Goal: Task Accomplishment & Management: Manage account settings

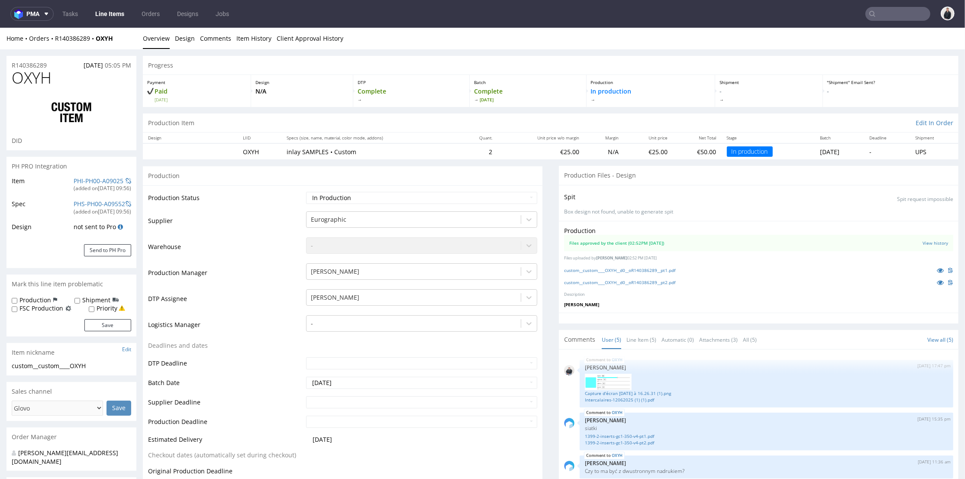
scroll to position [54, 0]
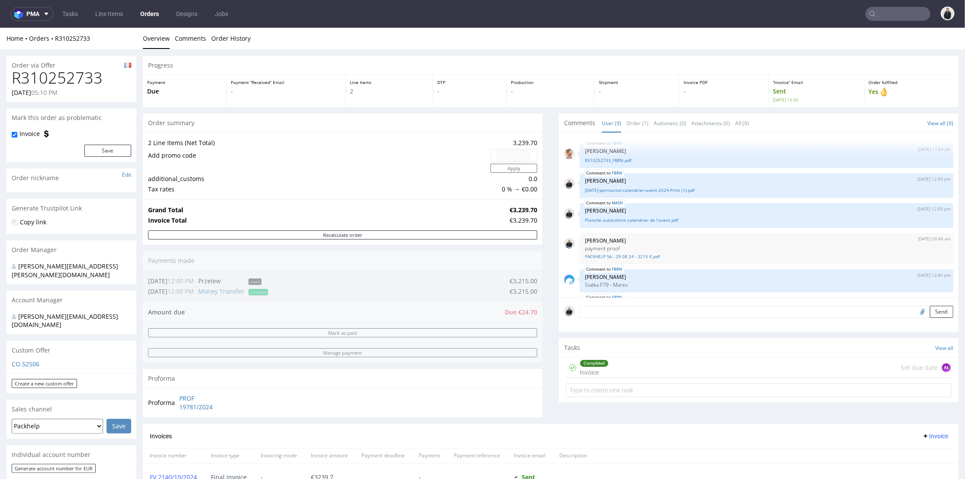
scroll to position [184, 0]
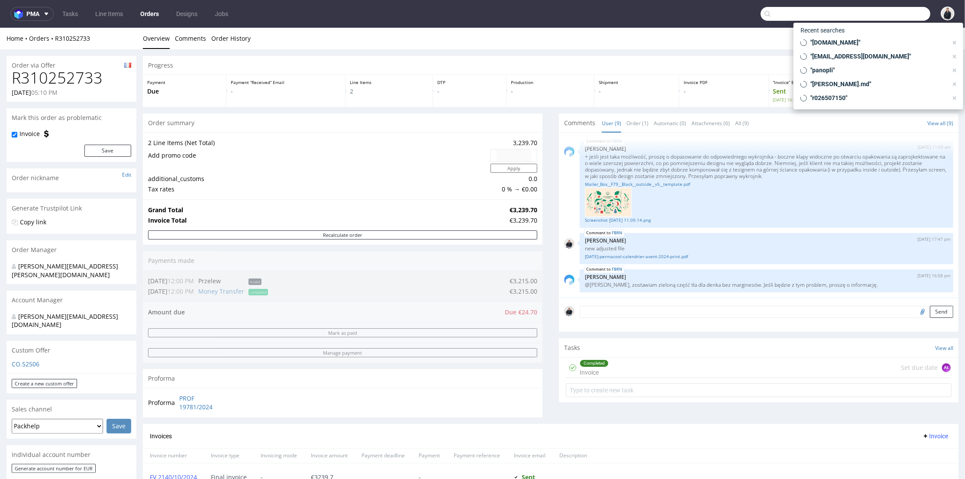
click at [883, 17] on input "text" at bounding box center [845, 14] width 170 height 14
paste input "marketing@classicfootballshirts.co.uk"
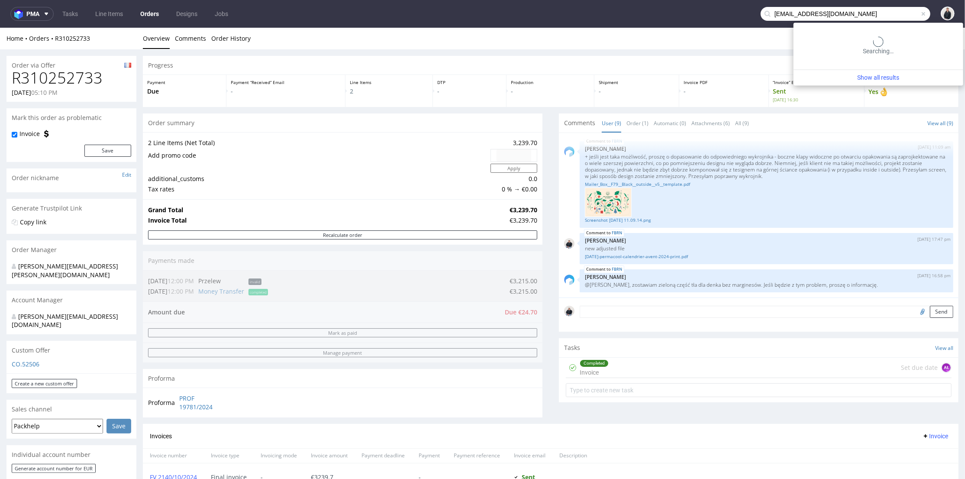
type input "marketing@classicfootballshirts.co.uk"
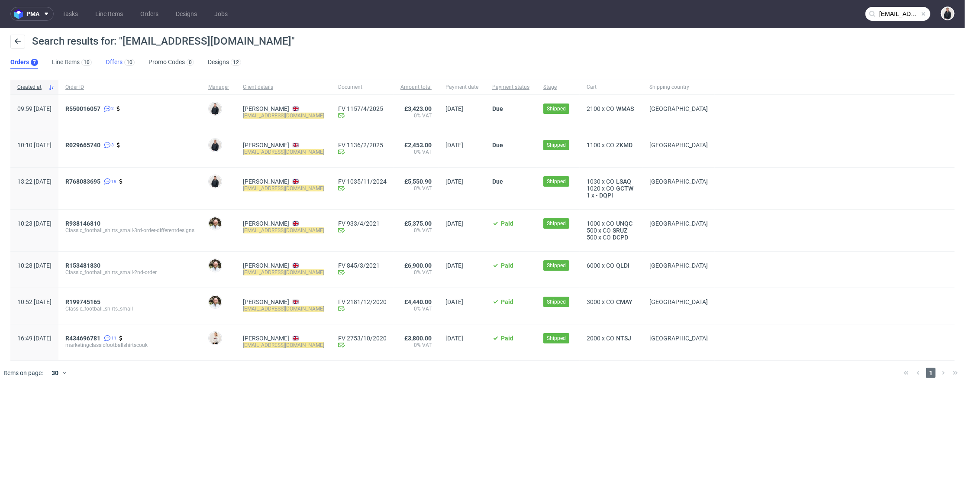
click at [114, 58] on link "Offers 10" at bounding box center [120, 62] width 29 height 14
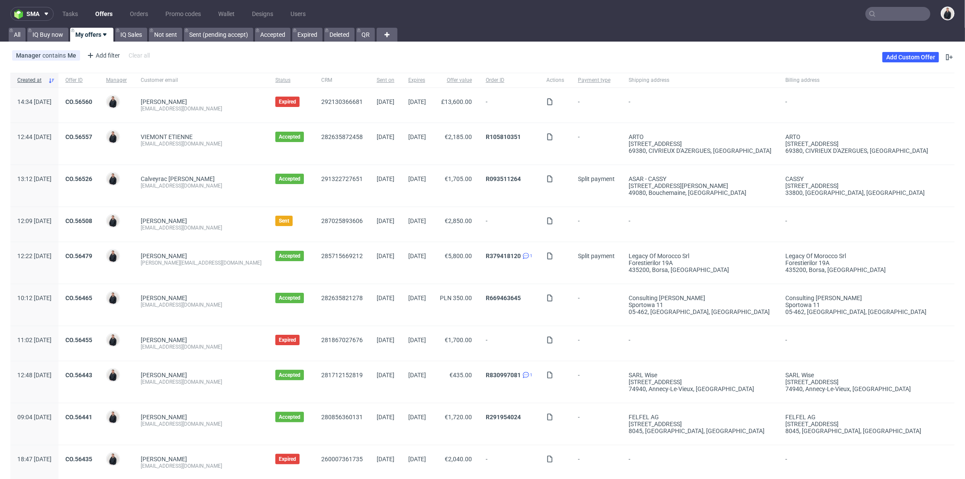
click at [893, 10] on input "text" at bounding box center [897, 14] width 65 height 14
paste input "[EMAIL_ADDRESS][DOMAIN_NAME]"
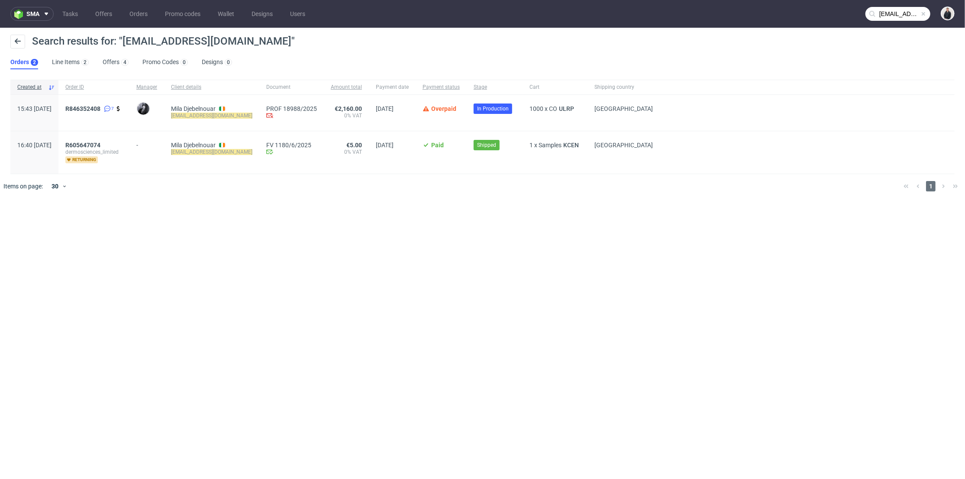
click at [893, 11] on input "[EMAIL_ADDRESS][DOMAIN_NAME]" at bounding box center [897, 14] width 65 height 14
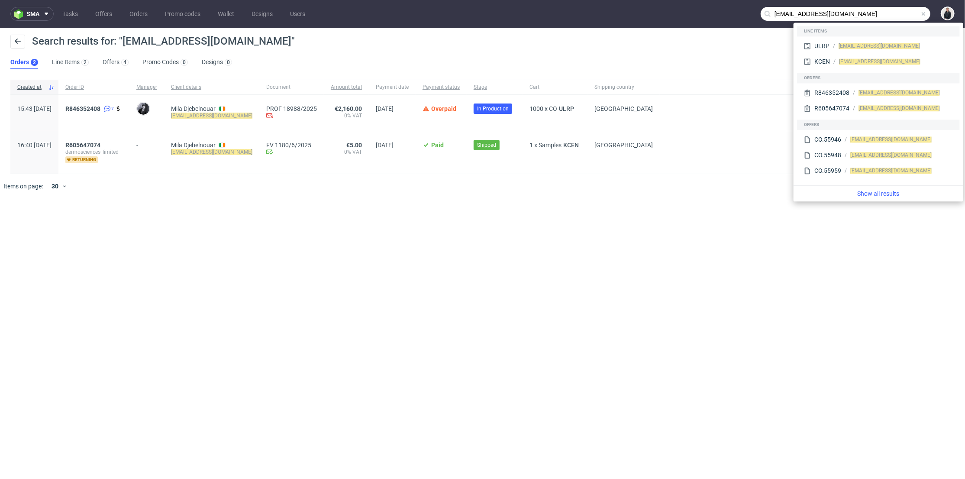
drag, startPoint x: 789, startPoint y: 12, endPoint x: 752, endPoint y: 13, distance: 37.2
click at [752, 13] on nav "sma Tasks Offers Orders Promo codes Wallet Designs Users [EMAIL_ADDRESS][DOMAIN…" at bounding box center [482, 14] width 965 height 28
type input "[DOMAIN_NAME]"
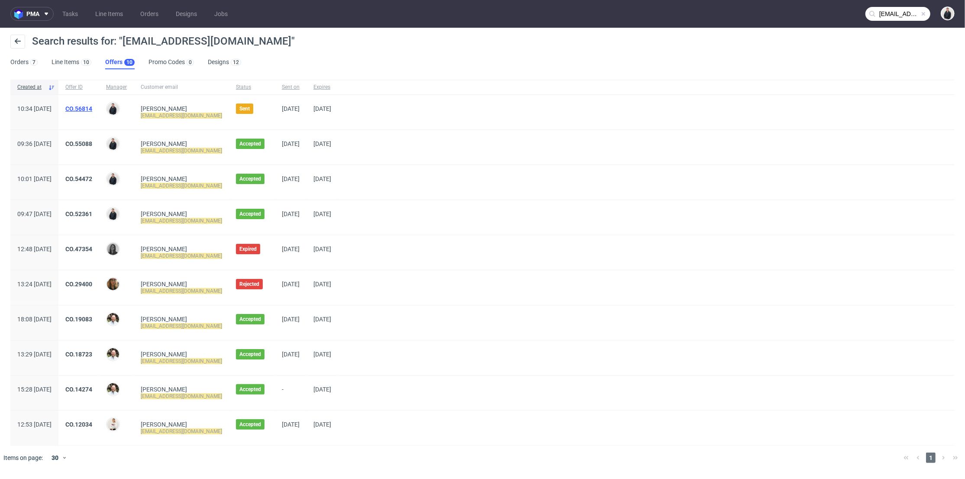
click at [92, 106] on link "CO.56814" at bounding box center [78, 108] width 27 height 7
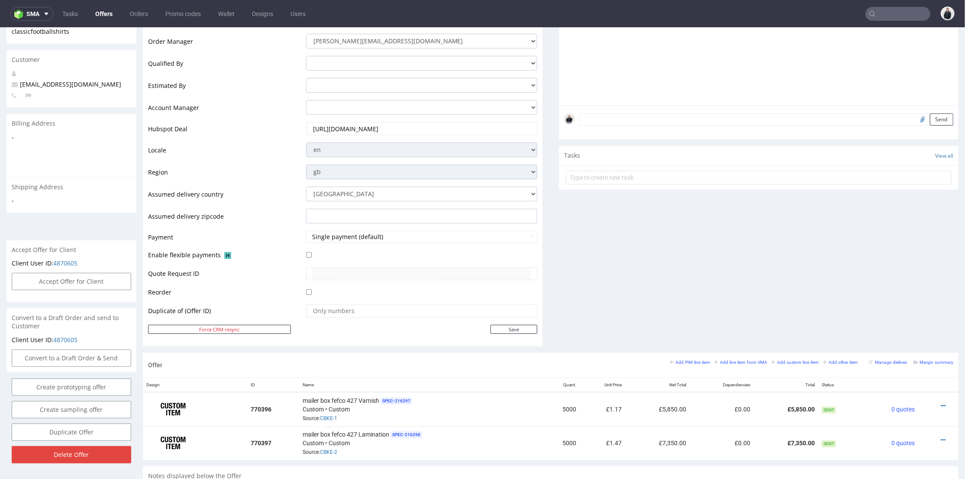
scroll to position [288, 0]
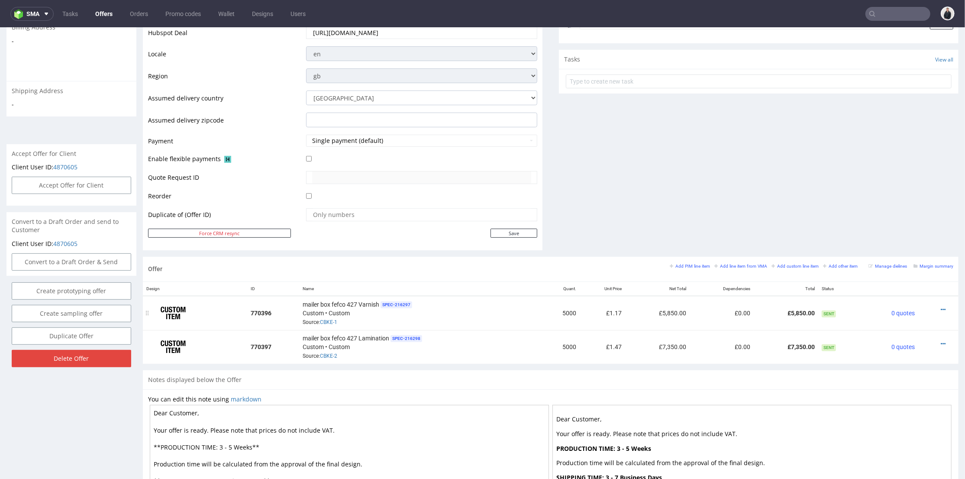
click at [932, 310] on div at bounding box center [936, 309] width 28 height 9
click at [940, 307] on icon at bounding box center [942, 309] width 5 height 6
click at [895, 261] on span "Add quantity" at bounding box center [904, 259] width 70 height 9
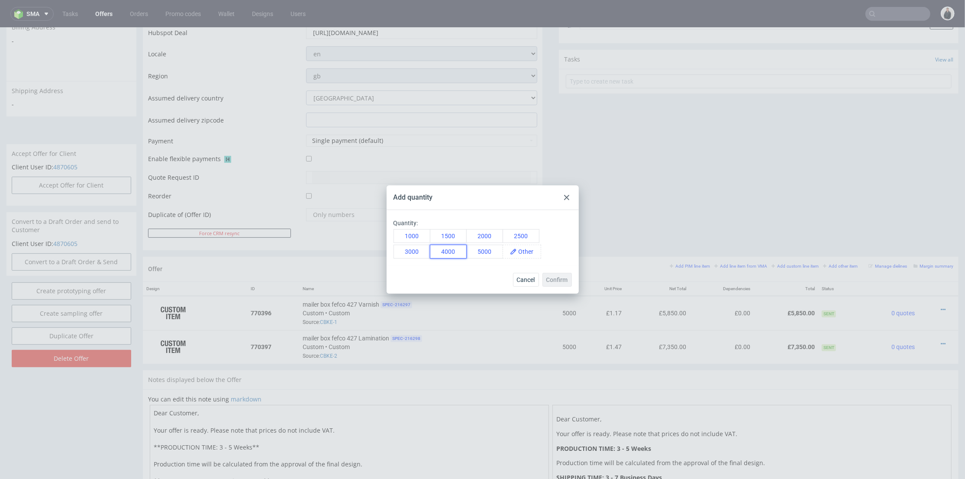
click at [445, 254] on button "4000" at bounding box center [448, 251] width 37 height 14
click at [563, 282] on span "Confirm" at bounding box center [557, 280] width 22 height 6
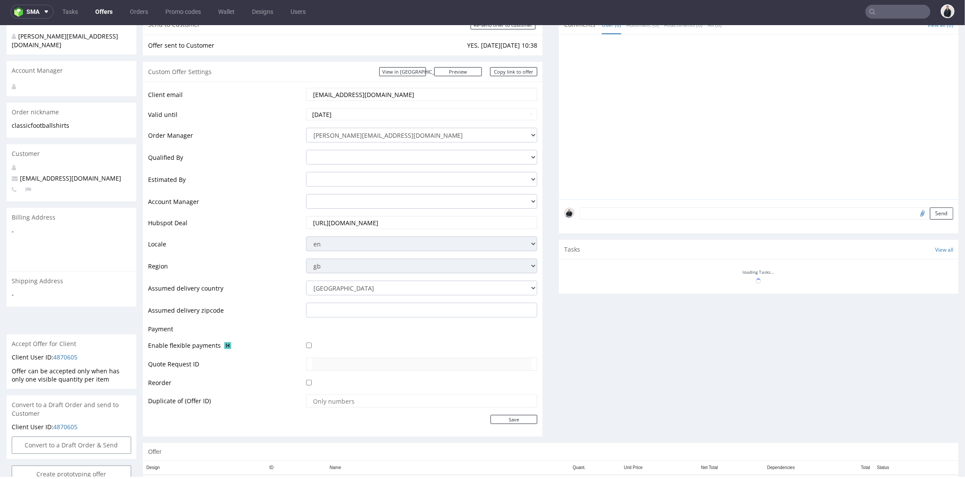
scroll to position [296, 0]
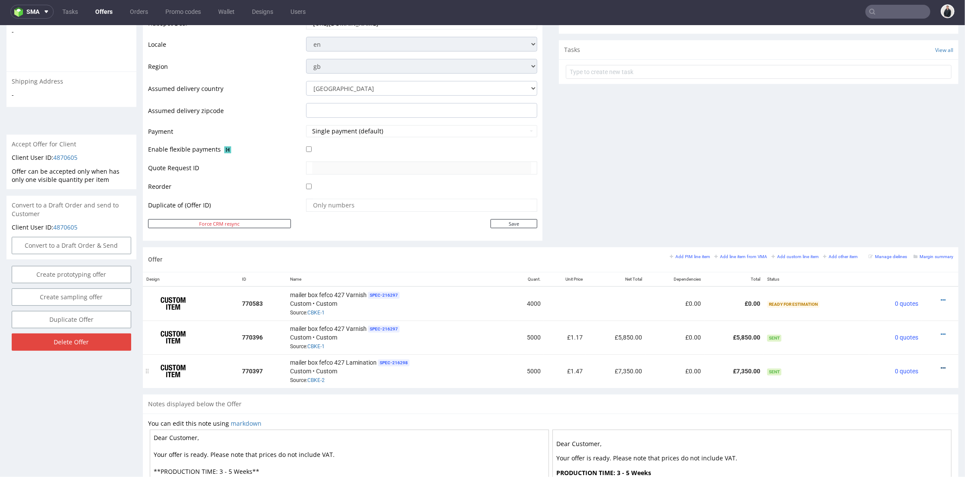
click at [940, 364] on icon at bounding box center [942, 367] width 5 height 6
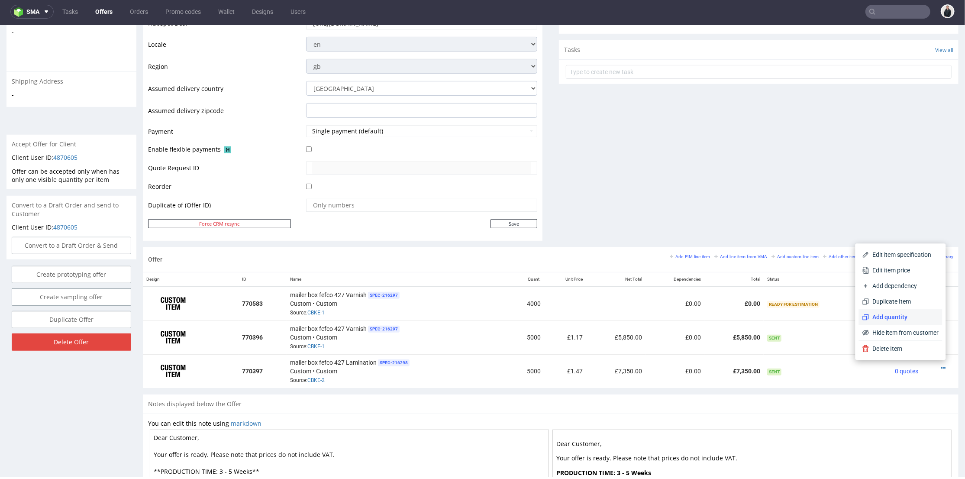
click at [886, 315] on span "Add quantity" at bounding box center [904, 316] width 70 height 9
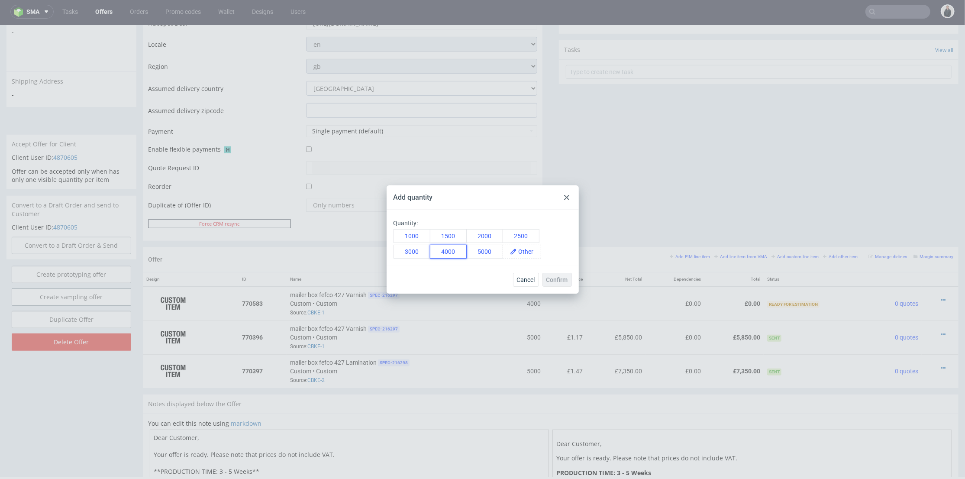
click at [458, 249] on button "4000" at bounding box center [448, 251] width 37 height 14
click at [569, 277] on button "Confirm" at bounding box center [556, 280] width 29 height 14
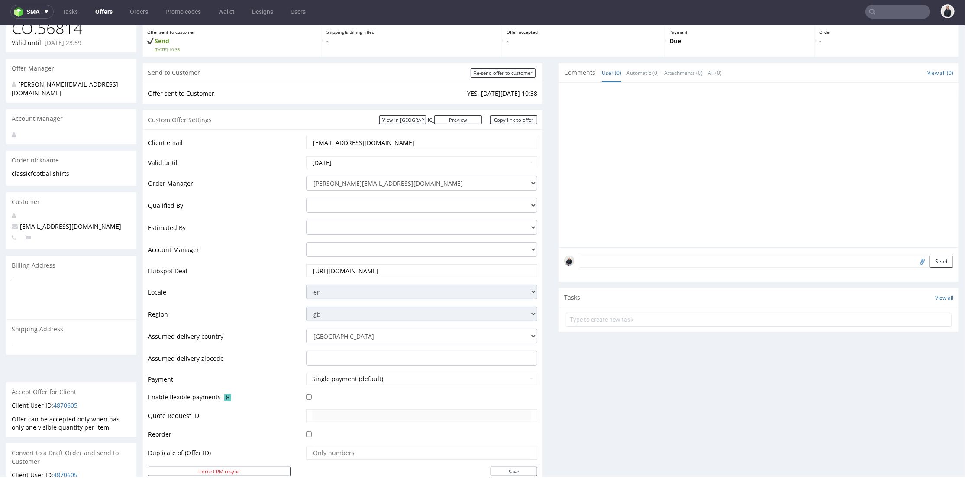
scroll to position [336, 0]
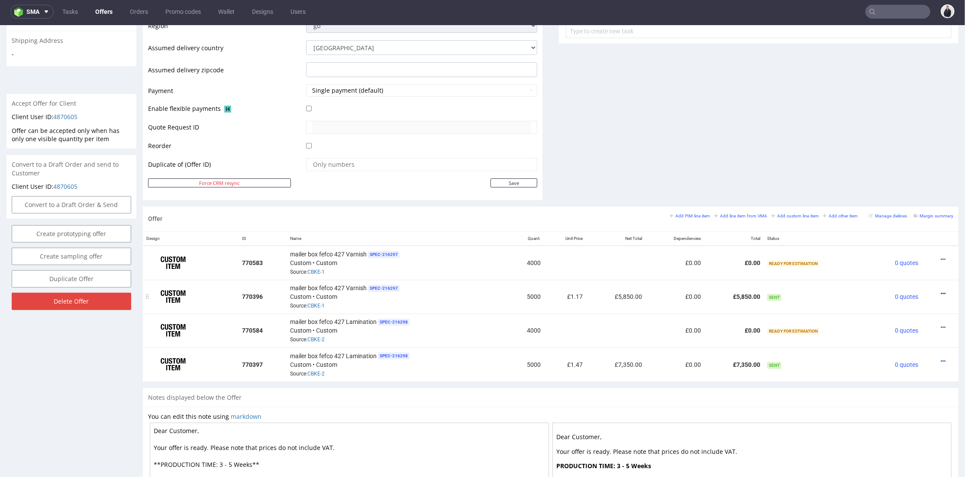
click at [940, 290] on icon at bounding box center [942, 293] width 5 height 6
click at [907, 204] on li "Add dependency" at bounding box center [901, 212] width 84 height 16
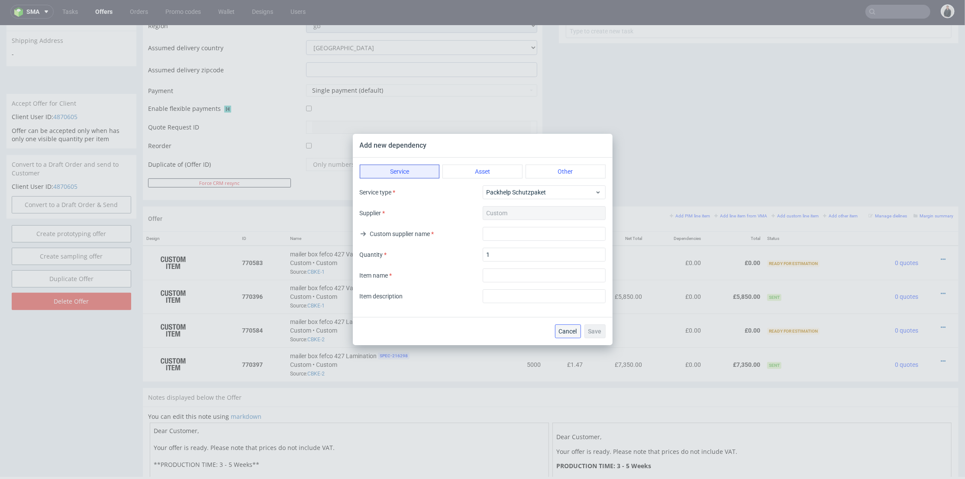
click at [566, 329] on span "Cancel" at bounding box center [568, 331] width 18 height 6
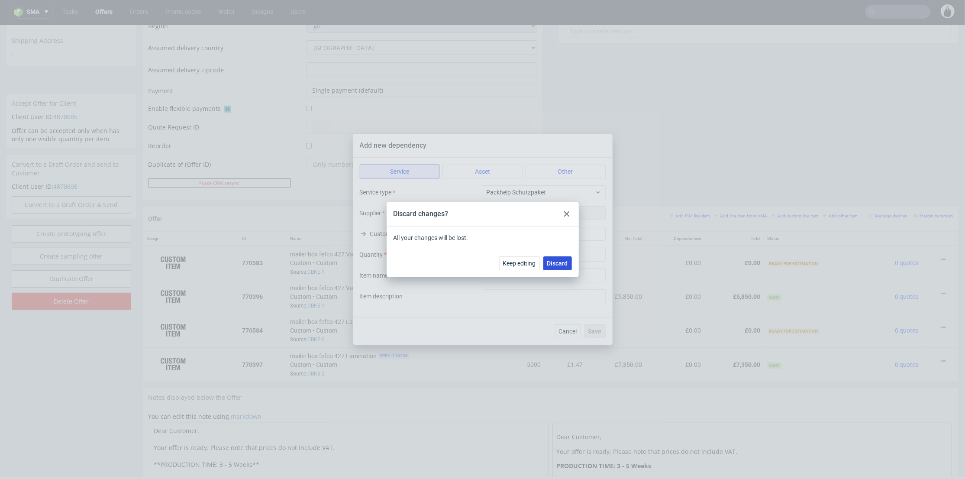
click at [555, 260] on span "Discard" at bounding box center [557, 263] width 21 height 6
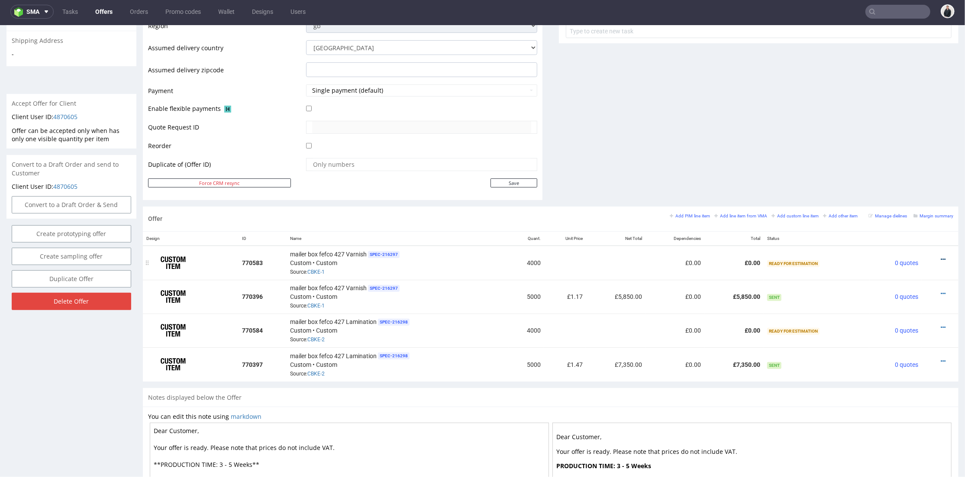
click at [940, 256] on icon at bounding box center [942, 259] width 5 height 6
click at [899, 161] on span "Add cost manually" at bounding box center [904, 162] width 70 height 9
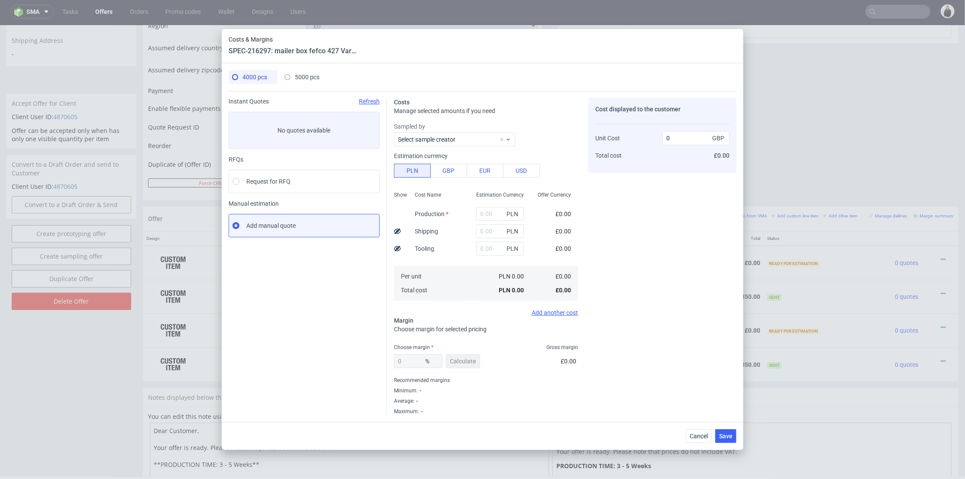
click at [306, 82] on div "5000 pcs" at bounding box center [301, 77] width 35 height 14
type input "15950"
type input "2000"
type input "2340"
type input "29"
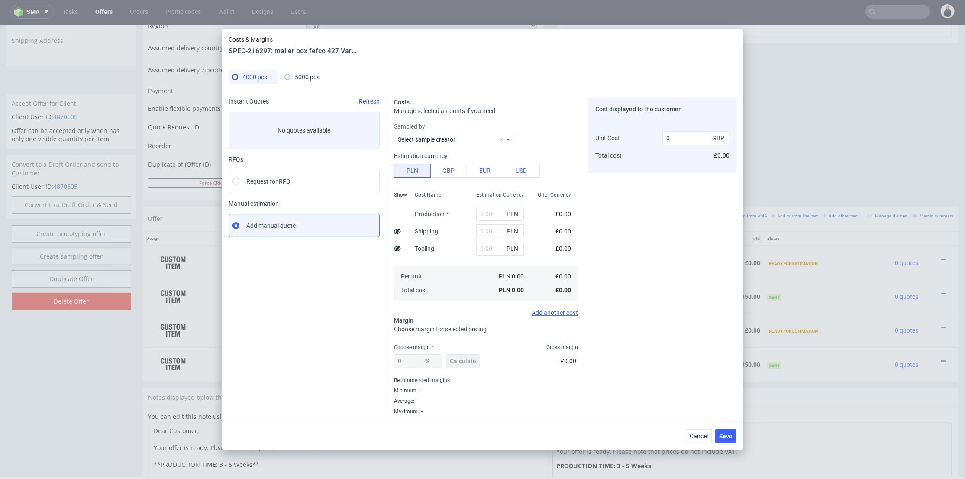
type input "1.17"
click at [264, 82] on div "4000 pcs" at bounding box center [249, 77] width 35 height 14
type input "0"
click at [291, 75] on div "5000 pcs" at bounding box center [301, 77] width 35 height 14
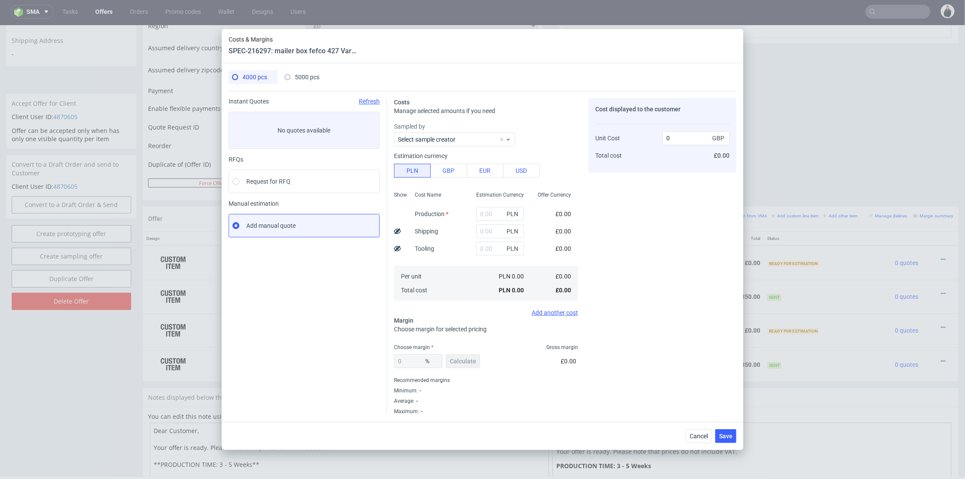
type input "15950"
type input "2000"
type input "2340"
type input "29"
type input "1.17"
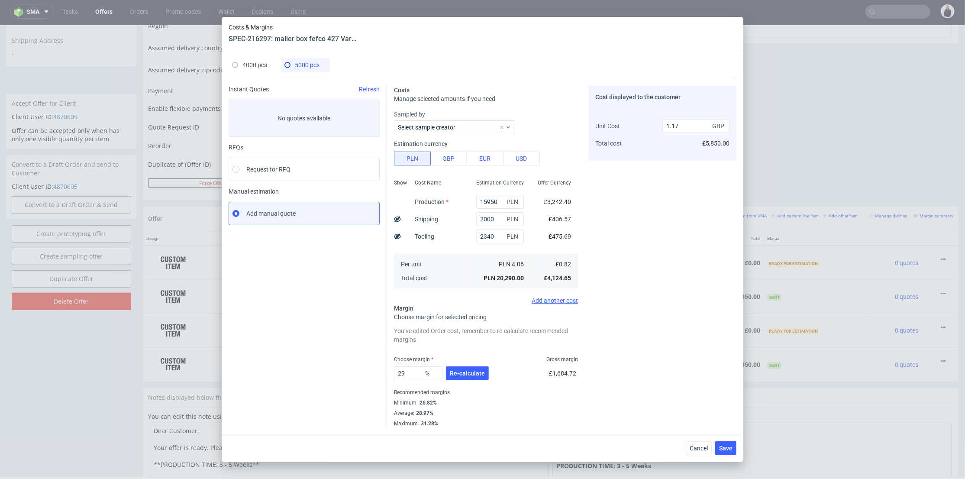
click at [246, 77] on div "4000 pcs 5000 pcs" at bounding box center [482, 68] width 508 height 21
click at [259, 65] on span "4000 pcs" at bounding box center [254, 64] width 25 height 7
type input "0"
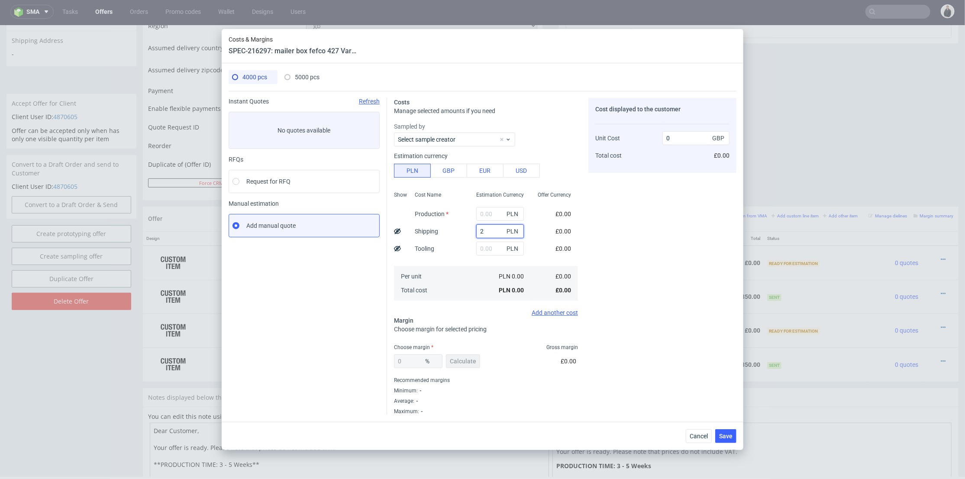
click at [488, 229] on input "2" at bounding box center [500, 231] width 48 height 14
type input "2000"
type input "0.1"
click at [493, 203] on div "Estimation Currency" at bounding box center [499, 198] width 61 height 16
click at [486, 213] on input "text" at bounding box center [500, 214] width 48 height 14
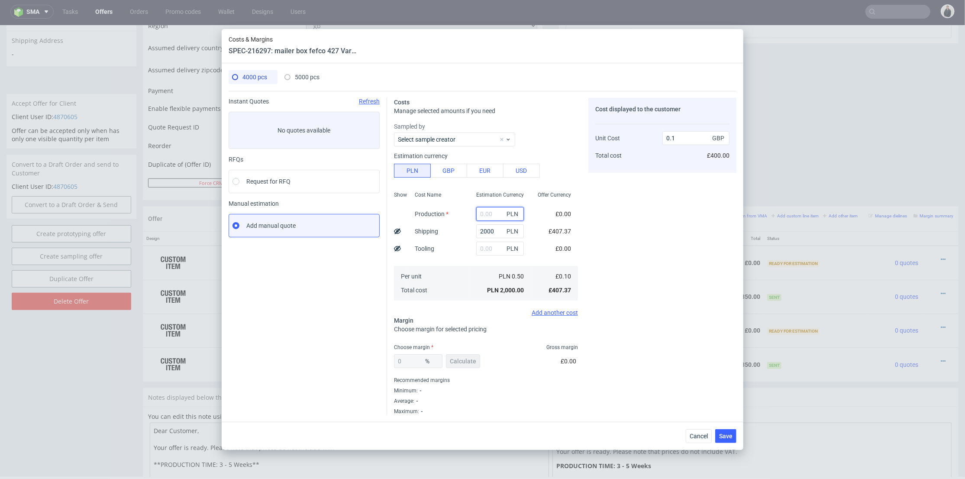
paste input "11880"
type input "11880"
type input "0.7"
type input "11880"
click at [485, 246] on input "text" at bounding box center [500, 248] width 48 height 14
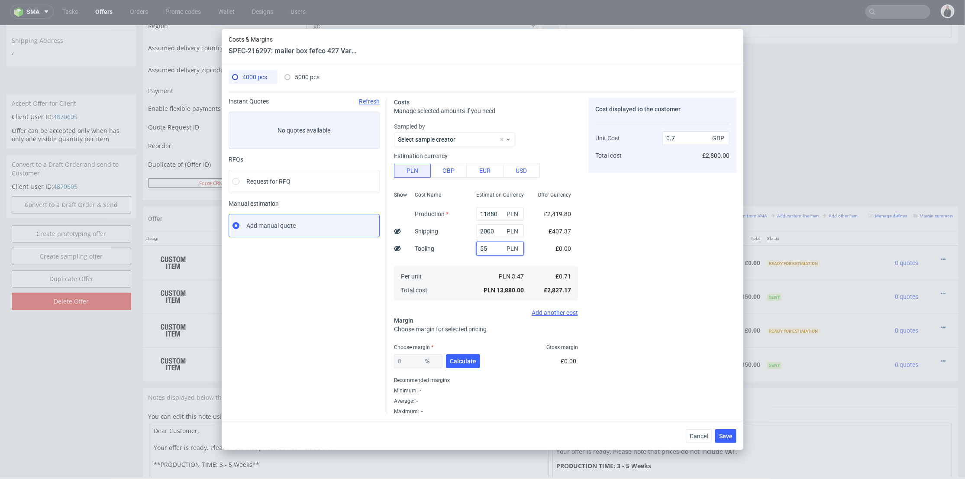
type input "550"
type input "0.73"
type input "550"
click at [453, 230] on div "Cost Name Production Shipping Tooling Per unit Total cost" at bounding box center [438, 245] width 61 height 114
click at [469, 359] on span "Calculate" at bounding box center [463, 361] width 26 height 6
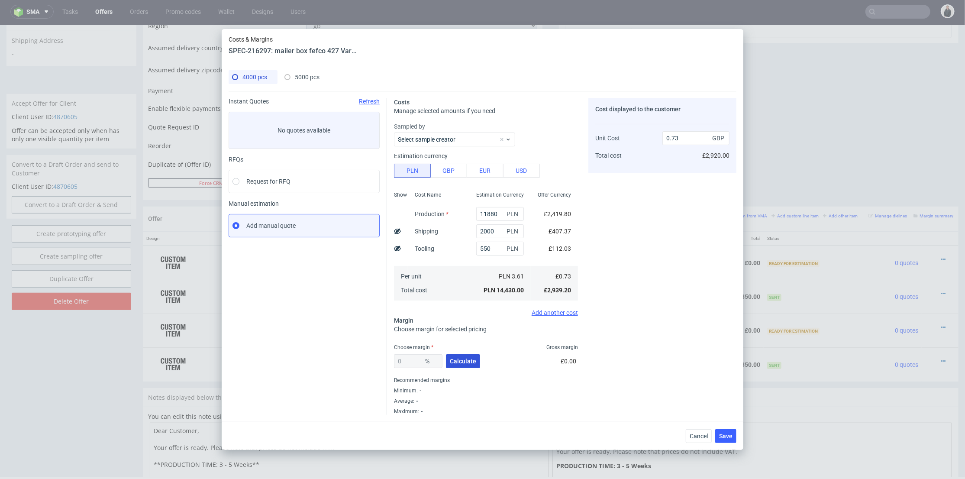
type input "31.23"
type input "1.07"
click at [302, 76] on span "5000 pcs" at bounding box center [307, 77] width 25 height 7
type input "15950"
type input "2340"
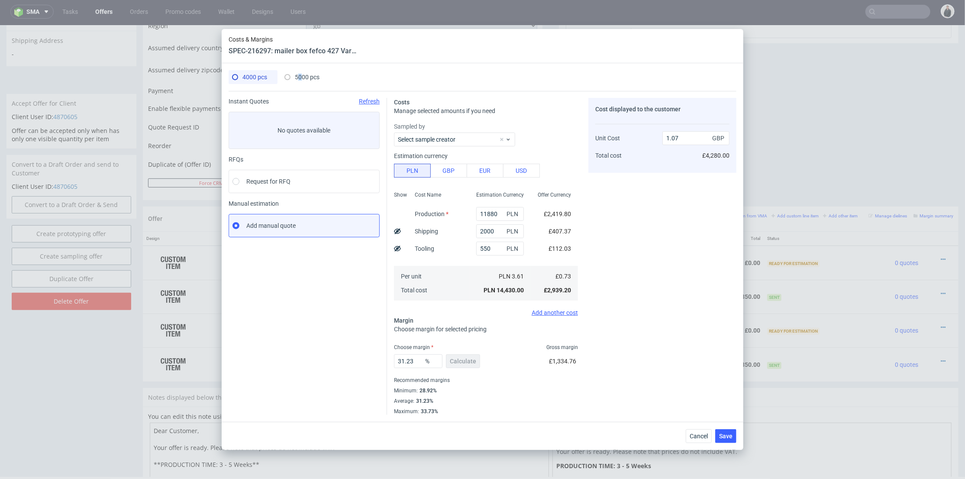
type input "29"
type input "1.17"
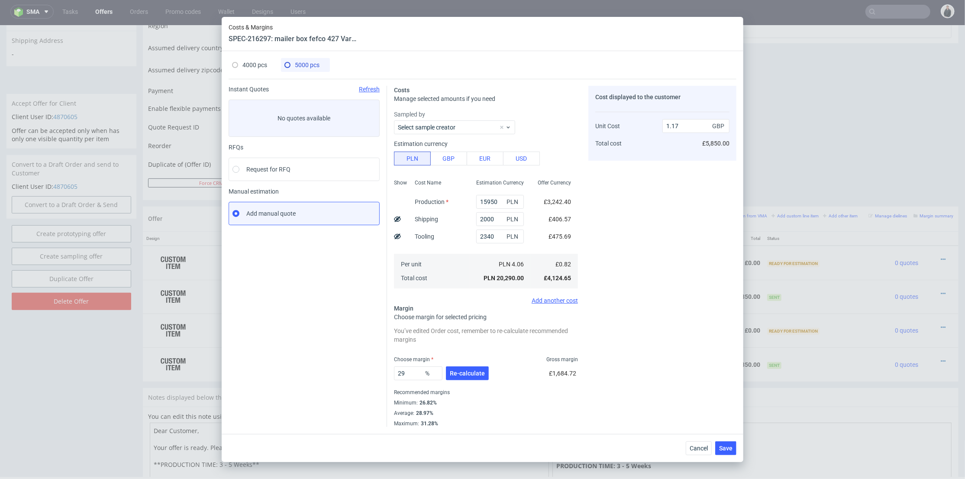
click at [235, 61] on div "4000 pcs" at bounding box center [249, 65] width 35 height 14
type input "11880"
type input "550"
type input "31.23"
type input "1.07"
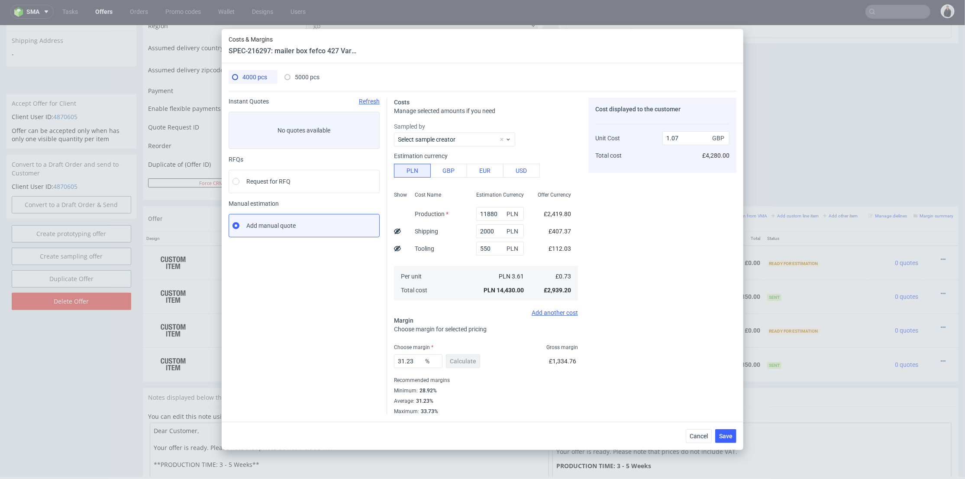
click at [301, 77] on span "5000 pcs" at bounding box center [307, 77] width 25 height 7
type input "15950"
type input "2340"
type input "29"
type input "1.17"
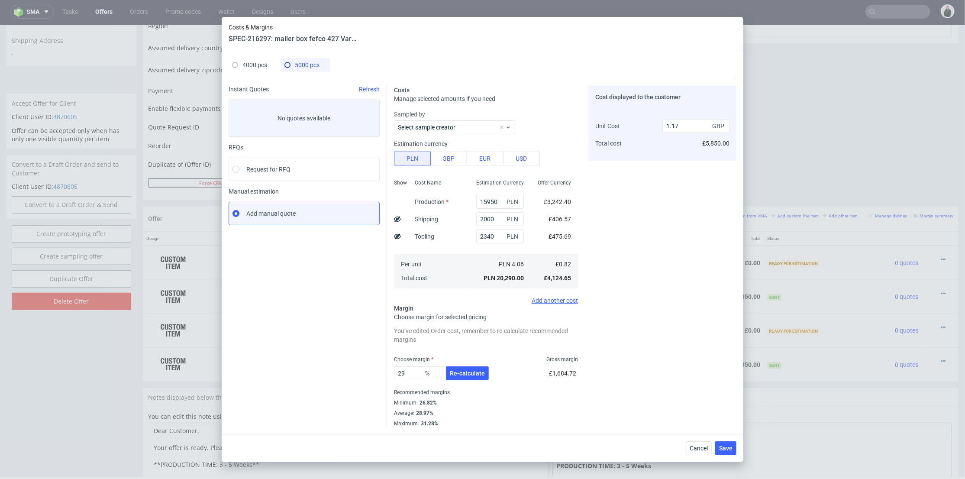
click at [255, 61] on div "4000 pcs" at bounding box center [249, 65] width 35 height 14
type input "11880"
type input "550"
type input "31.23"
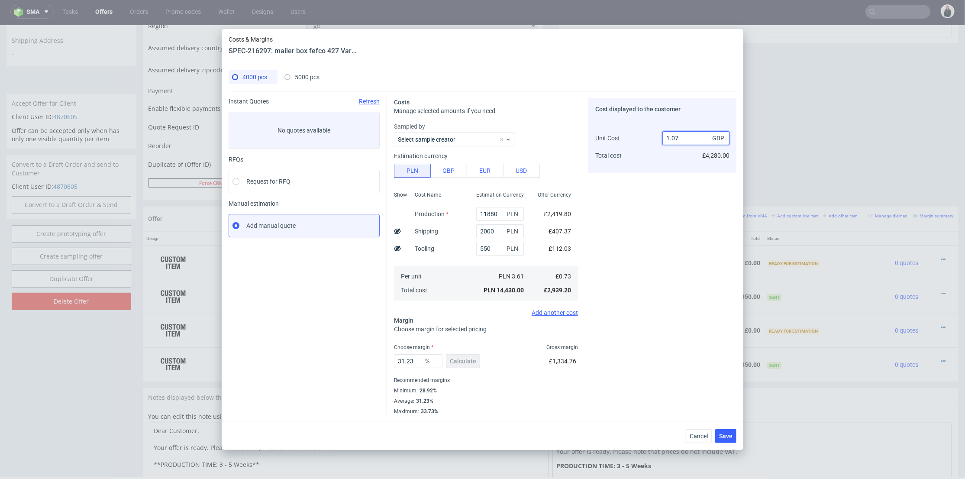
drag, startPoint x: 672, startPoint y: 135, endPoint x: 683, endPoint y: 136, distance: 11.8
click at [683, 136] on input "1.07" at bounding box center [695, 138] width 67 height 14
type input "1.22"
click at [661, 225] on div "Cost displayed to the customer Unit Cost Total cost 1.22 GBP £4,280.00" at bounding box center [662, 256] width 148 height 317
type input "40.16393442622951"
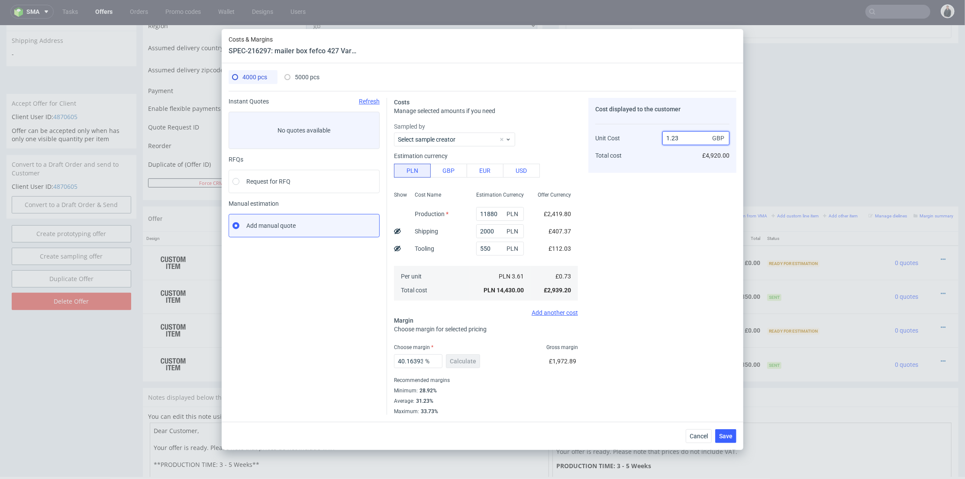
click at [676, 137] on input "1.23" at bounding box center [695, 138] width 67 height 14
type input "1.253"
click at [664, 172] on div "Cost displayed to the customer Unit Cost Total cost 1.253 GBP £4,920.00" at bounding box center [662, 135] width 148 height 75
type input "41.73982442138867"
type input "1.26"
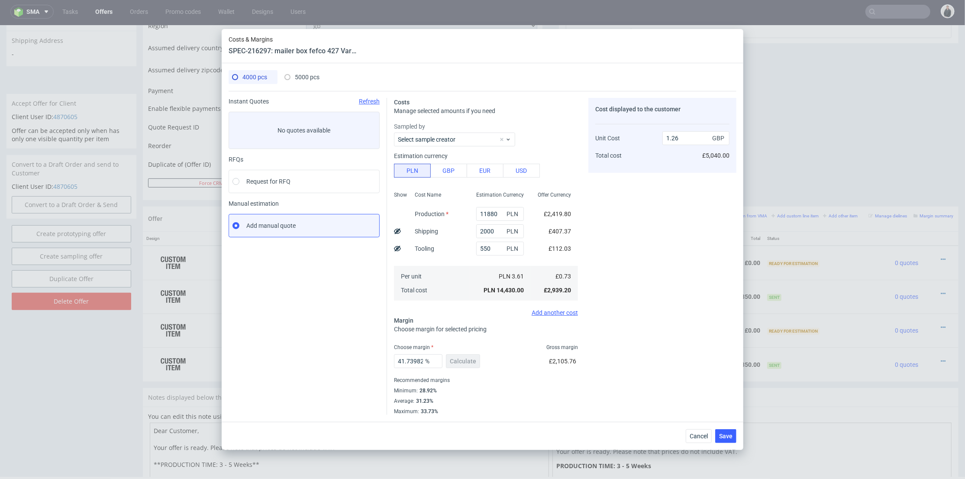
click at [301, 76] on span "5000 pcs" at bounding box center [307, 77] width 25 height 7
type input "15950"
type input "2340"
type input "29"
type input "1.17"
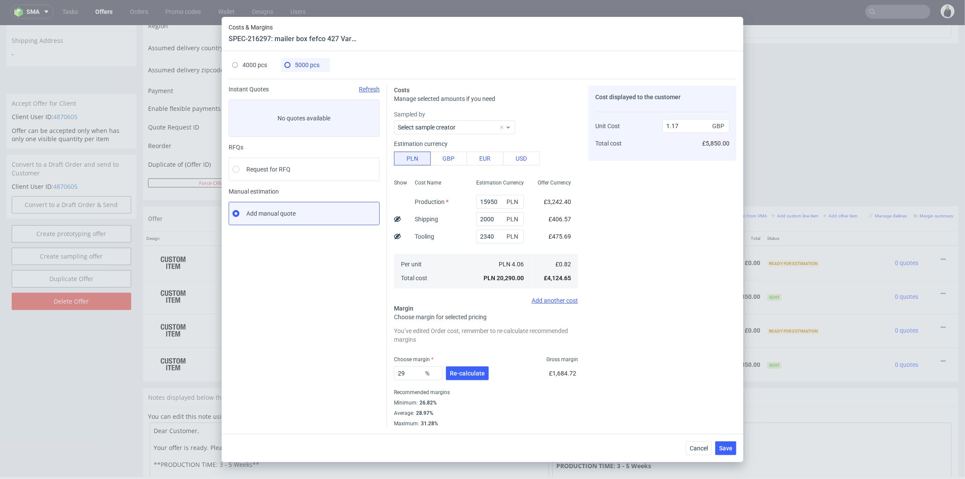
click at [259, 75] on div "4000 pcs 5000 pcs" at bounding box center [482, 68] width 508 height 21
drag, startPoint x: 250, startPoint y: 67, endPoint x: 498, endPoint y: 99, distance: 250.0
click at [255, 65] on span "4000 pcs" at bounding box center [254, 64] width 25 height 7
type input "11880"
type input "550"
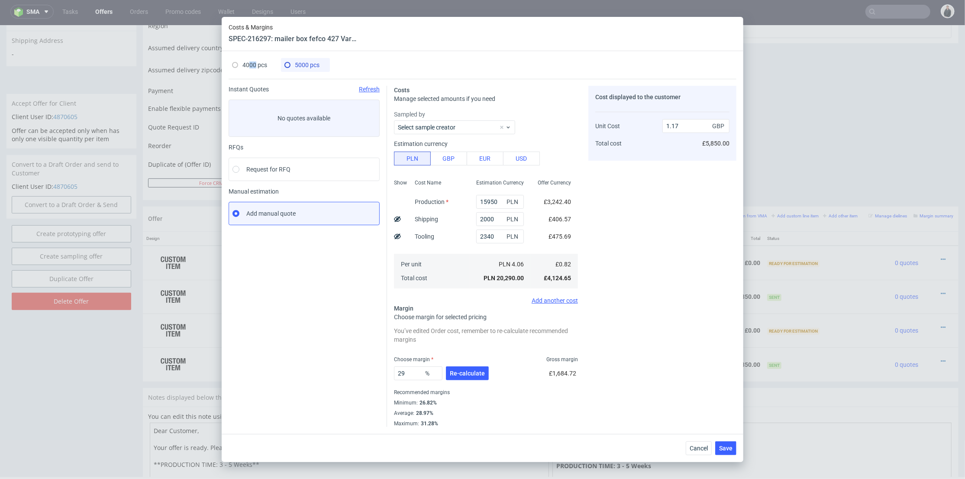
type input "41.73982442138867"
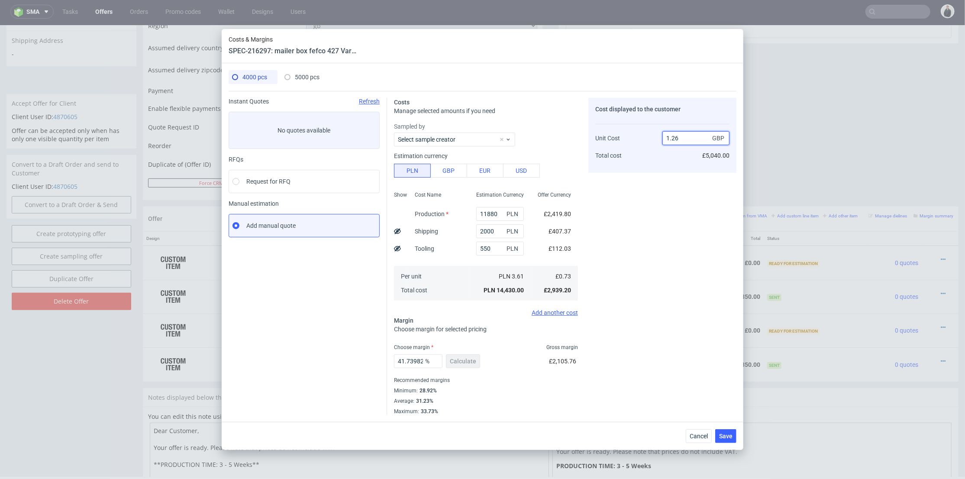
click at [680, 138] on input "1.26" at bounding box center [695, 138] width 67 height 14
type input "1.24"
click at [662, 164] on div "1.24 GBP £5,040.00" at bounding box center [695, 142] width 67 height 45
type input "41.12903225806452"
type input "1.25"
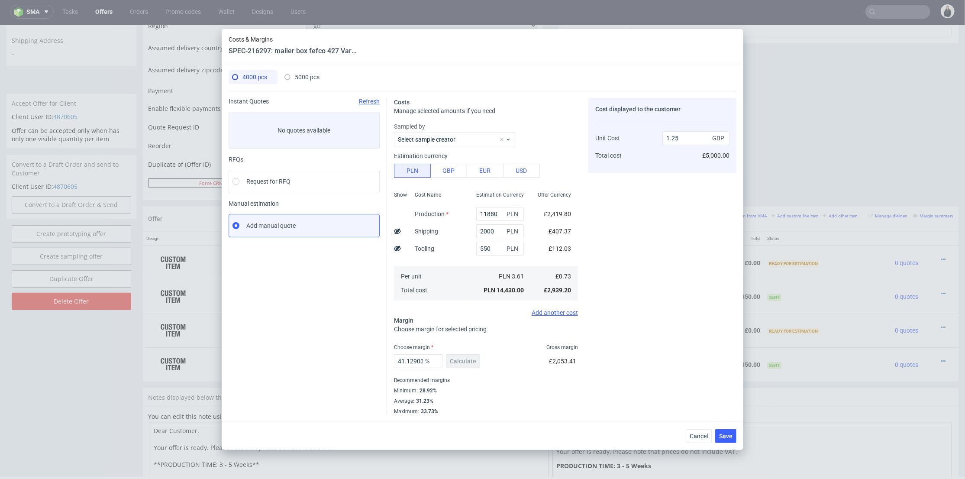
click at [291, 77] on div "5000 pcs" at bounding box center [301, 77] width 35 height 14
type input "15950"
type input "2340"
type input "29"
type input "1.17"
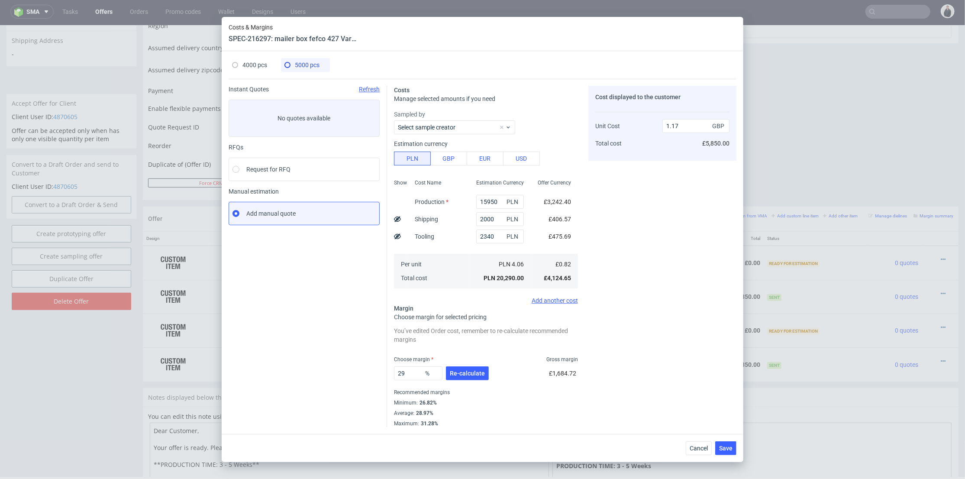
click at [251, 80] on div "Instant Quotes Refresh No quotes available RFQs Request for RFQ Manual estimati…" at bounding box center [482, 253] width 508 height 348
click at [248, 68] on div "4000 pcs" at bounding box center [249, 65] width 35 height 14
type input "11880"
type input "550"
type input "41.12903225806452"
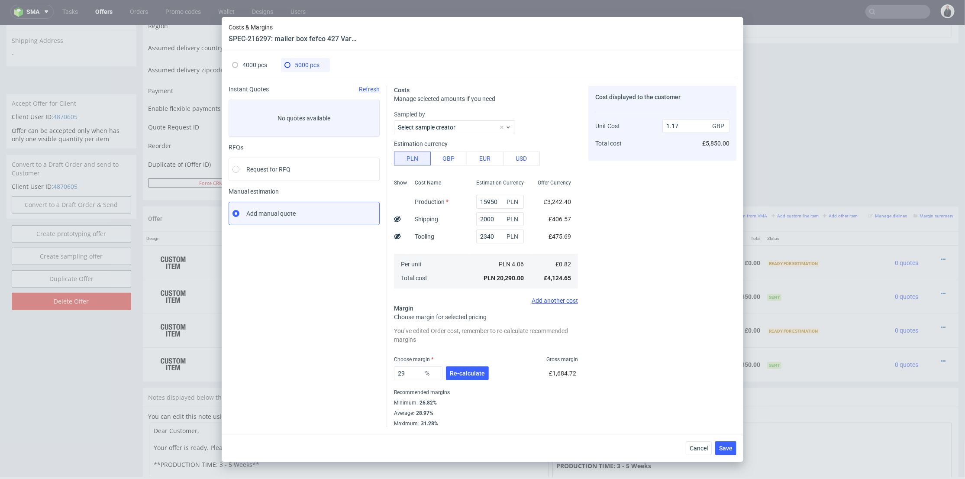
type input "1.25"
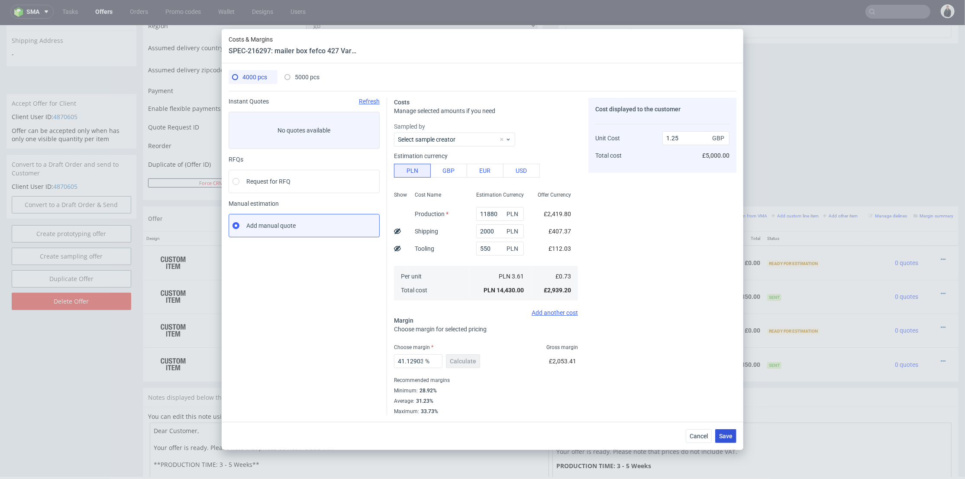
click at [721, 429] on button "Save" at bounding box center [725, 436] width 21 height 14
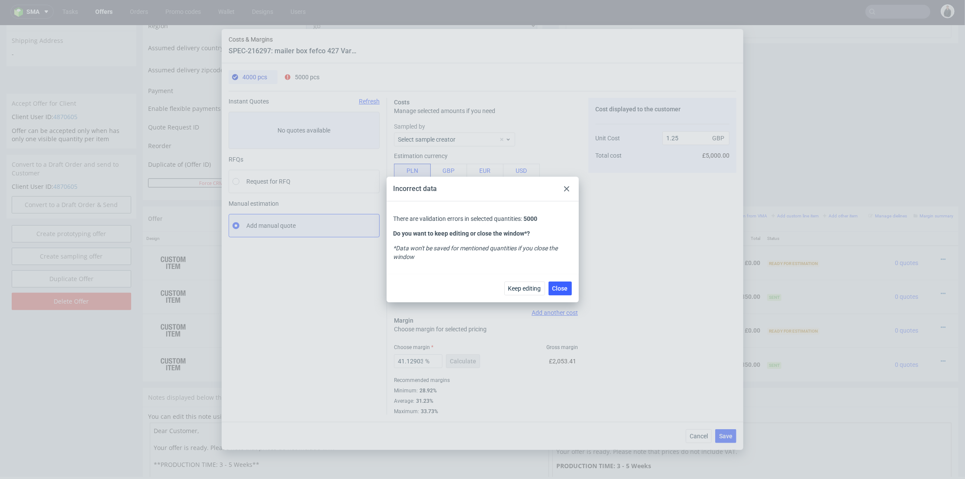
click at [566, 186] on icon at bounding box center [566, 188] width 5 height 5
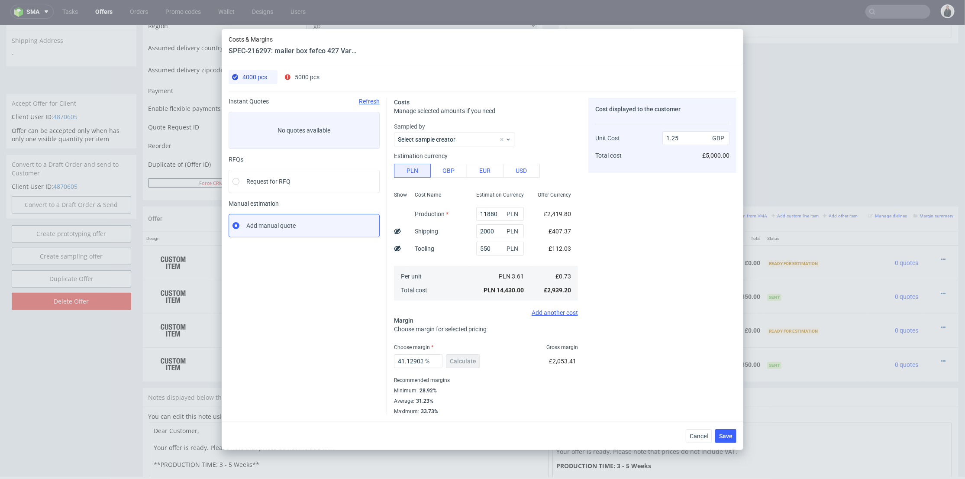
click at [299, 74] on span "5000 pcs" at bounding box center [307, 77] width 25 height 7
type input "15950"
type input "2340"
type input "29"
type input "1.17"
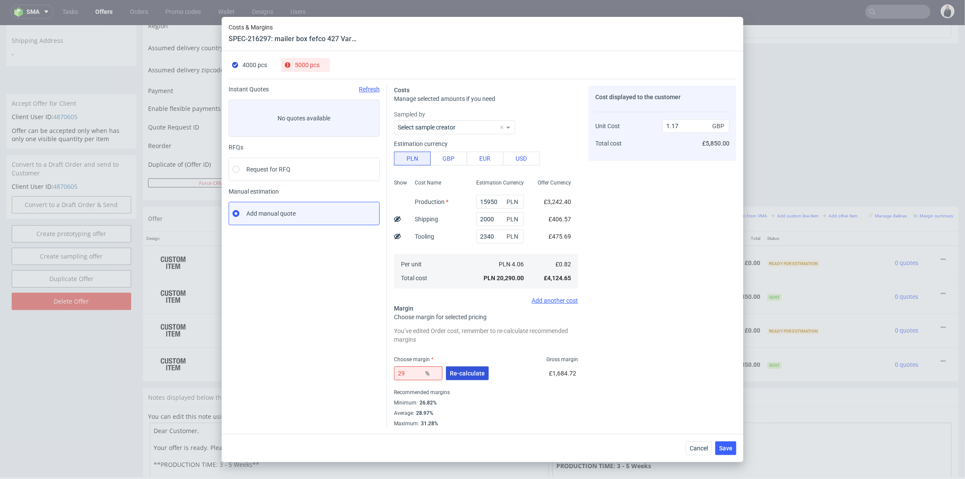
click at [470, 368] on button "Re-calculate" at bounding box center [467, 373] width 43 height 14
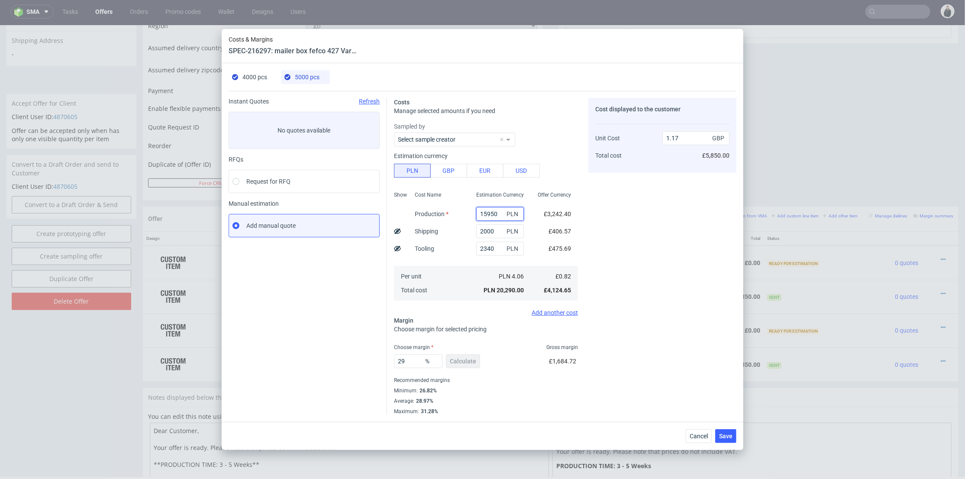
click at [493, 211] on input "15950" at bounding box center [500, 214] width 48 height 14
paste input "3"
type input "13950"
type input "1.05"
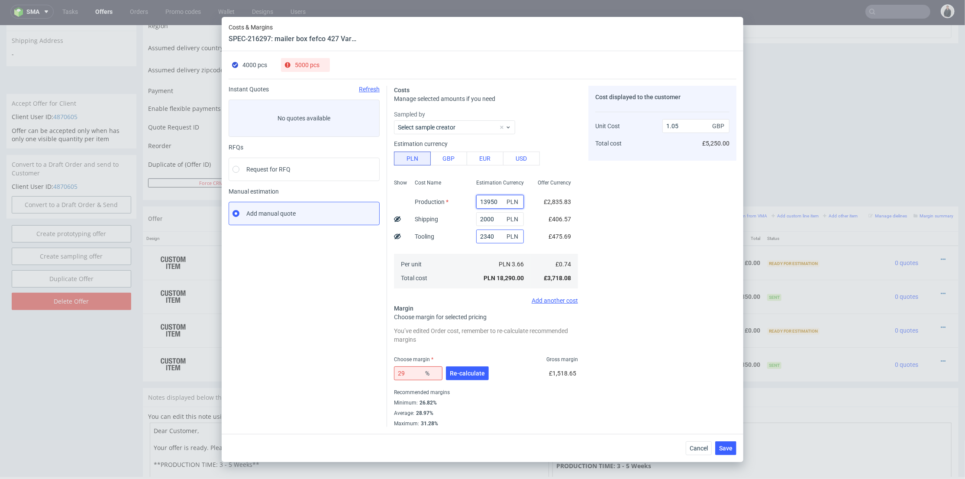
type input "13950"
drag, startPoint x: 491, startPoint y: 235, endPoint x: 469, endPoint y: 234, distance: 22.1
click at [469, 234] on div "2340 PLN" at bounding box center [499, 236] width 61 height 17
type input "550"
click at [462, 249] on div "Cost Name Production Shipping Tooling Per unit Total cost" at bounding box center [438, 233] width 61 height 114
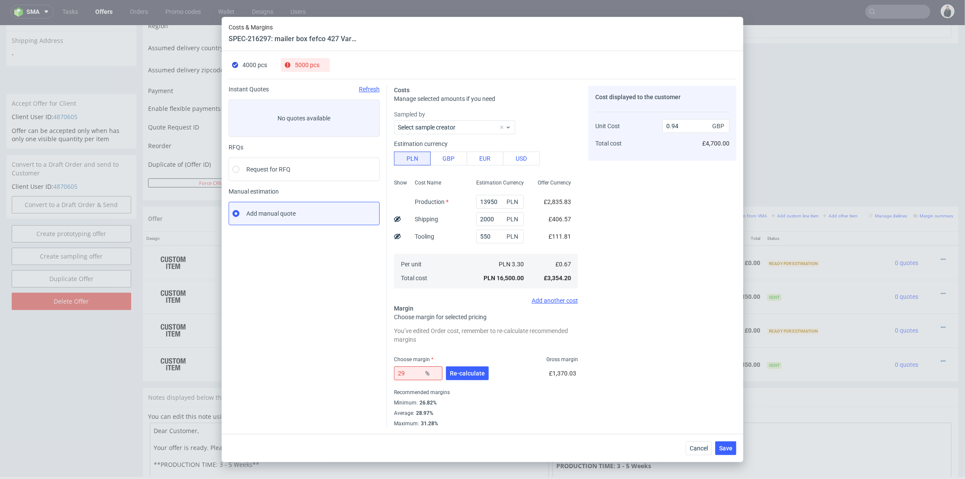
click at [467, 364] on div "29 % Re-calculate" at bounding box center [442, 375] width 97 height 24
click at [471, 373] on span "Re-calculate" at bounding box center [467, 373] width 35 height 6
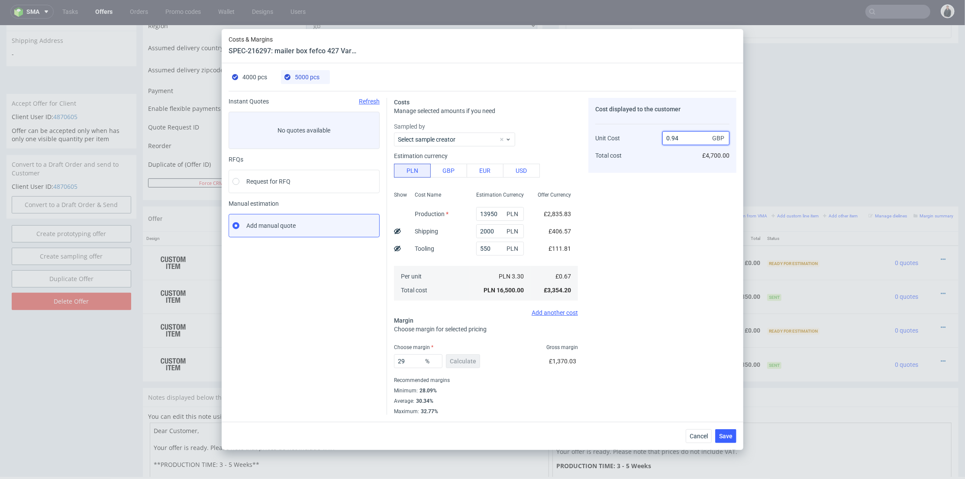
click at [664, 135] on input "0.94" at bounding box center [695, 138] width 67 height 14
type input "1.94"
type input "65.4639175257732"
drag, startPoint x: 673, startPoint y: 135, endPoint x: 679, endPoint y: 137, distance: 5.5
click at [679, 137] on input "1.94" at bounding box center [695, 138] width 67 height 14
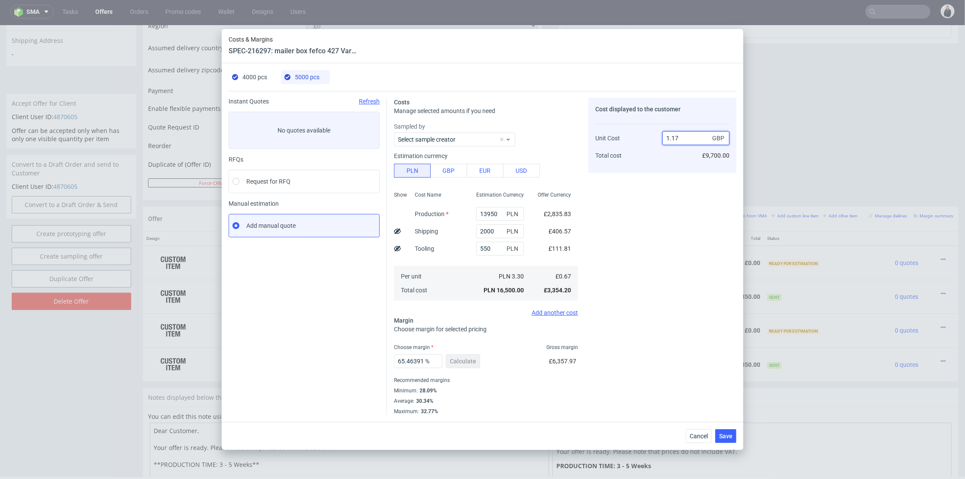
type input "1.17"
click at [652, 188] on div "Cost displayed to the customer Unit Cost Total cost 1.17 GBP £9,700.00" at bounding box center [662, 256] width 148 height 317
type input "42.73504273504273"
click at [261, 76] on span "4000 pcs" at bounding box center [254, 77] width 25 height 7
type input "11880"
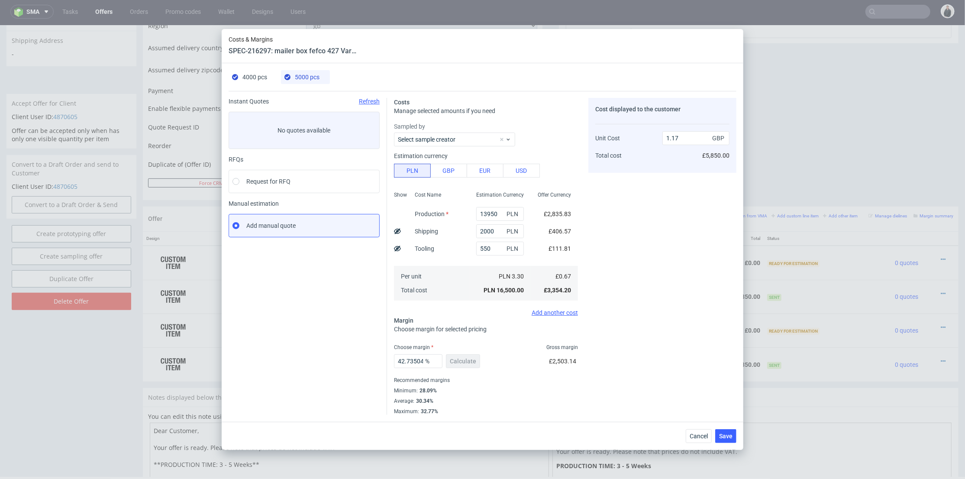
type input "41.12903225806452"
type input "1.25"
click at [308, 68] on div "4000 pcs 5000 pcs Instant Quotes Refresh No quotes available RFQs Request for R…" at bounding box center [482, 242] width 521 height 358
click at [309, 75] on span "5000 pcs" at bounding box center [307, 77] width 25 height 7
type input "13950"
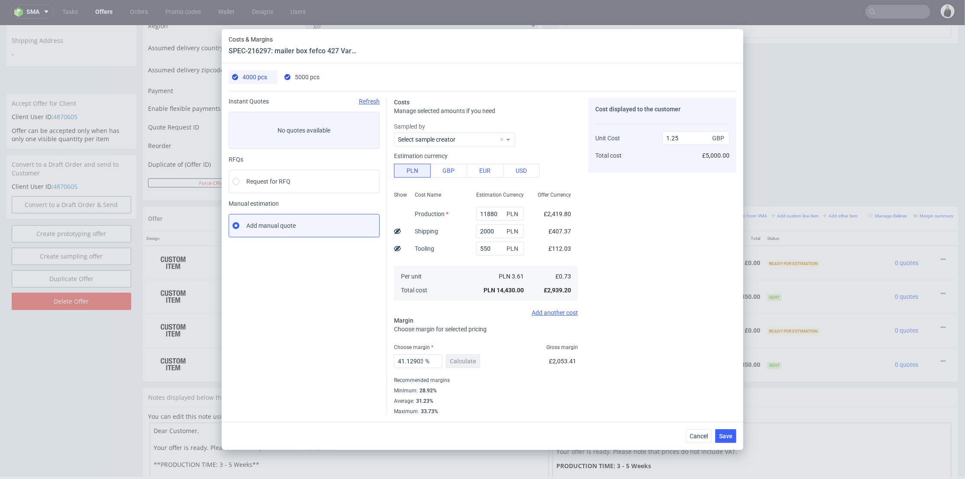
type input "42.73504273504273"
type input "1.17"
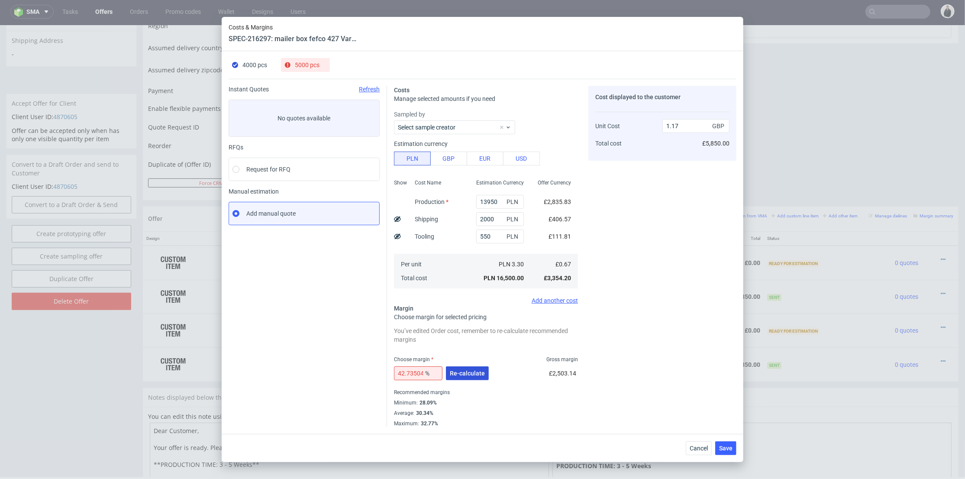
click at [457, 371] on span "Re-calculate" at bounding box center [467, 373] width 35 height 6
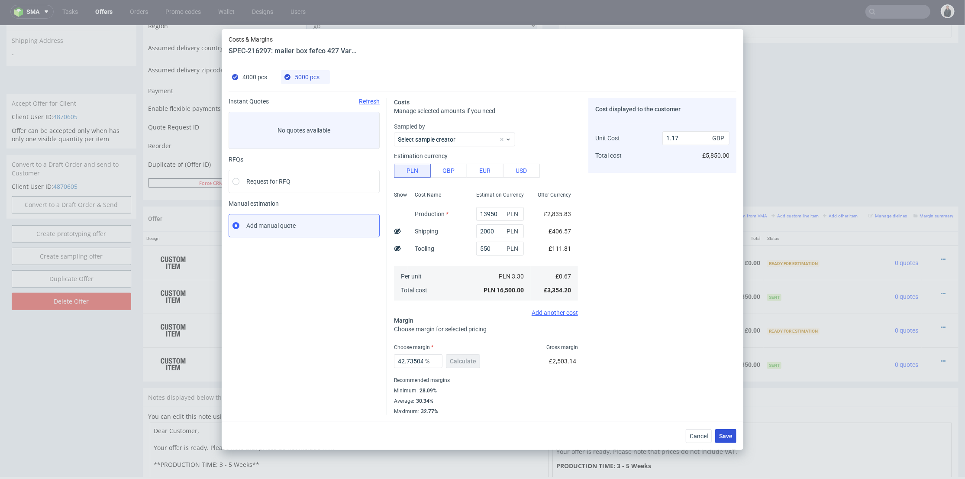
click at [722, 434] on span "Save" at bounding box center [725, 436] width 13 height 6
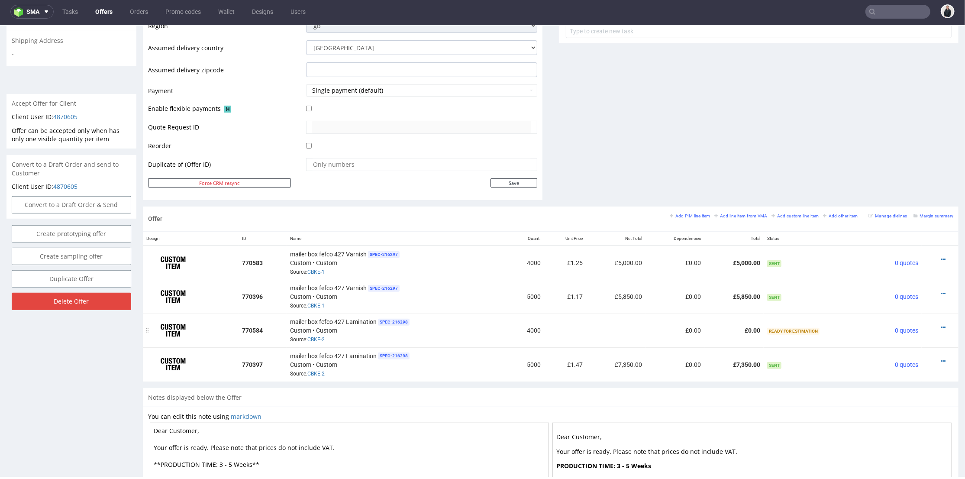
click at [931, 322] on div at bounding box center [937, 326] width 25 height 9
click at [940, 324] on icon at bounding box center [942, 327] width 5 height 6
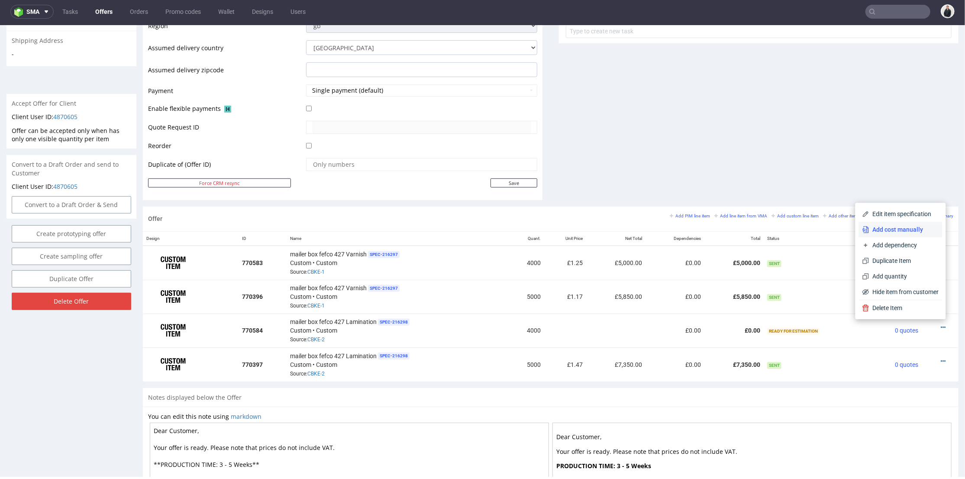
click at [904, 228] on span "Add cost manually" at bounding box center [904, 229] width 70 height 9
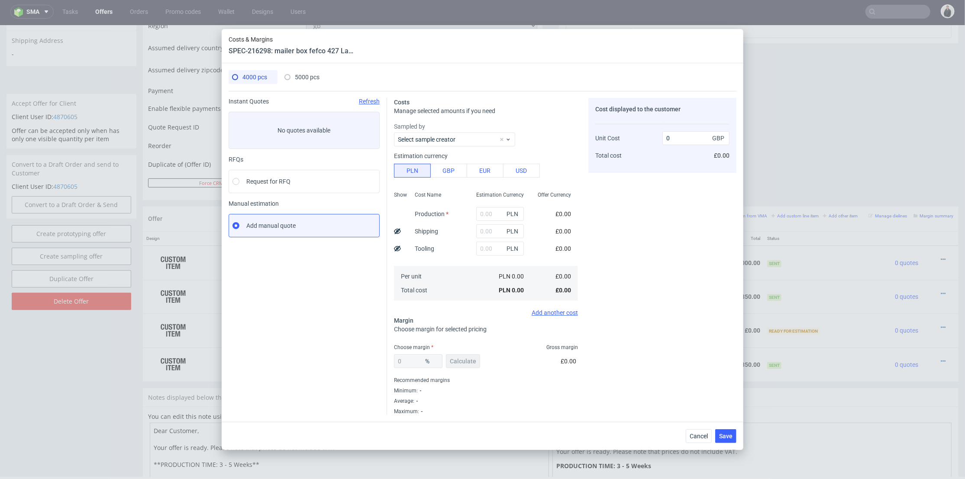
click at [305, 75] on span "5000 pcs" at bounding box center [307, 77] width 25 height 7
type input "21950"
type input "2000"
type input "2340"
type input "27"
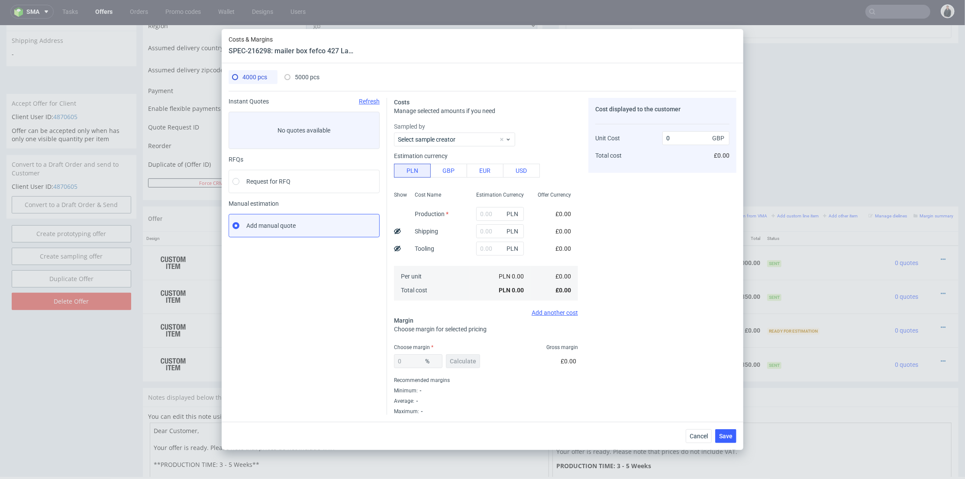
type input "1.47"
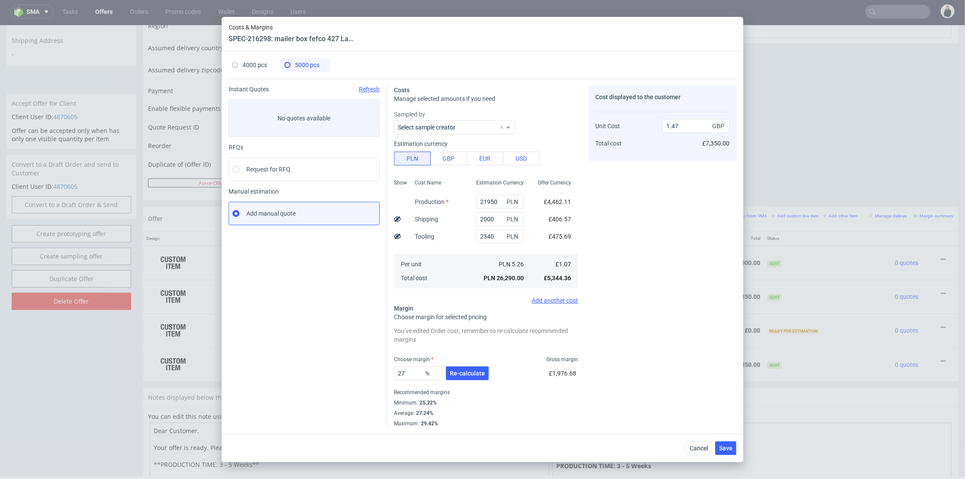
drag, startPoint x: 245, startPoint y: 65, endPoint x: 363, endPoint y: 143, distance: 140.9
click at [246, 65] on span "4000 pcs" at bounding box center [254, 64] width 25 height 7
type input "0"
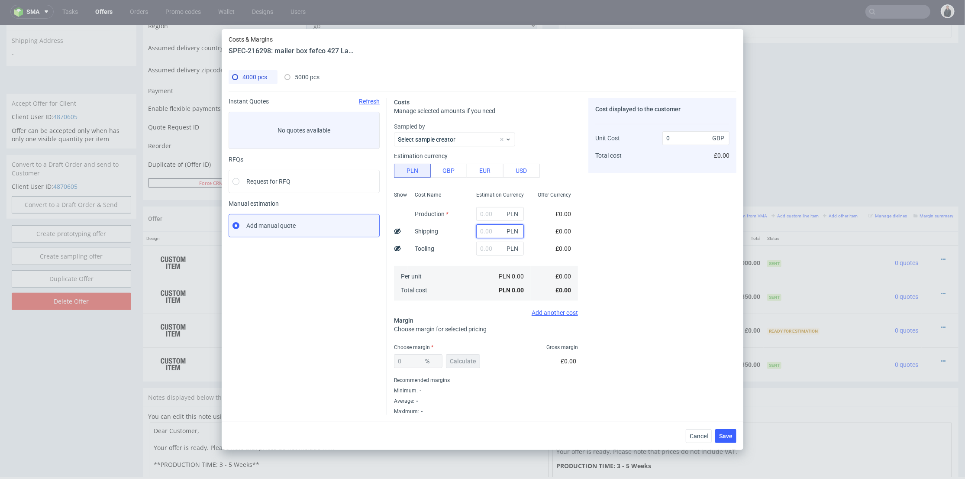
click at [483, 232] on input "text" at bounding box center [500, 231] width 48 height 14
type input "2000"
type input "0.1"
type input "2000"
click at [492, 217] on input "text" at bounding box center [500, 214] width 48 height 14
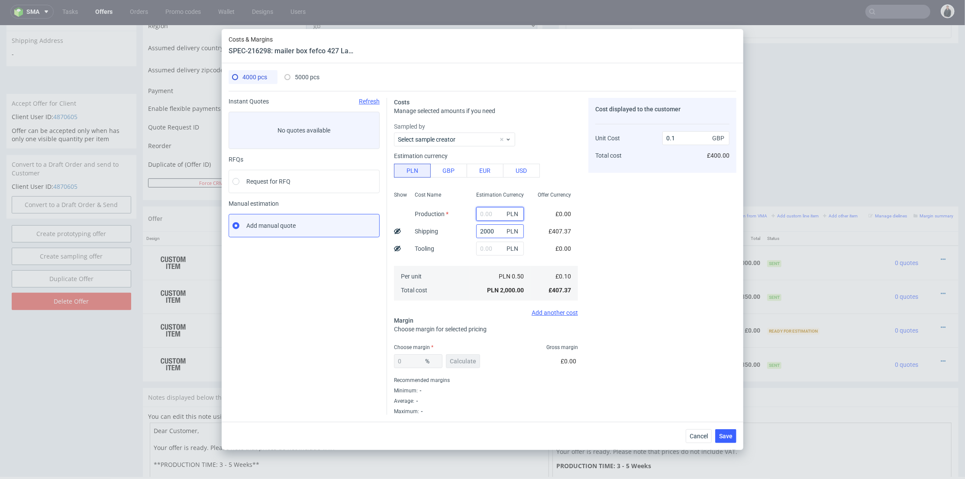
paste input "15080"
type input "15080"
type input "0.87"
type input "15080"
click at [484, 244] on input "text" at bounding box center [500, 248] width 48 height 14
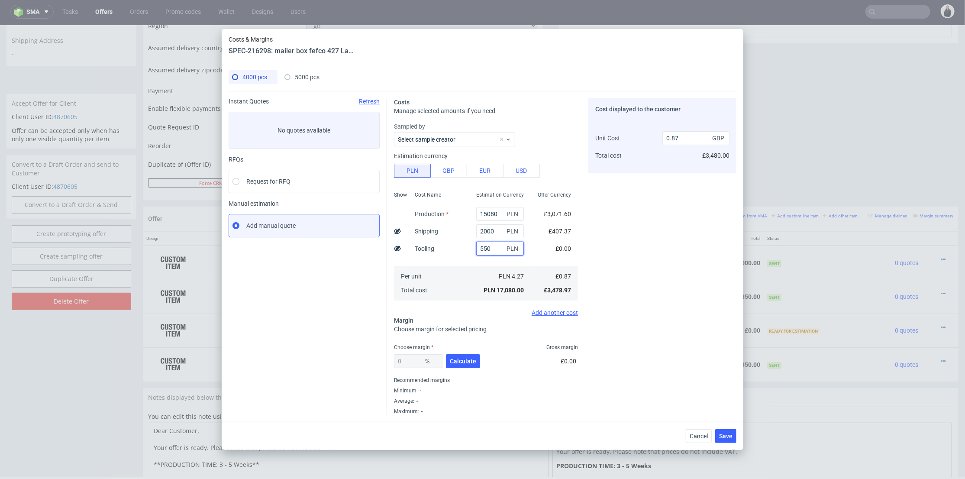
type input "550"
drag, startPoint x: 461, startPoint y: 257, endPoint x: 472, endPoint y: 300, distance: 44.7
click at [461, 257] on div "Cost Name Production Shipping Tooling Per unit Total cost" at bounding box center [438, 245] width 61 height 114
type input "0.9"
drag, startPoint x: 470, startPoint y: 361, endPoint x: 448, endPoint y: 361, distance: 22.1
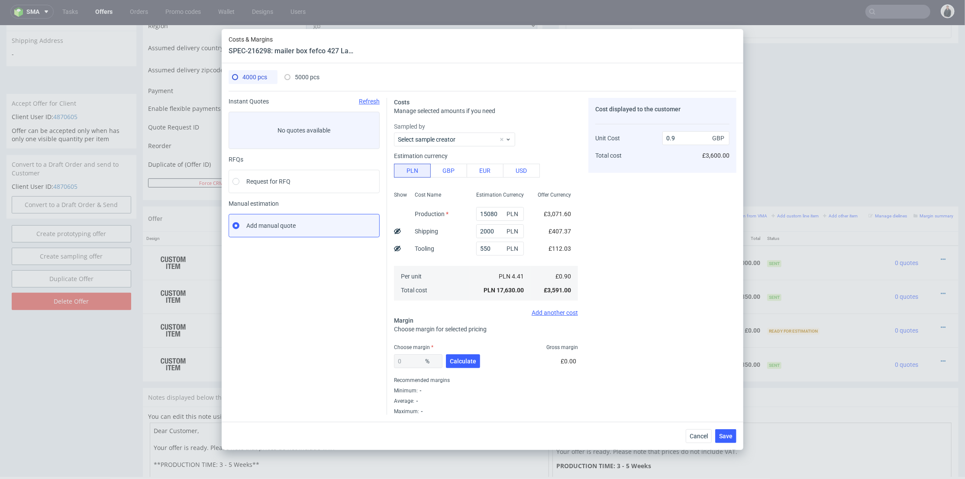
click at [470, 360] on span "Calculate" at bounding box center [463, 361] width 26 height 6
type input "29.9"
type input "1.28"
click at [309, 78] on span "5000 pcs" at bounding box center [307, 77] width 25 height 7
type input "21950"
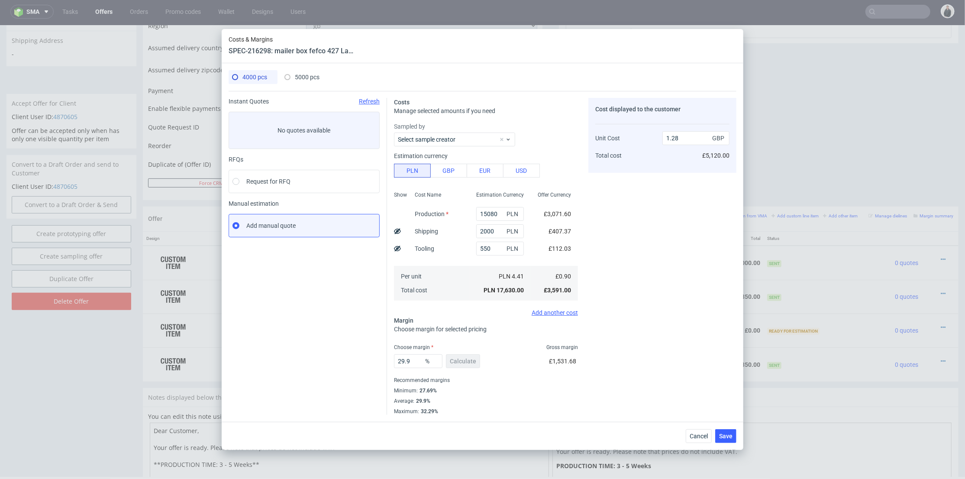
type input "2340"
type input "27"
type input "1.47"
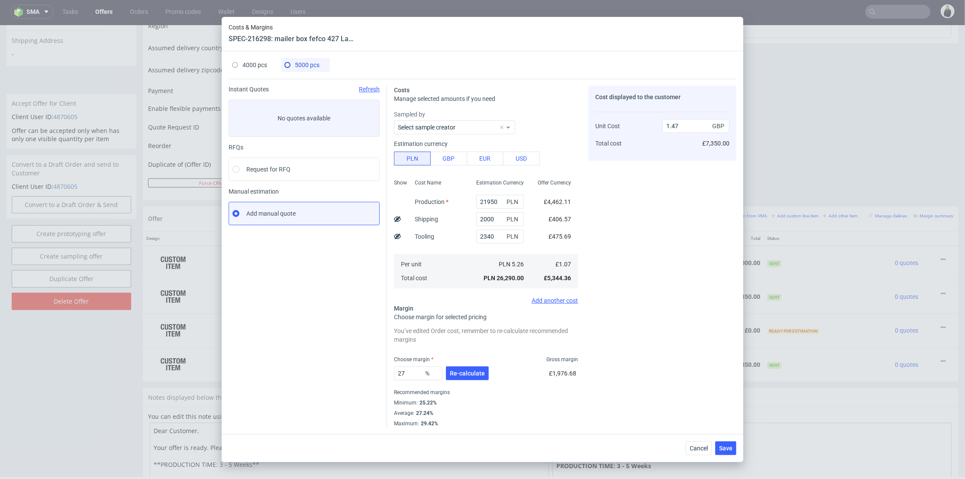
click at [241, 64] on div "4000 pcs" at bounding box center [249, 65] width 35 height 14
type input "15080"
type input "550"
type input "29.9"
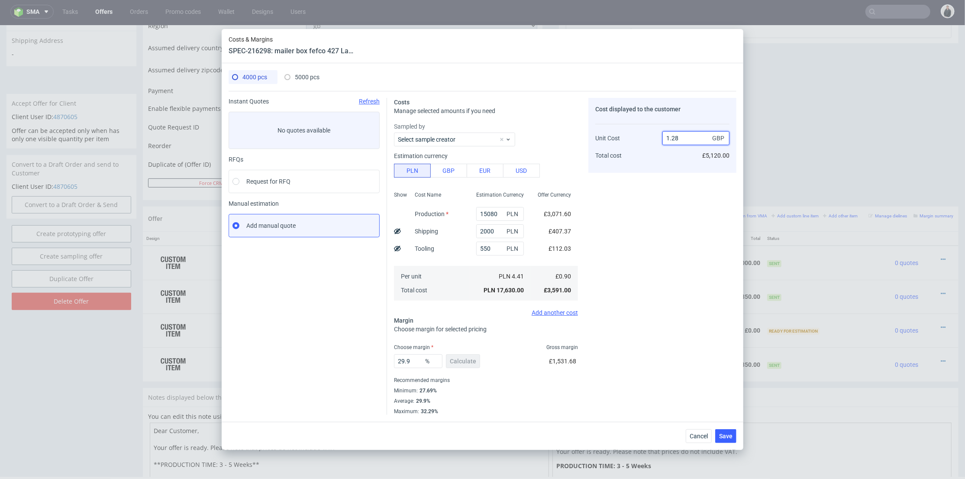
drag, startPoint x: 672, startPoint y: 136, endPoint x: 680, endPoint y: 136, distance: 8.7
click at [680, 136] on input "1.28" at bounding box center [695, 138] width 67 height 14
type input "1.52"
click at [643, 198] on div "Cost displayed to the customer Unit Cost Total cost 1.52 GBP £5,120.00" at bounding box center [662, 256] width 148 height 317
type input "40.78947368421053"
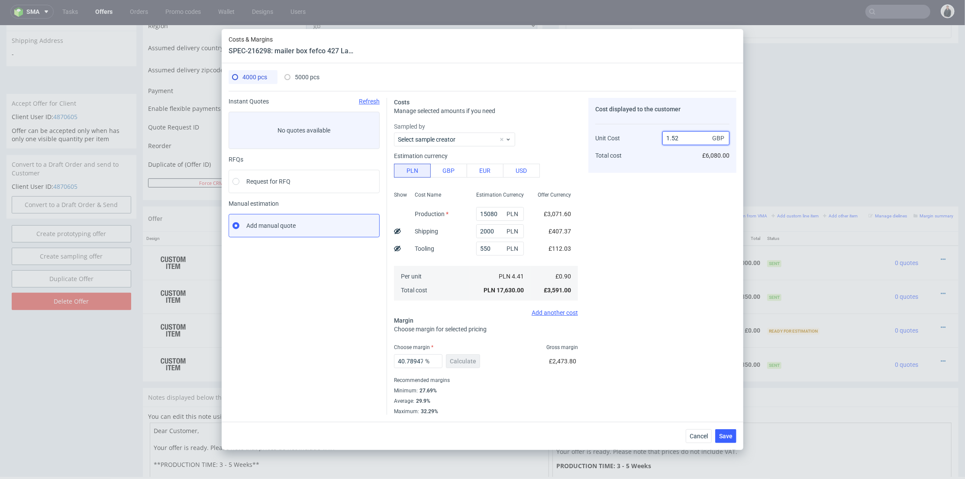
click at [679, 138] on input "1.52" at bounding box center [695, 138] width 67 height 14
type input "1.53"
click at [658, 193] on div "Cost displayed to the customer Unit Cost Total cost 1.53 GBP £6,080.00" at bounding box center [662, 256] width 148 height 317
type input "41.17647058823529"
click at [317, 74] on span "5000 pcs" at bounding box center [307, 77] width 25 height 7
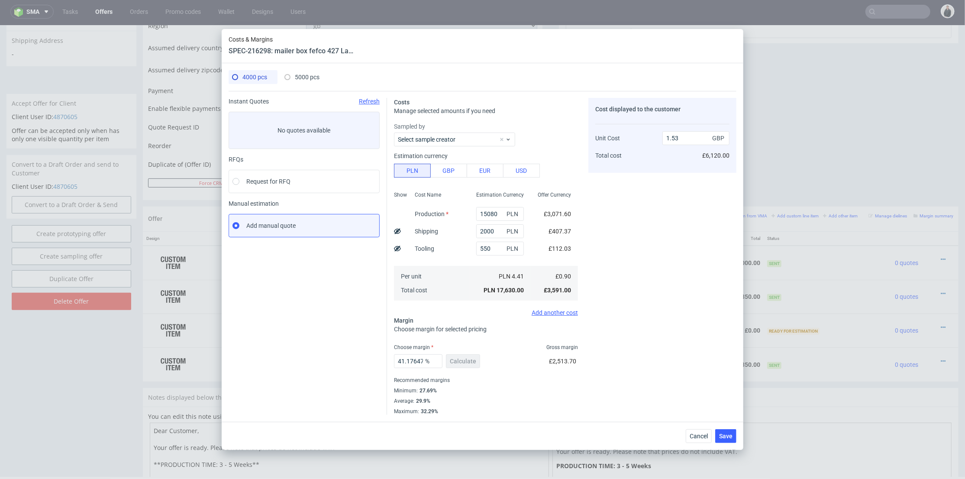
type input "21950"
type input "2340"
type input "27"
type input "1.47"
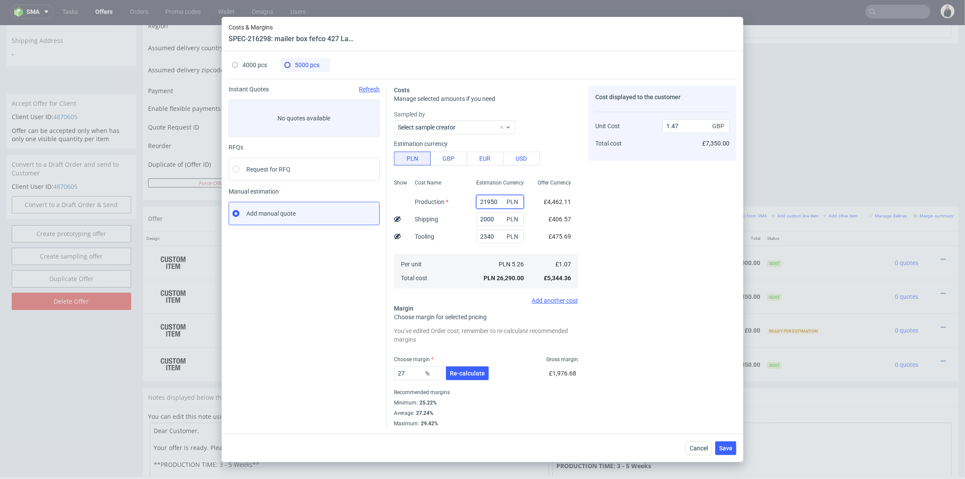
click at [496, 201] on input "21950" at bounding box center [500, 202] width 48 height 14
paste input "17"
type input "17950"
type input "1.24"
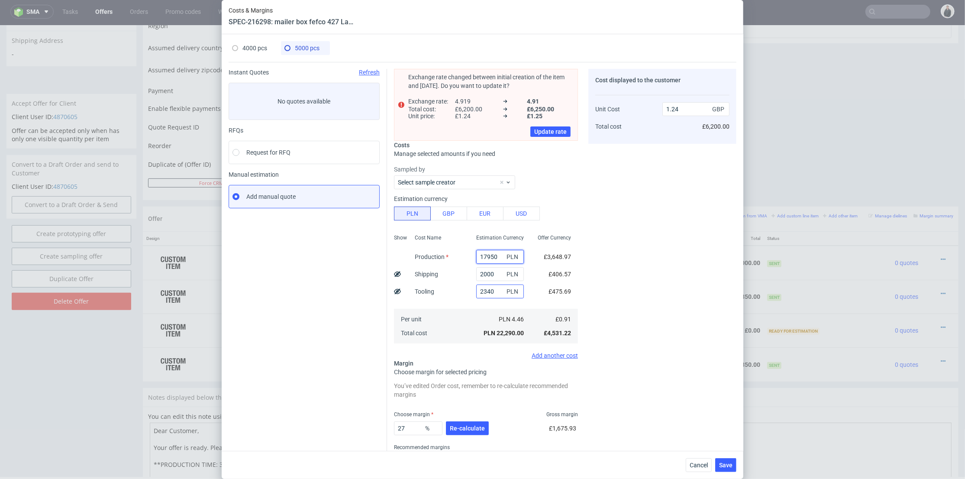
type input "17950"
drag, startPoint x: 490, startPoint y: 290, endPoint x: 454, endPoint y: 291, distance: 36.4
click at [454, 291] on div "Show Cost Name Production Shipping Tooling Per unit Total cost Estimation Curre…" at bounding box center [486, 288] width 184 height 114
type input "550"
drag, startPoint x: 617, startPoint y: 255, endPoint x: 637, endPoint y: 217, distance: 42.8
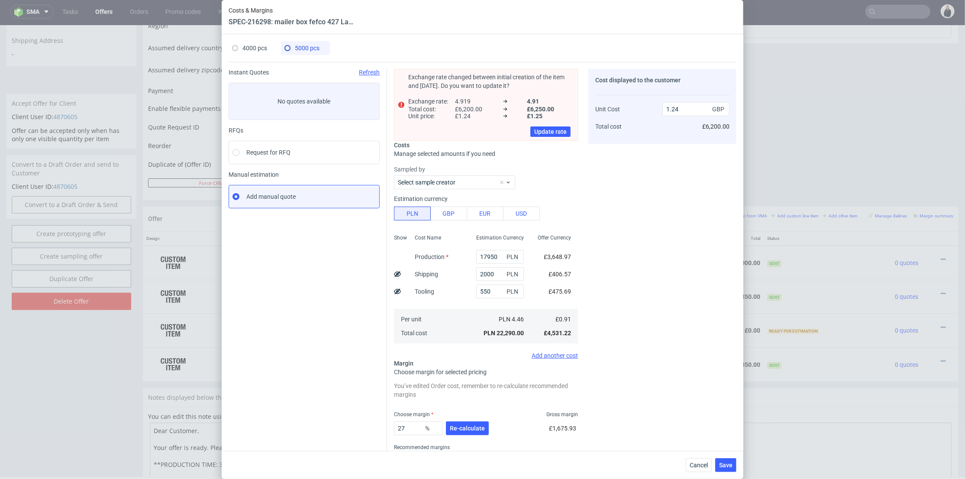
click at [617, 255] on div "Cost displayed to the customer Unit Cost Total cost 1.24 GBP £6,200.00" at bounding box center [662, 275] width 148 height 413
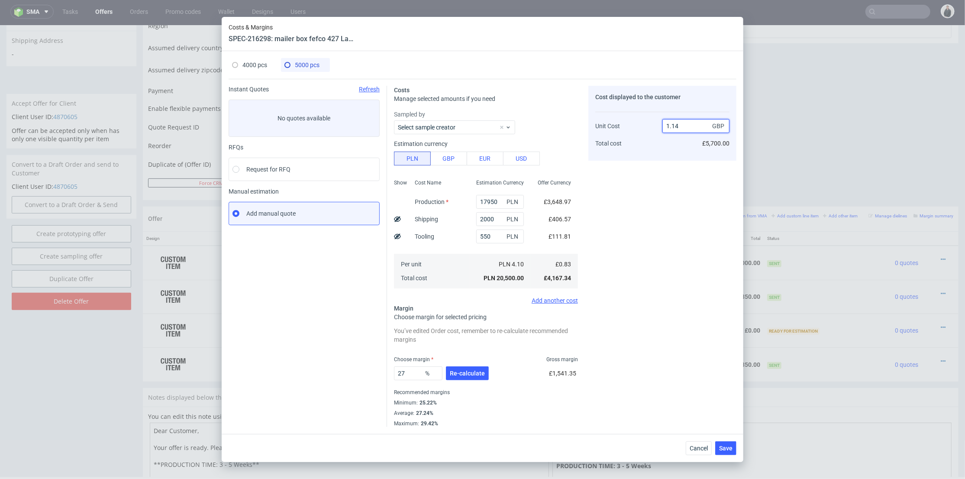
drag, startPoint x: 672, startPoint y: 127, endPoint x: 679, endPoint y: 126, distance: 7.4
click at [679, 126] on input "1.14" at bounding box center [695, 126] width 67 height 14
type input "1.7"
type input "51.17647058823529"
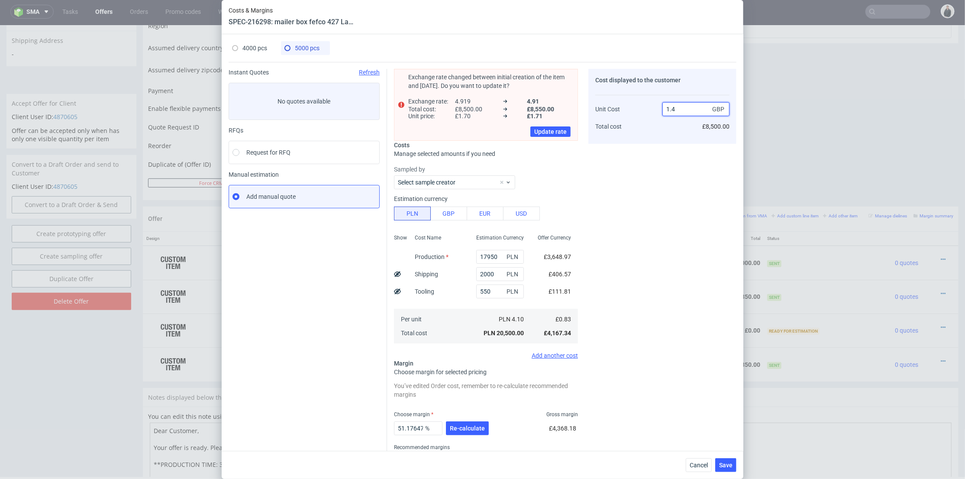
click at [672, 110] on input "1.4" at bounding box center [695, 109] width 67 height 14
type input "1.47"
type input "43.53741496598639"
type input "1.47"
click at [628, 190] on div "Cost displayed to the customer Unit Cost Total cost 1.47 GBP £7,350.00" at bounding box center [662, 275] width 148 height 413
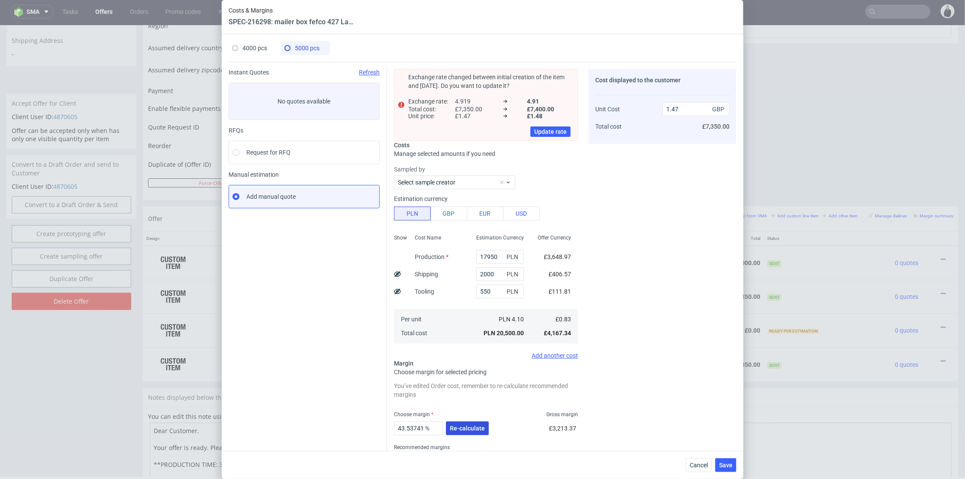
click at [469, 430] on span "Re-calculate" at bounding box center [467, 428] width 35 height 6
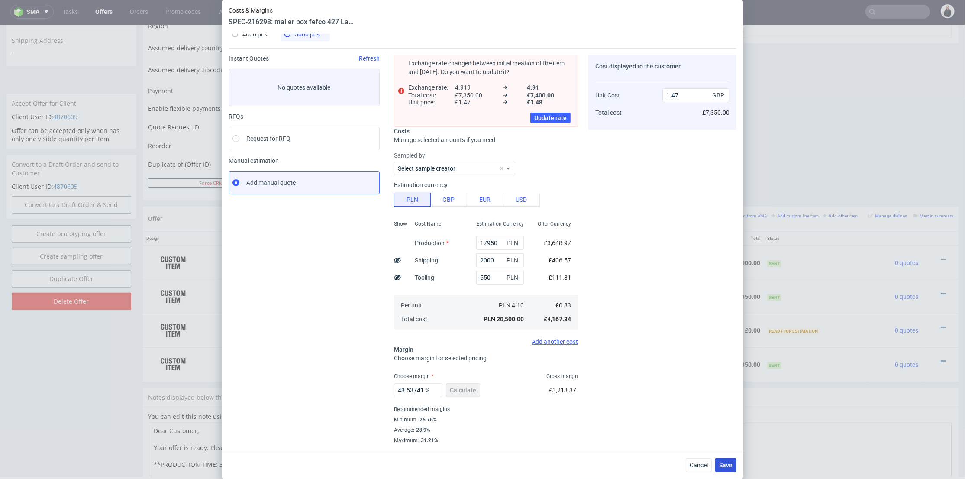
click at [731, 463] on span "Save" at bounding box center [725, 465] width 13 height 6
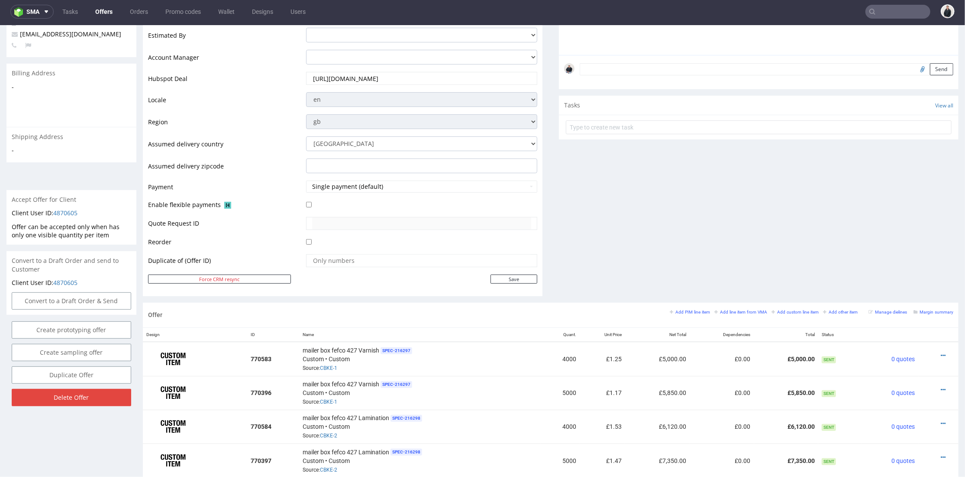
scroll to position [288, 0]
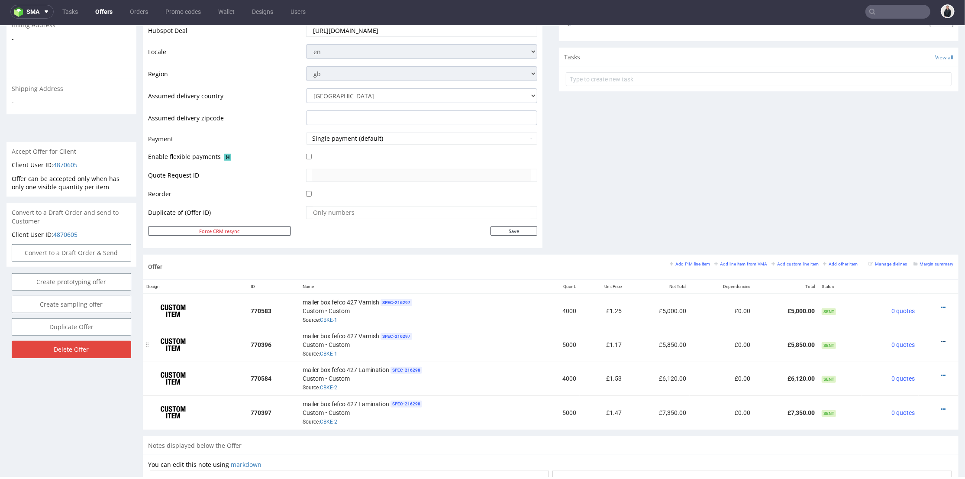
click at [940, 338] on icon at bounding box center [942, 341] width 5 height 6
click at [886, 242] on span "Edit item price" at bounding box center [904, 244] width 70 height 9
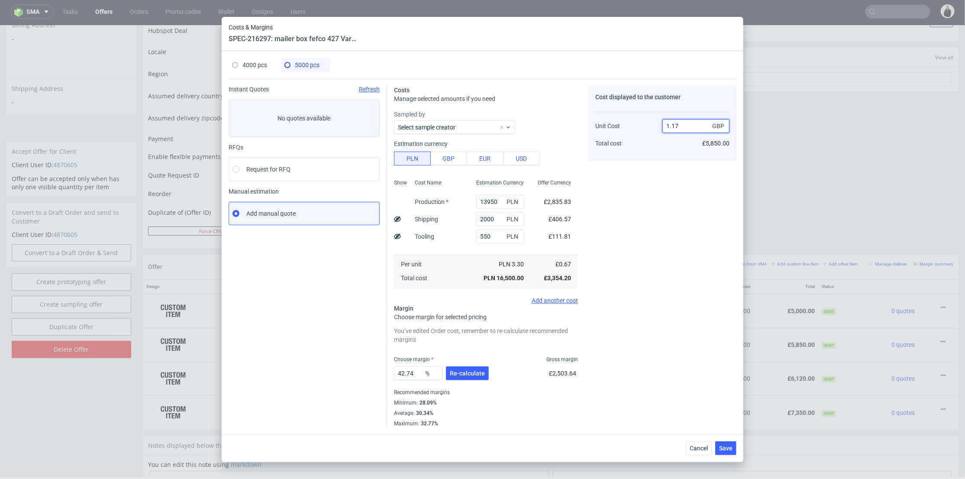
click at [678, 125] on input "1.17" at bounding box center [695, 126] width 67 height 14
type input "1.12"
type input "40.17857142857144"
type input "1.12"
click at [680, 221] on div "Cost displayed to the customer Unit Cost Total cost 1.12 GBP £5,600.00" at bounding box center [662, 256] width 148 height 341
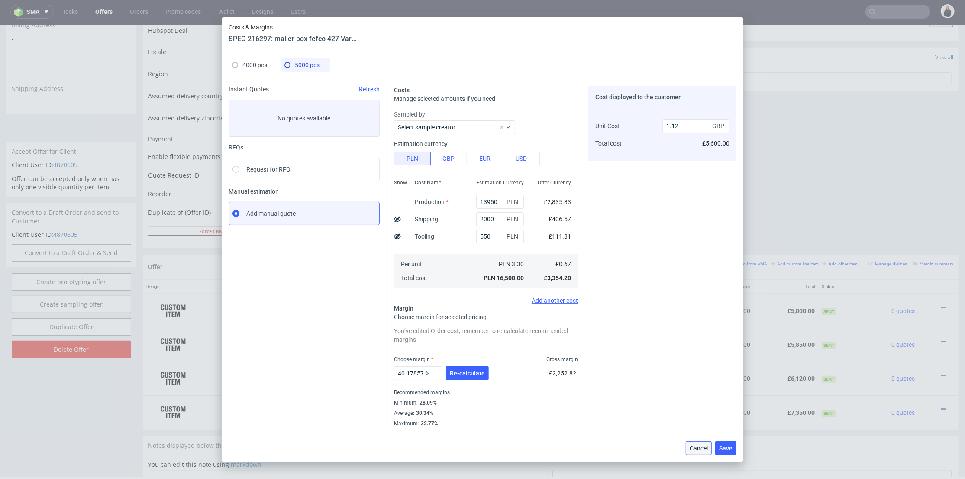
click at [691, 449] on span "Cancel" at bounding box center [698, 448] width 18 height 6
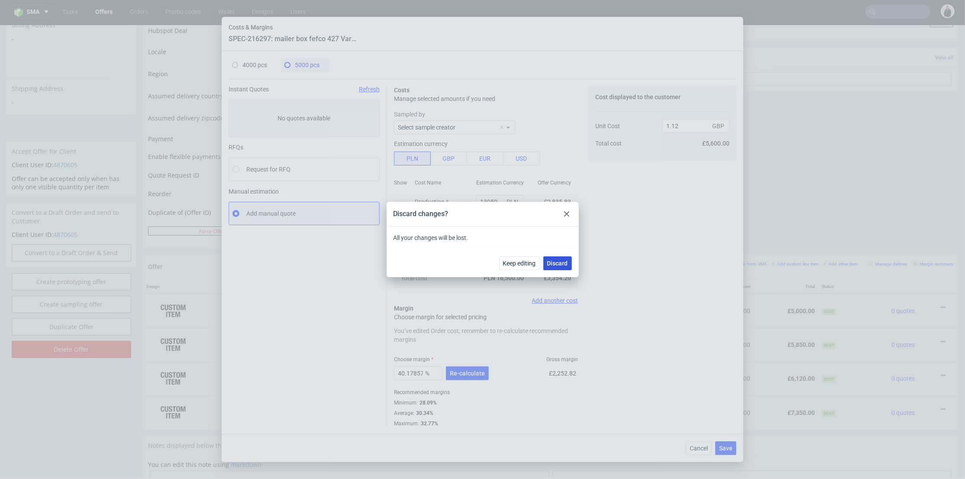
click at [558, 265] on span "Discard" at bounding box center [557, 263] width 21 height 6
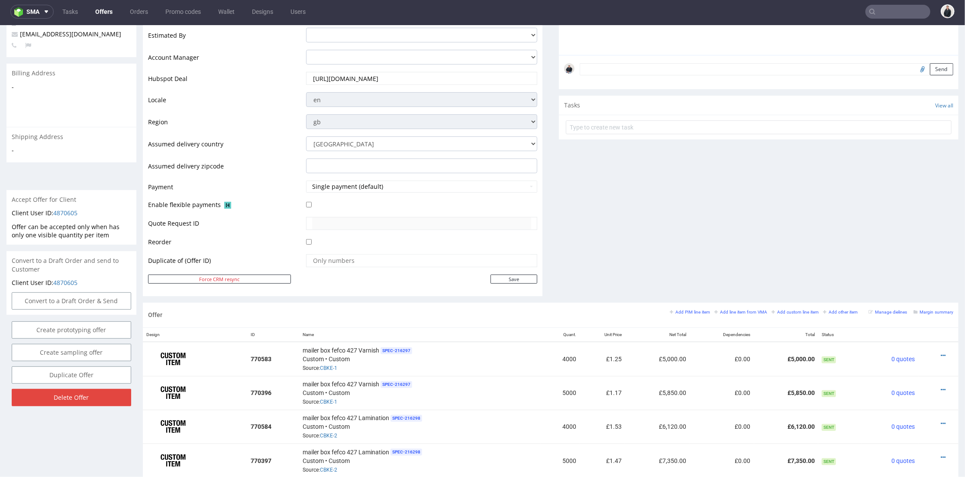
scroll to position [48, 0]
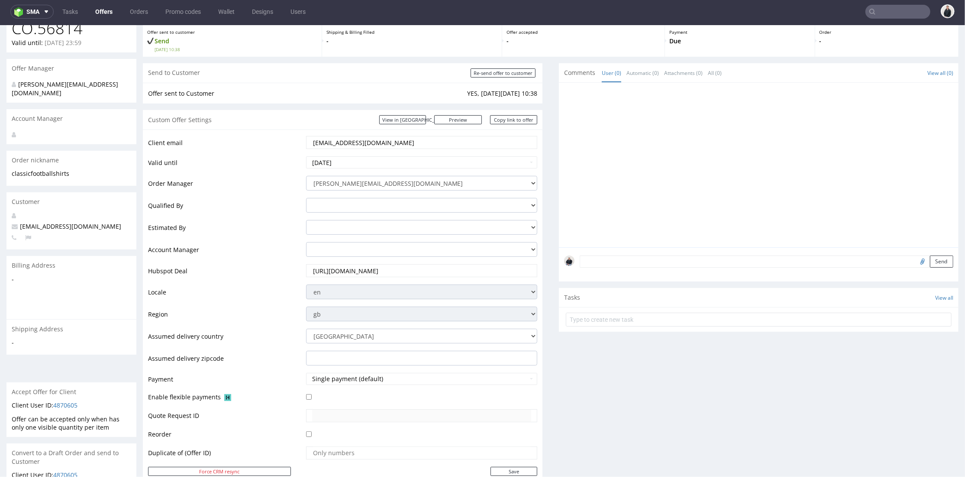
drag, startPoint x: 428, startPoint y: 142, endPoint x: 437, endPoint y: 66, distance: 76.3
click at [278, 135] on tr "Client email [EMAIL_ADDRESS][DOMAIN_NAME]" at bounding box center [342, 145] width 389 height 20
click at [512, 121] on link "Copy link to offer" at bounding box center [514, 119] width 48 height 9
click at [508, 71] on input "Re-send offer to customer" at bounding box center [502, 72] width 65 height 9
type input "In progress..."
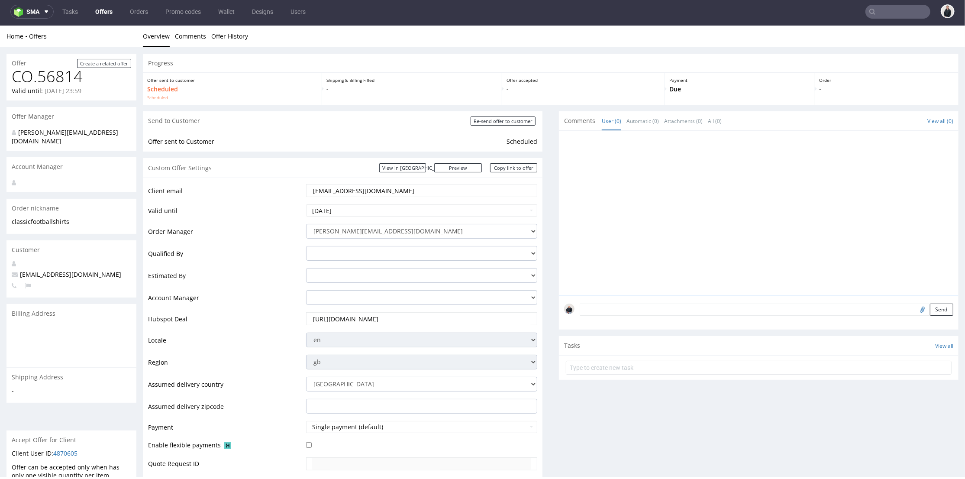
scroll to position [0, 0]
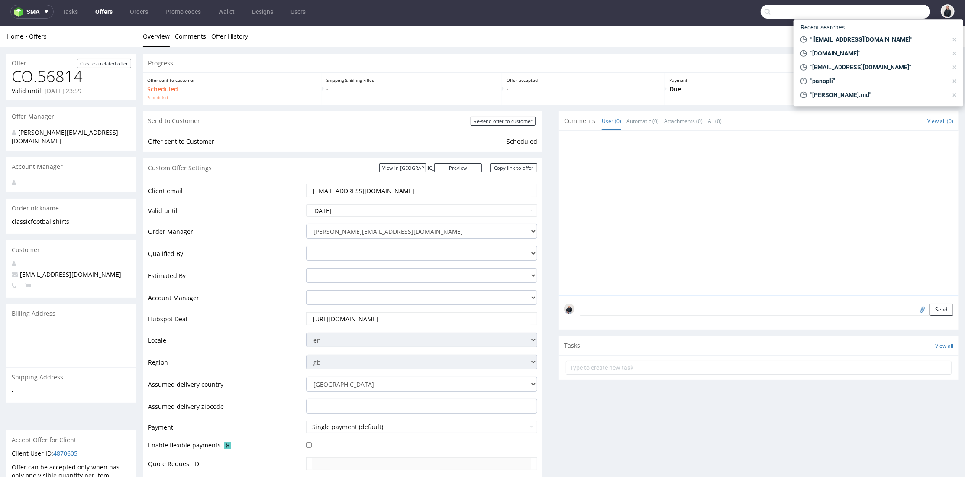
click at [895, 8] on input "text" at bounding box center [845, 12] width 170 height 14
paste input "[EMAIL_ADDRESS][DOMAIN_NAME]"
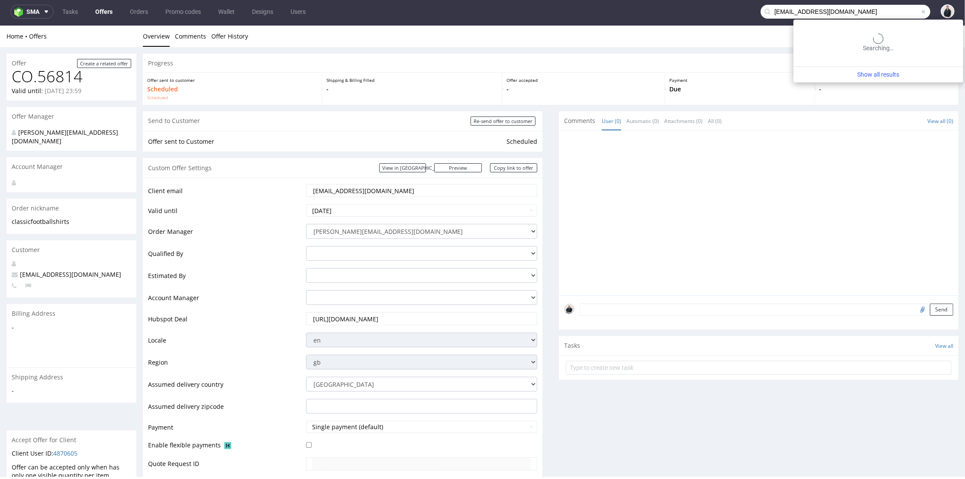
type input "[EMAIL_ADDRESS][DOMAIN_NAME]"
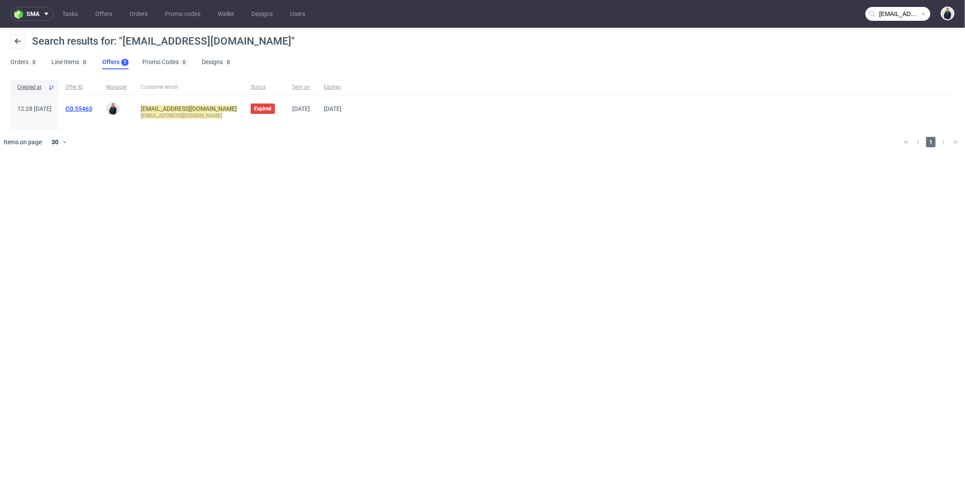
click at [92, 109] on link "CO.55463" at bounding box center [78, 108] width 27 height 7
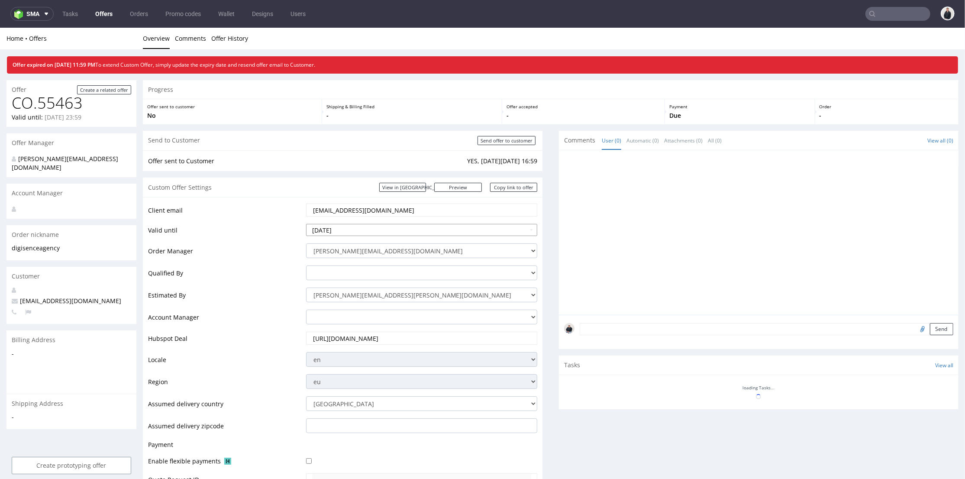
click at [477, 229] on input "[DATE]" at bounding box center [422, 229] width 232 height 12
click at [520, 232] on input "[DATE]" at bounding box center [422, 229] width 232 height 12
click at [424, 231] on input "[DATE]" at bounding box center [422, 229] width 232 height 12
click at [328, 228] on input "[DATE]" at bounding box center [422, 229] width 232 height 12
drag, startPoint x: 340, startPoint y: 230, endPoint x: 335, endPoint y: 231, distance: 5.6
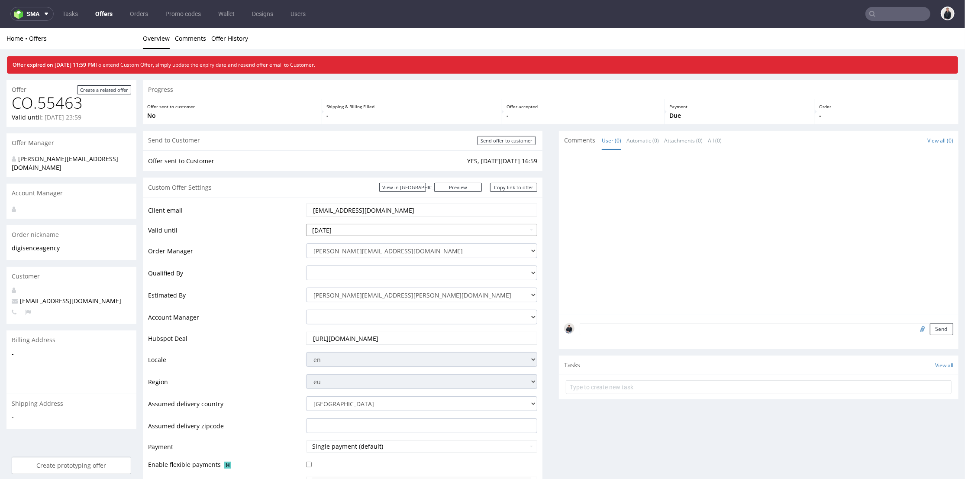
click at [335, 231] on input "[DATE]" at bounding box center [422, 229] width 232 height 12
type input "[DATE]"
click at [584, 232] on div at bounding box center [761, 234] width 394 height 159
click at [591, 291] on div at bounding box center [761, 234] width 394 height 159
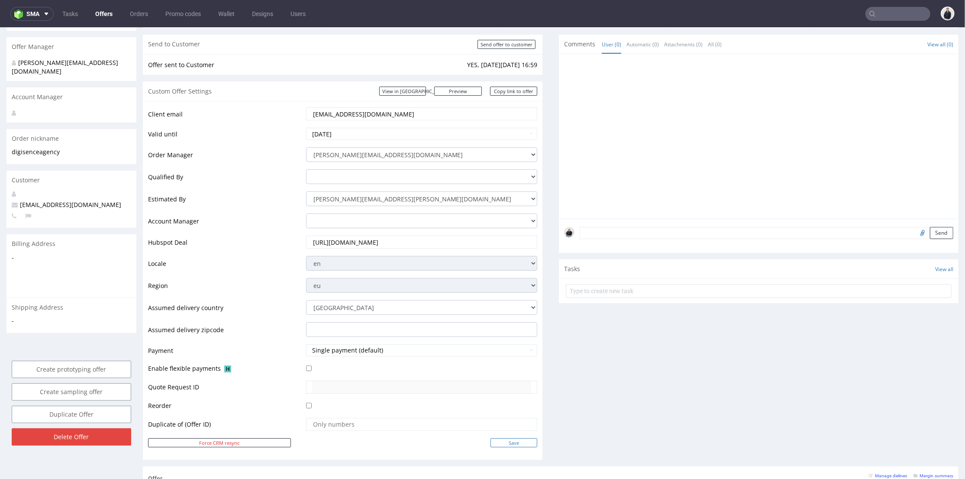
click at [525, 439] on input "Save" at bounding box center [513, 441] width 47 height 9
type input "In progress..."
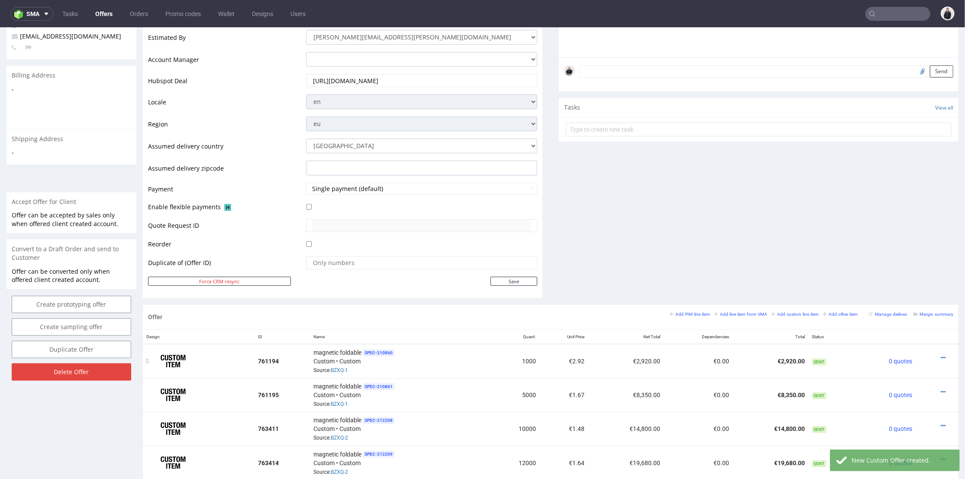
scroll to position [336, 0]
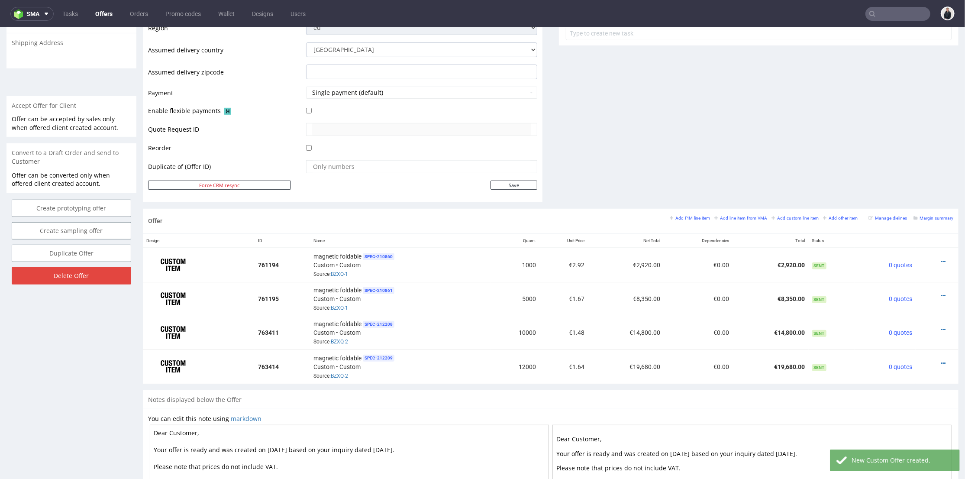
click at [712, 220] on div "Add PIM line item Add line item from VMA Add custom line item Add other item Ma…" at bounding box center [810, 220] width 283 height 14
click at [714, 216] on small "Add line item from VMA" at bounding box center [740, 217] width 53 height 5
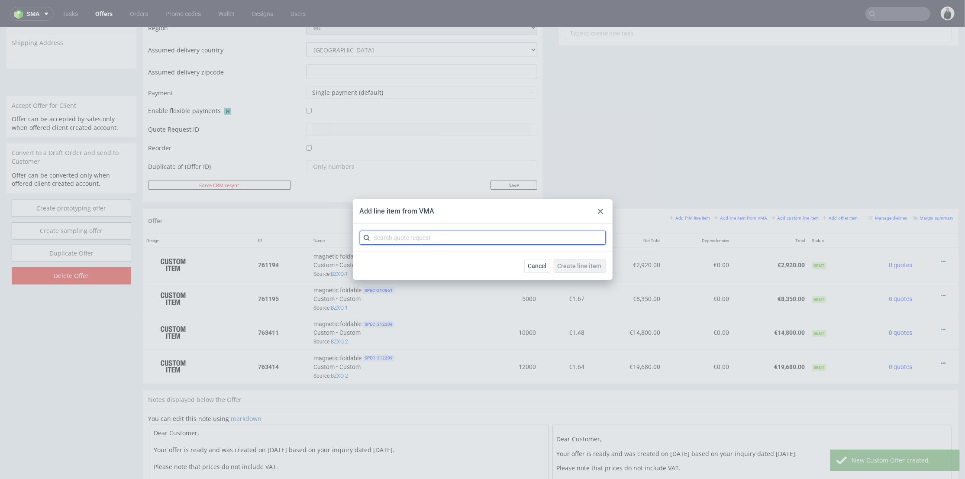
click at [517, 241] on input "text" at bounding box center [483, 238] width 246 height 14
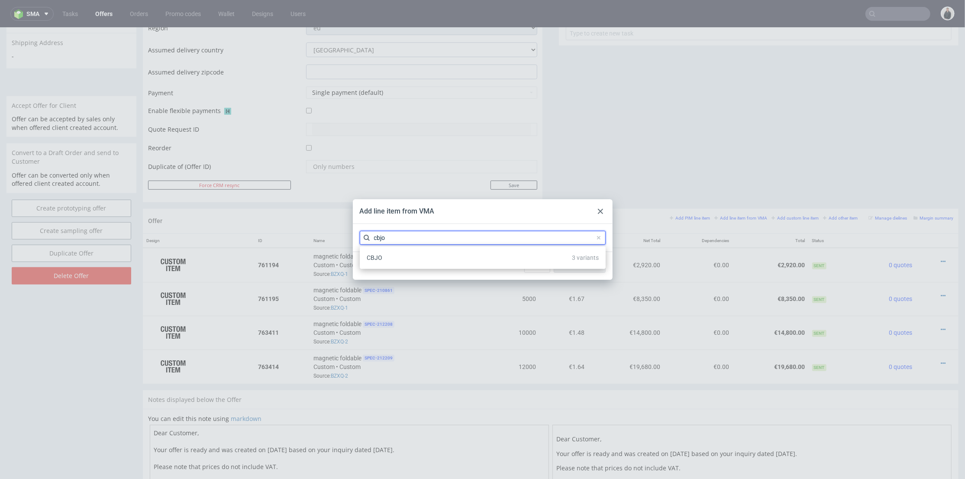
type input "cbjo"
click at [457, 257] on div "CBJO 3 variants" at bounding box center [482, 258] width 239 height 16
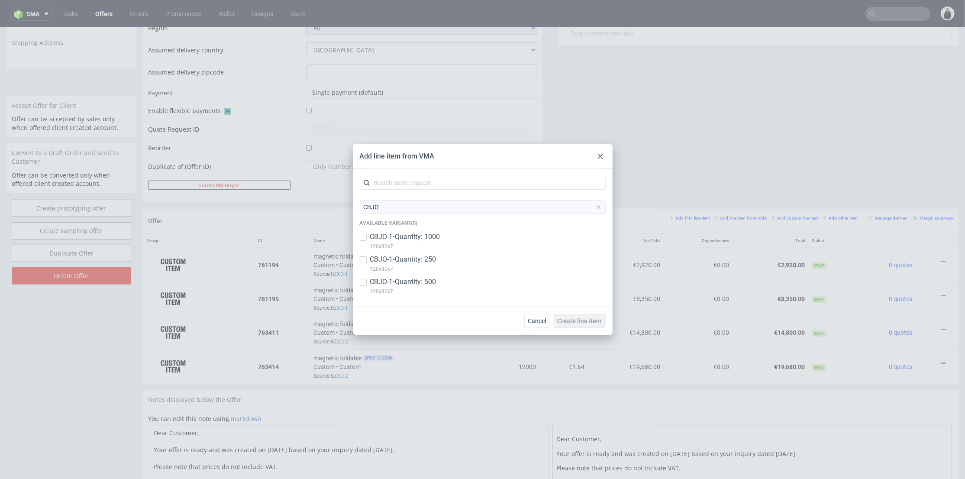
click at [427, 262] on p "CBJO-1 • Quantity: 250" at bounding box center [403, 259] width 66 height 10
checkbox input "true"
click at [429, 281] on p "CBJO-1 • Quantity: 500" at bounding box center [403, 282] width 66 height 10
checkbox input "true"
click at [434, 239] on p "CBJO-1 • Quantity: 1000" at bounding box center [405, 237] width 70 height 10
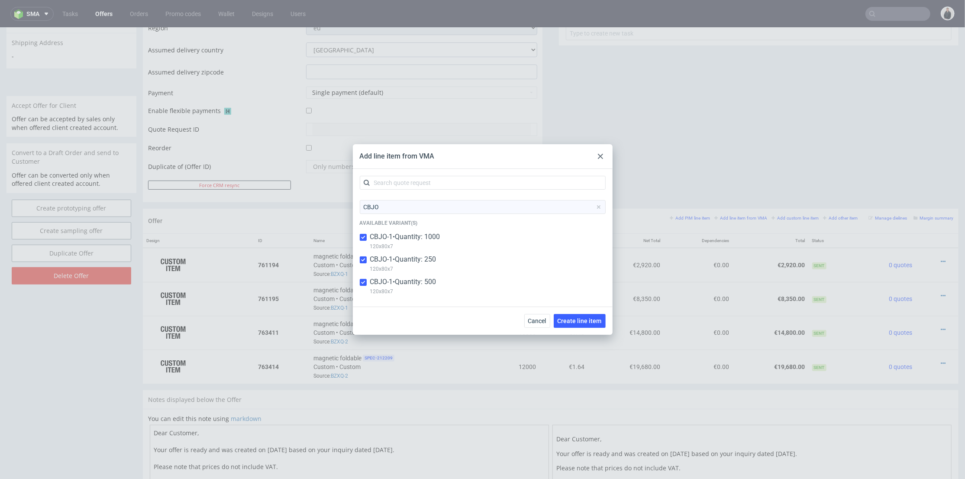
checkbox input "true"
click at [580, 316] on button "Create line item" at bounding box center [579, 321] width 52 height 14
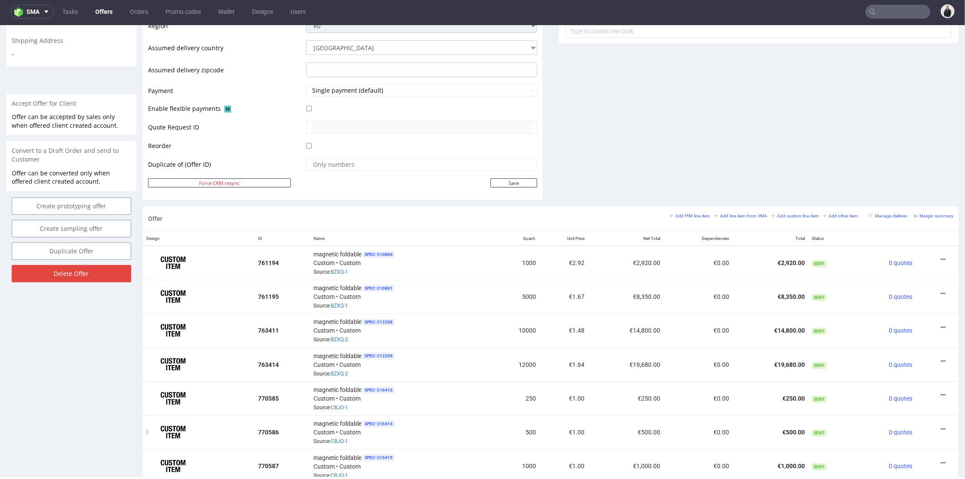
scroll to position [433, 0]
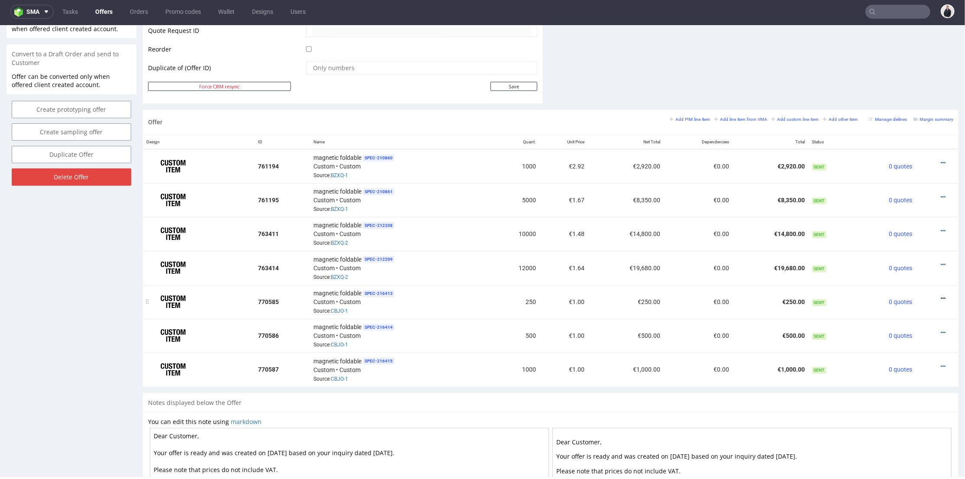
click at [940, 295] on icon at bounding box center [942, 298] width 5 height 6
click at [907, 199] on span "Edit item price" at bounding box center [904, 198] width 70 height 9
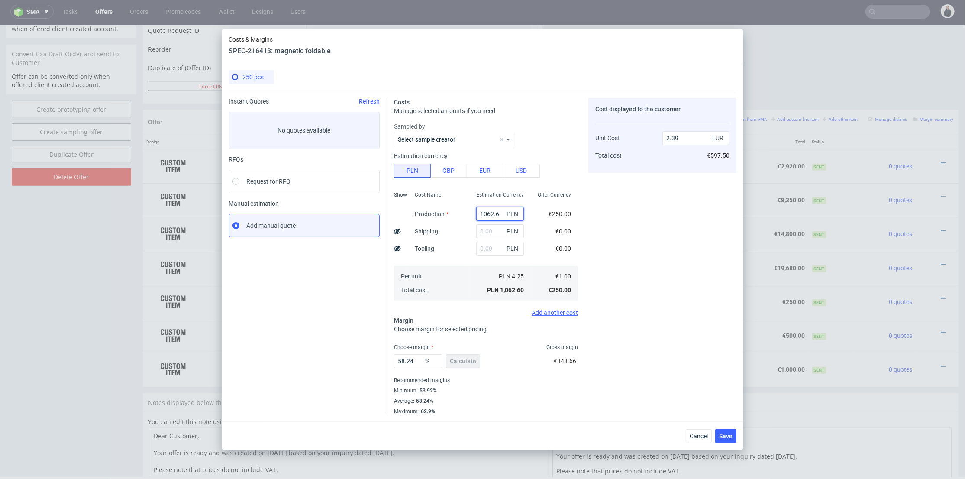
click at [479, 212] on input "1062.6" at bounding box center [500, 214] width 48 height 14
paste input "2730"
type input "2730"
type input "6.15"
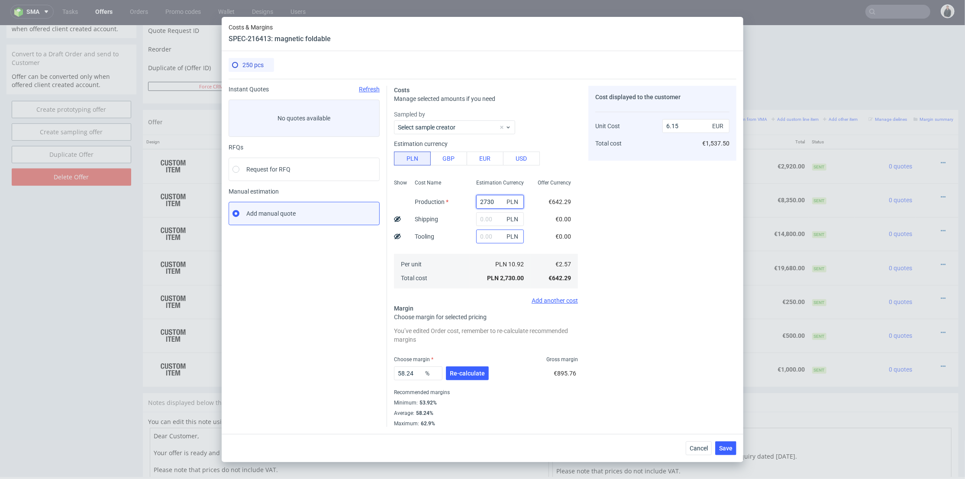
type input "2730"
click at [486, 233] on input "text" at bounding box center [500, 236] width 48 height 14
type input "800"
type input "7.95"
type input "800"
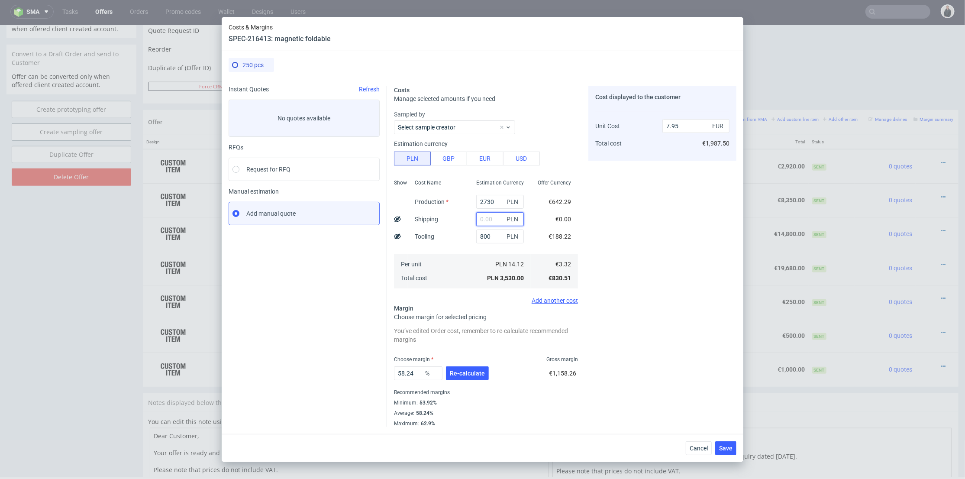
click at [489, 217] on input "text" at bounding box center [500, 219] width 48 height 14
type input "850"
click at [441, 230] on div "Tooling" at bounding box center [424, 236] width 33 height 17
type input "9.87"
click at [465, 373] on span "Re-calculate" at bounding box center [467, 373] width 35 height 6
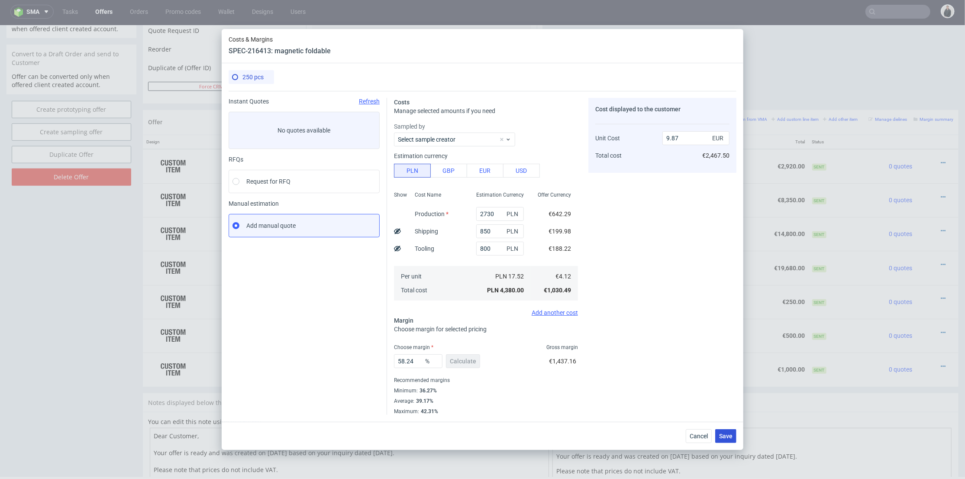
click at [726, 430] on button "Save" at bounding box center [725, 436] width 21 height 14
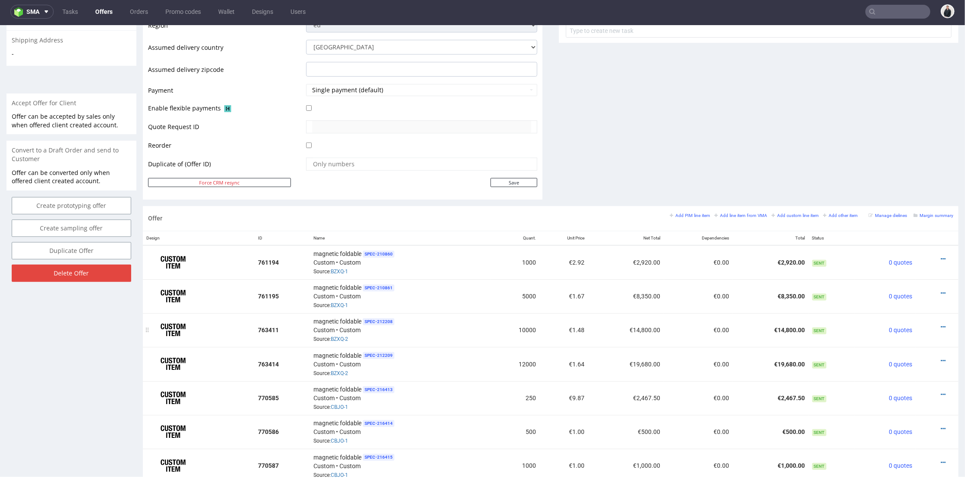
scroll to position [385, 0]
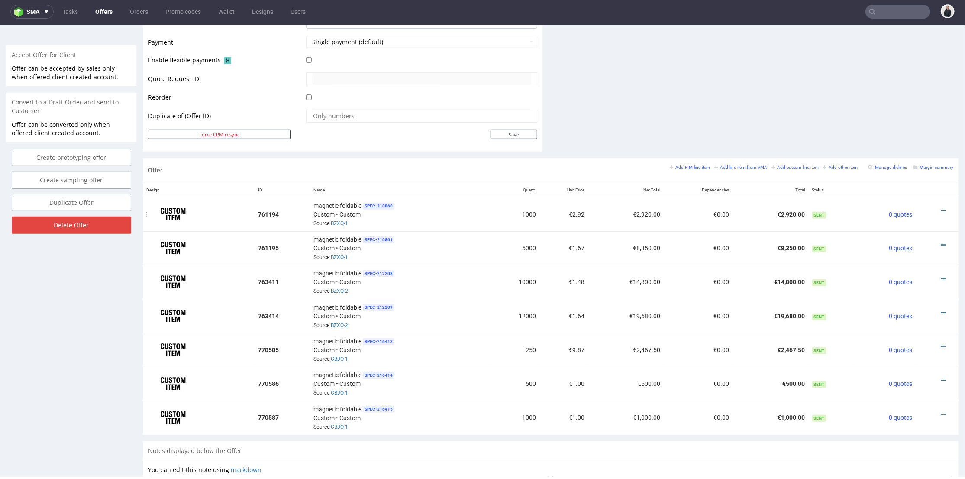
click at [931, 207] on div at bounding box center [934, 210] width 31 height 9
click at [940, 208] on icon at bounding box center [942, 210] width 5 height 6
click at [909, 115] on span "Edit item price" at bounding box center [904, 114] width 70 height 9
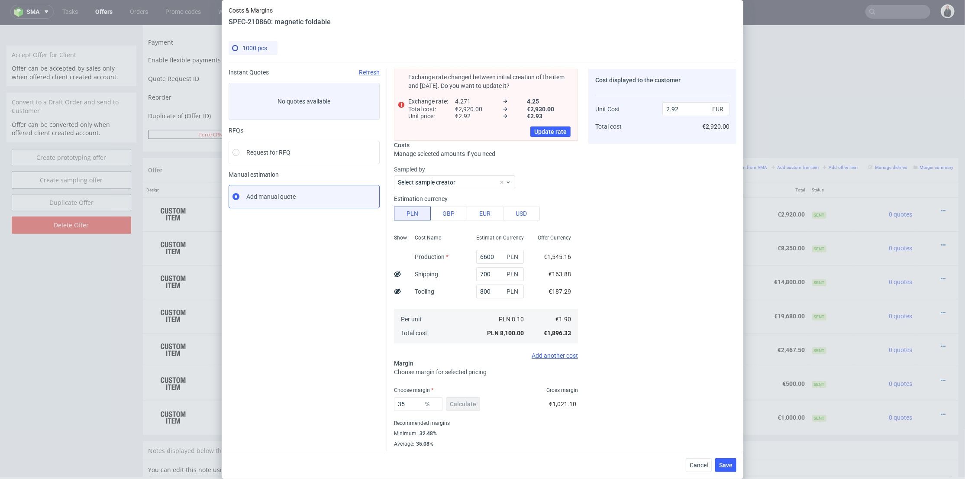
scroll to position [14, 0]
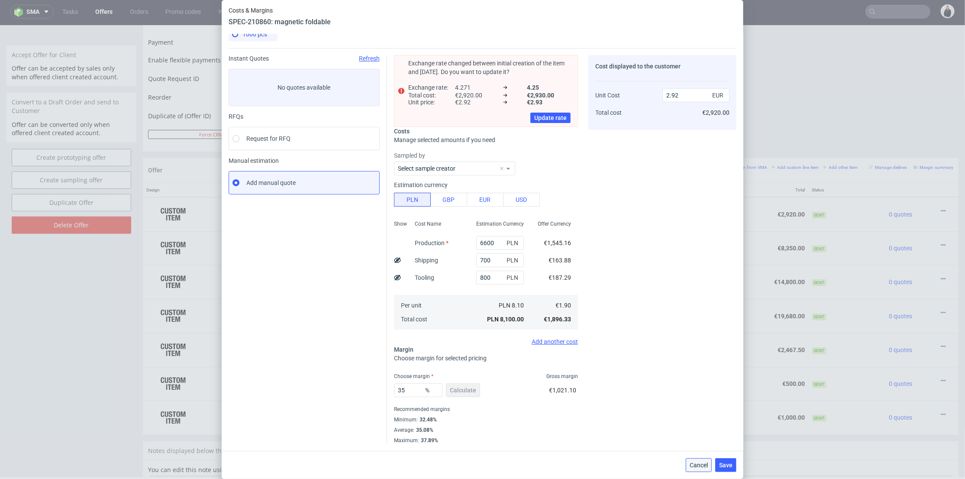
drag, startPoint x: 707, startPoint y: 466, endPoint x: 739, endPoint y: 378, distance: 93.9
click at [708, 466] on span "Cancel" at bounding box center [698, 465] width 18 height 6
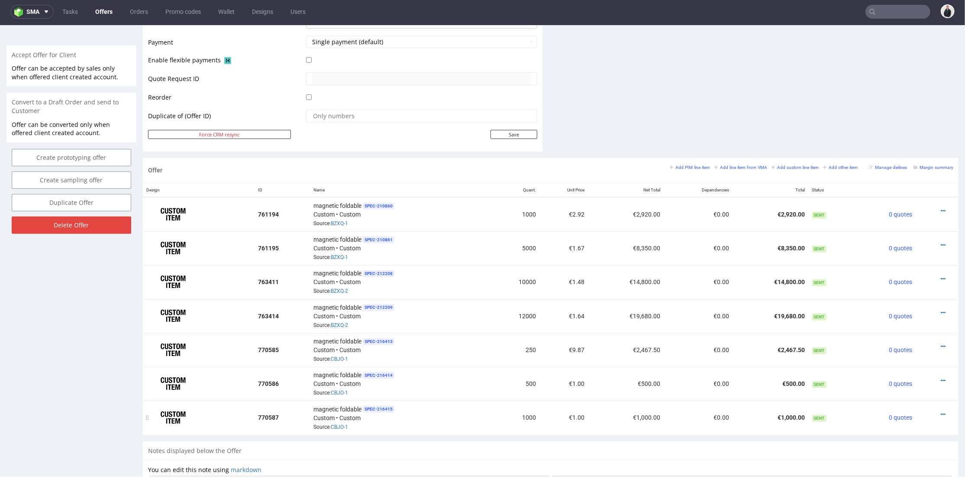
scroll to position [433, 0]
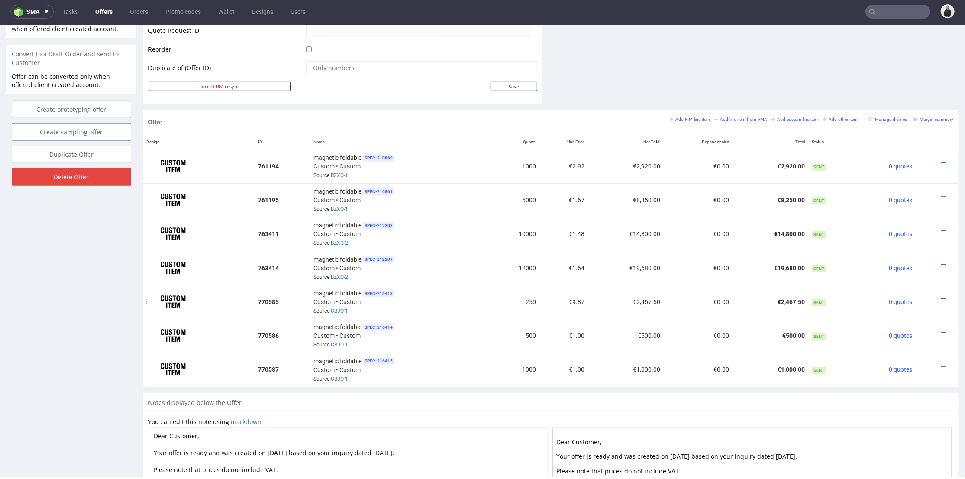
click at [940, 295] on icon at bounding box center [942, 298] width 5 height 6
click at [900, 200] on span "Edit item price" at bounding box center [904, 198] width 70 height 9
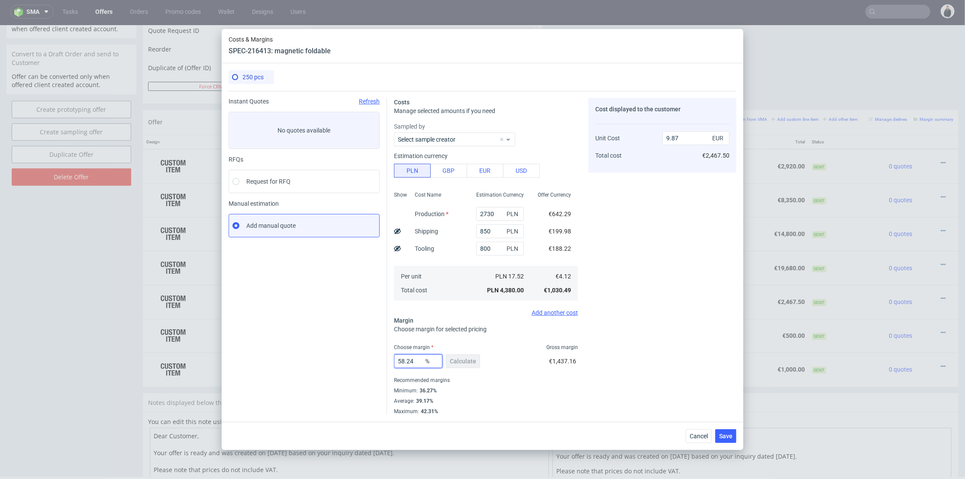
drag, startPoint x: 415, startPoint y: 360, endPoint x: 380, endPoint y: 359, distance: 34.2
click at [379, 359] on div "Instant Quotes Refresh No quotes available RFQs Request for RFQ Manual estimati…" at bounding box center [482, 253] width 508 height 324
type input "40"
click at [648, 322] on div "Cost displayed to the customer Unit Cost Total cost 9.87 EUR €2,467.50" at bounding box center [662, 256] width 148 height 317
type input "6.87"
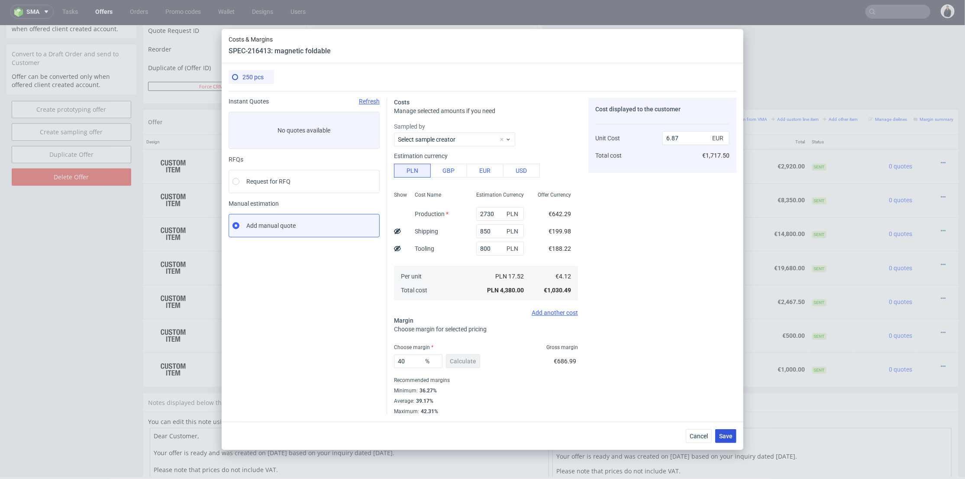
click at [729, 441] on button "Save" at bounding box center [725, 436] width 21 height 14
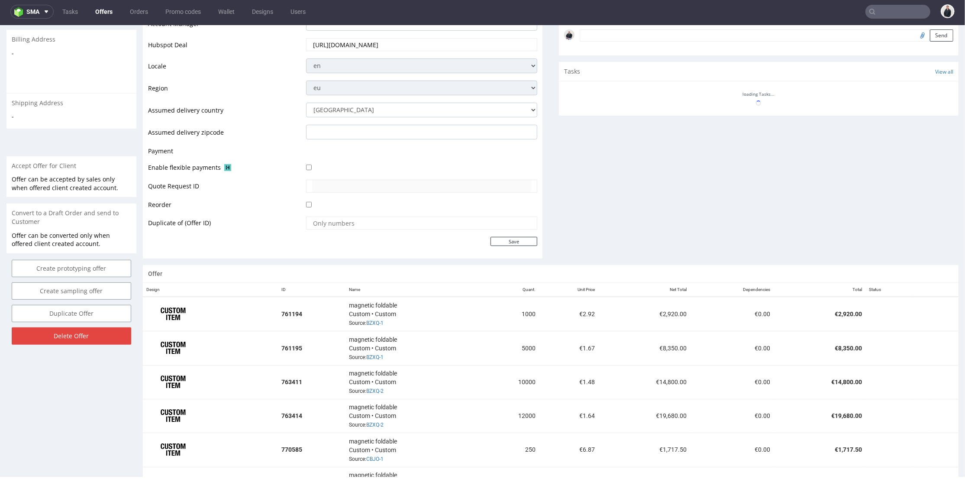
scroll to position [425, 0]
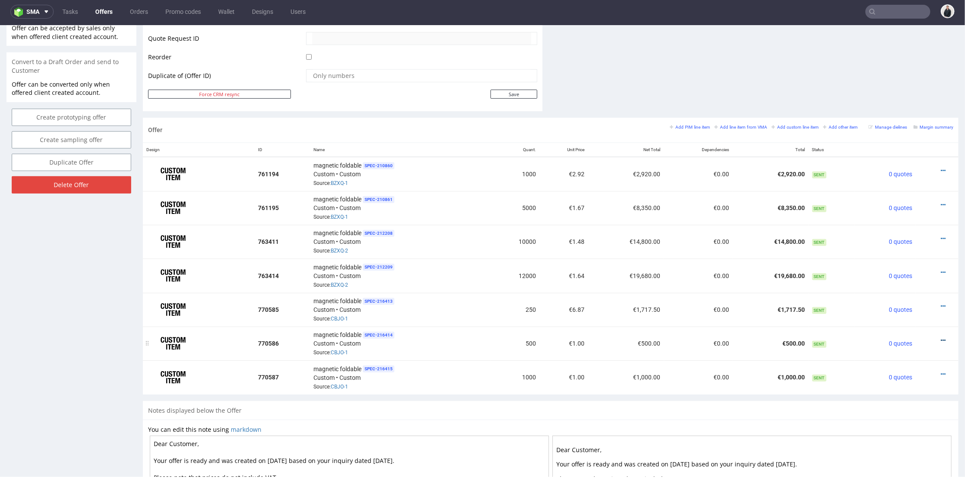
click at [940, 337] on icon at bounding box center [942, 340] width 5 height 6
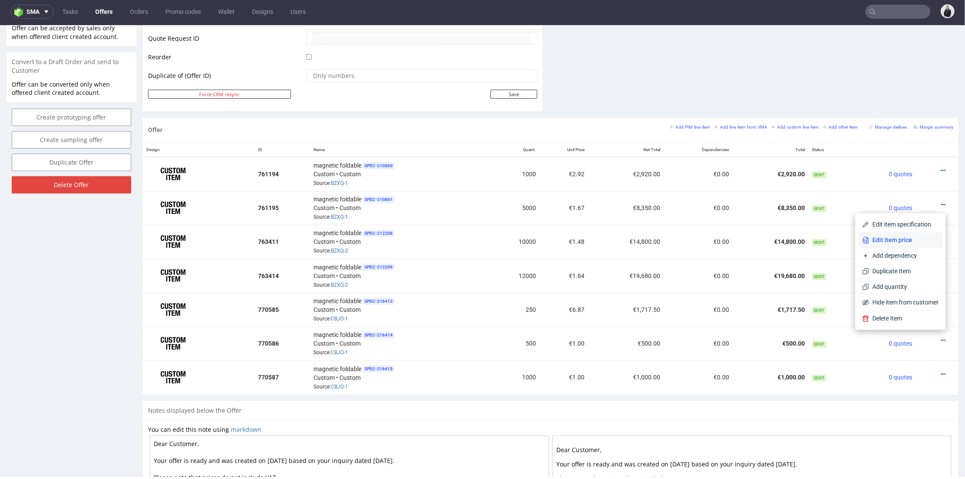
click at [912, 242] on span "Edit item price" at bounding box center [904, 239] width 70 height 9
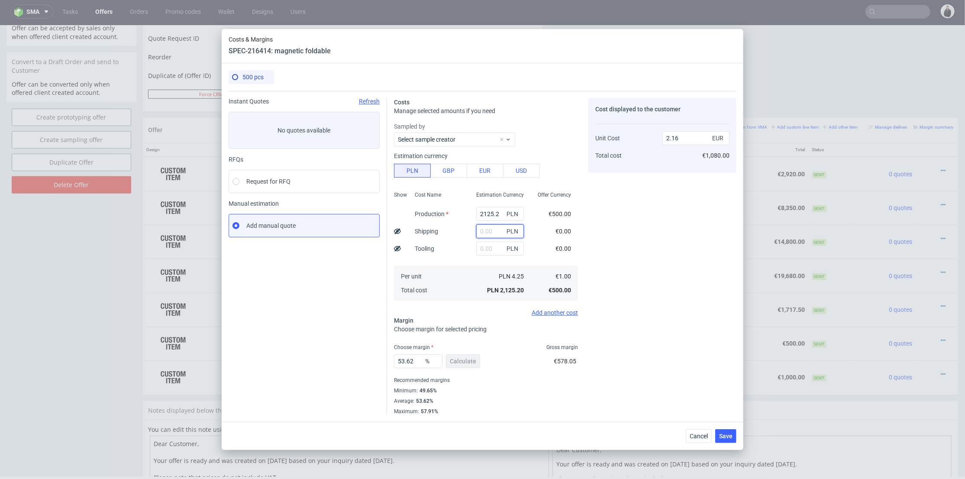
click at [484, 234] on input "text" at bounding box center [500, 231] width 48 height 14
type input "850"
type input "3.02"
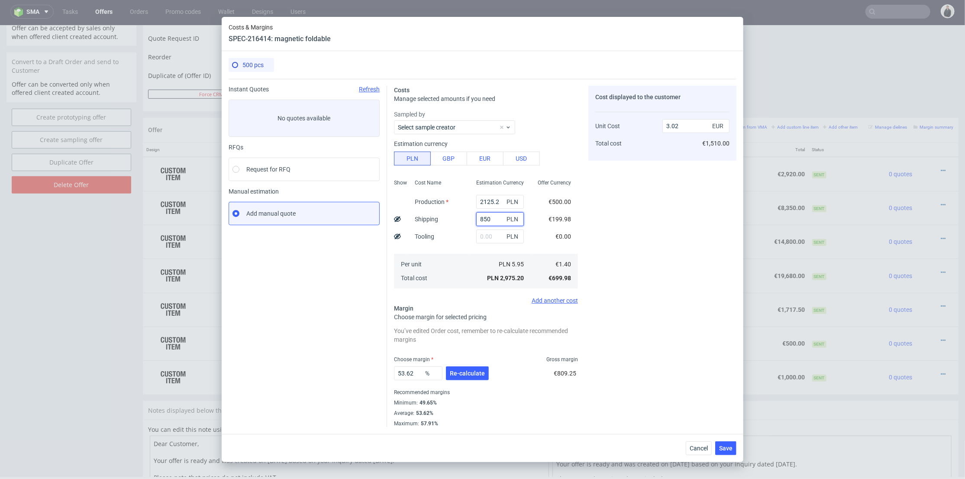
type input "850"
drag, startPoint x: 486, startPoint y: 233, endPoint x: 487, endPoint y: 221, distance: 12.2
click at [486, 233] on input "text" at bounding box center [500, 236] width 48 height 14
type input "800"
type input "3.83"
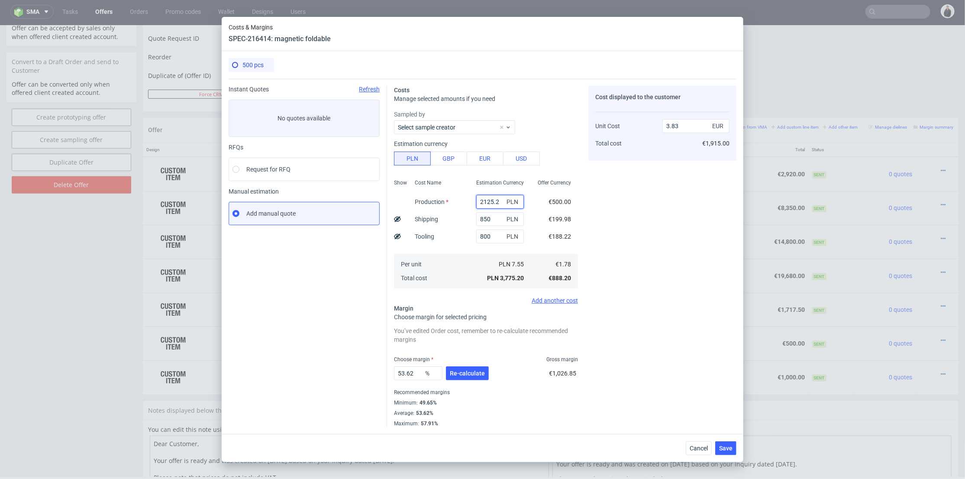
click at [490, 203] on input "2125.2" at bounding box center [500, 202] width 48 height 14
paste input "4530"
type input "4530"
type input "6.27"
type input "4530"
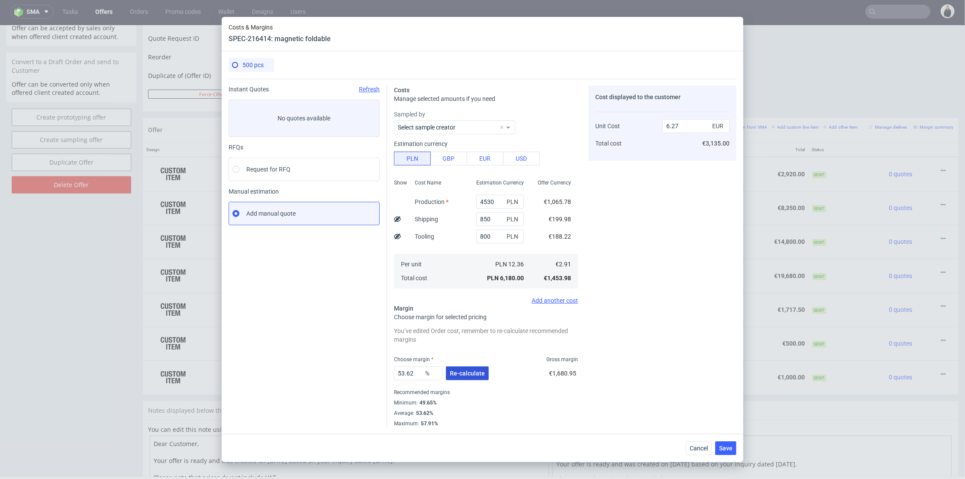
click at [469, 366] on button "Re-calculate" at bounding box center [467, 373] width 43 height 14
click at [467, 373] on div "53.62 % Re-calculate" at bounding box center [442, 375] width 97 height 24
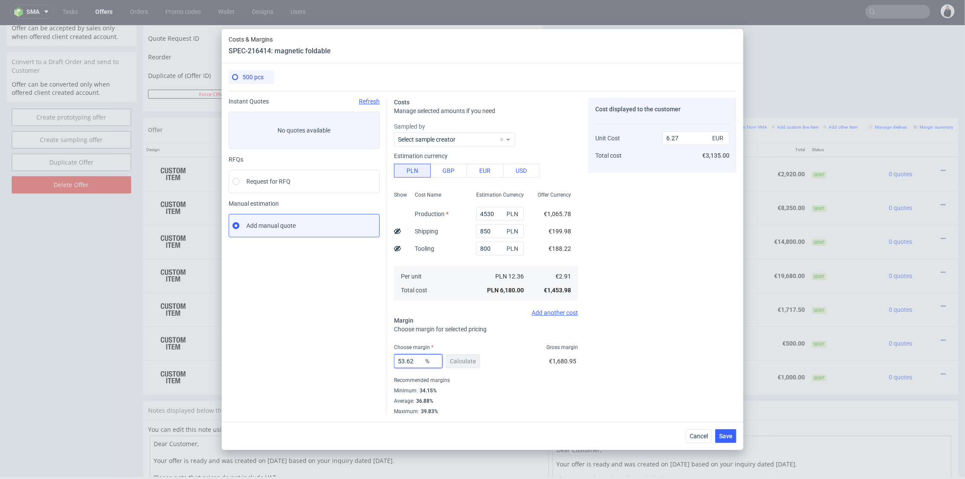
drag, startPoint x: 416, startPoint y: 360, endPoint x: 470, endPoint y: 359, distance: 53.2
click at [377, 356] on div "Instant Quotes Refresh No quotes available RFQs Request for RFQ Manual estimati…" at bounding box center [482, 253] width 508 height 324
type input "37"
click at [657, 361] on div "Cost displayed to the customer Unit Cost Total cost 6.27 EUR €3,135.00" at bounding box center [662, 256] width 148 height 317
type input "4.62"
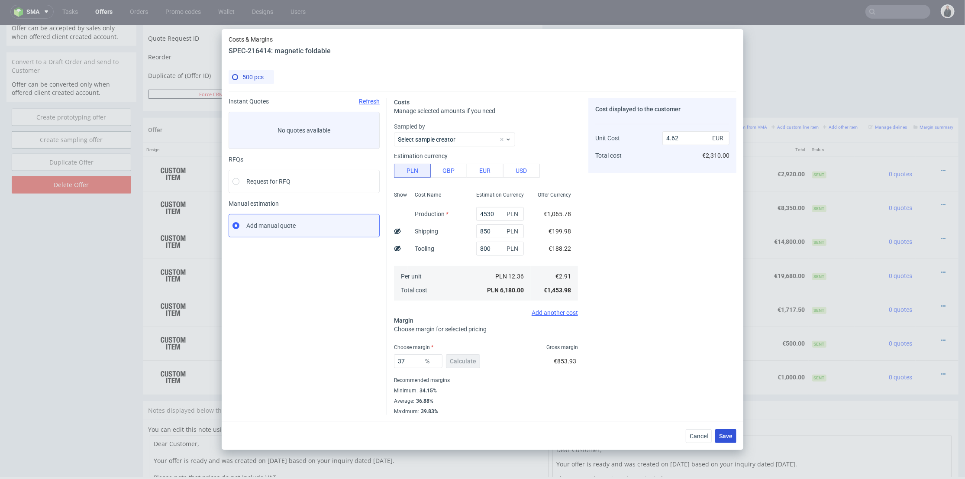
click at [726, 434] on span "Save" at bounding box center [725, 436] width 13 height 6
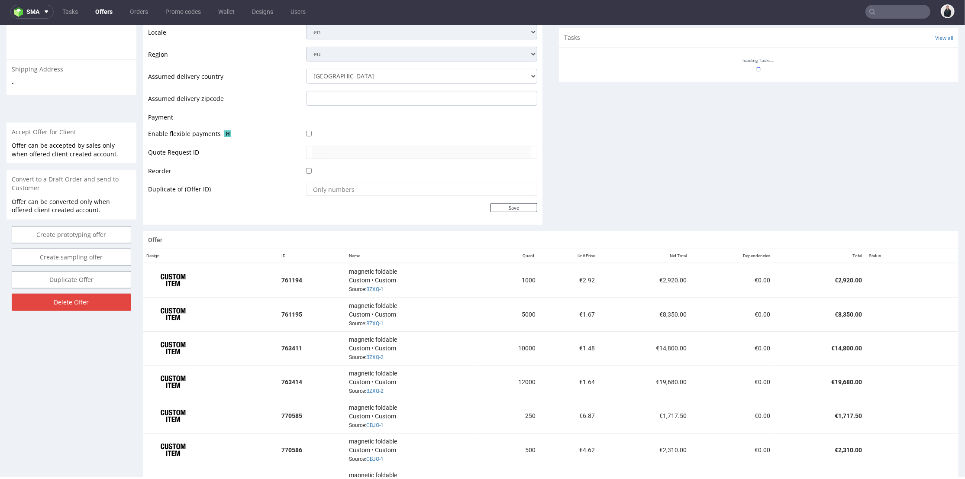
scroll to position [428, 0]
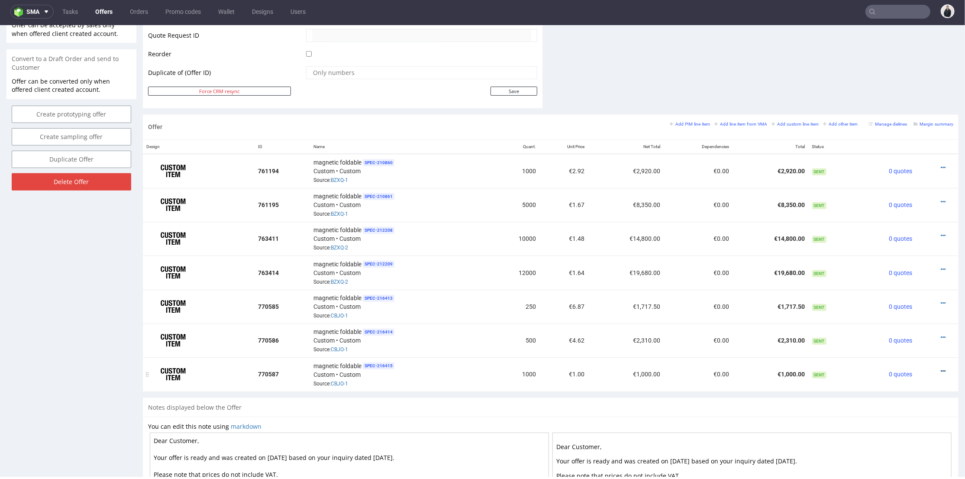
click at [940, 367] on icon at bounding box center [942, 370] width 5 height 6
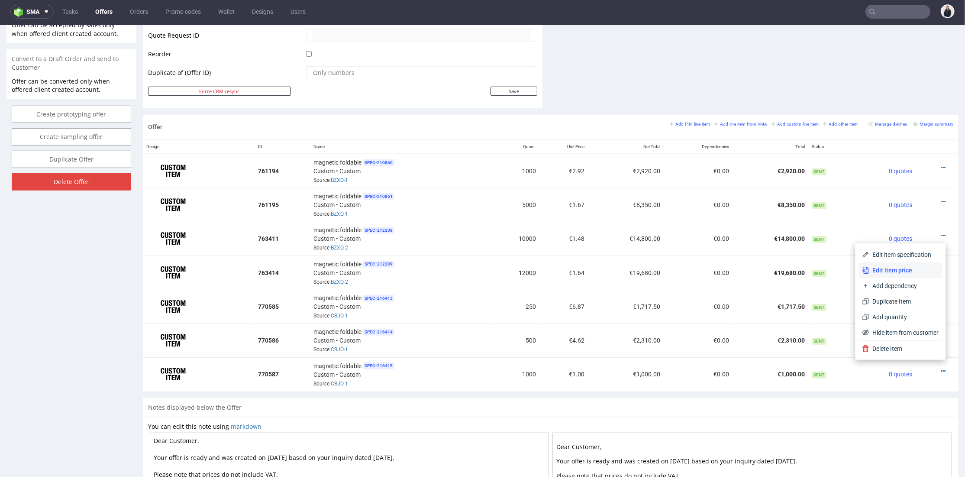
click at [909, 270] on span "Edit item price" at bounding box center [904, 269] width 70 height 9
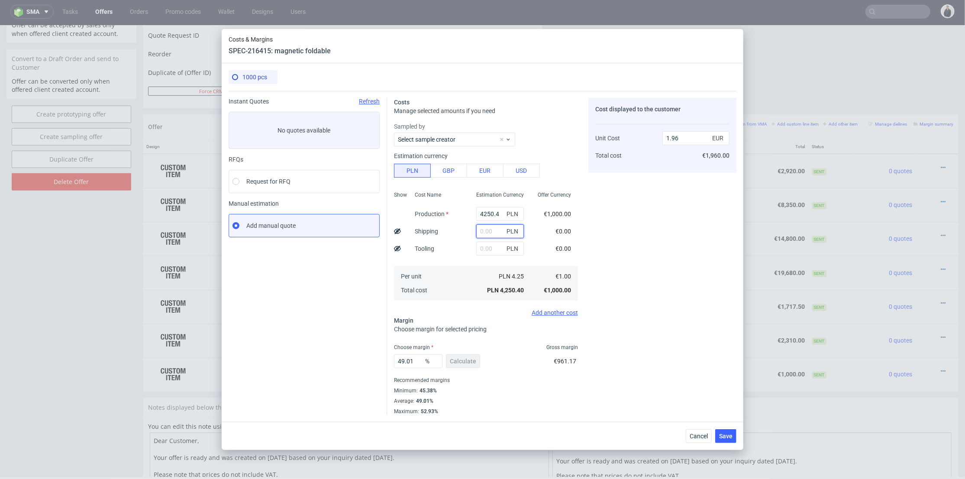
click at [486, 232] on input "text" at bounding box center [500, 231] width 48 height 14
type input "850"
type input "2.35"
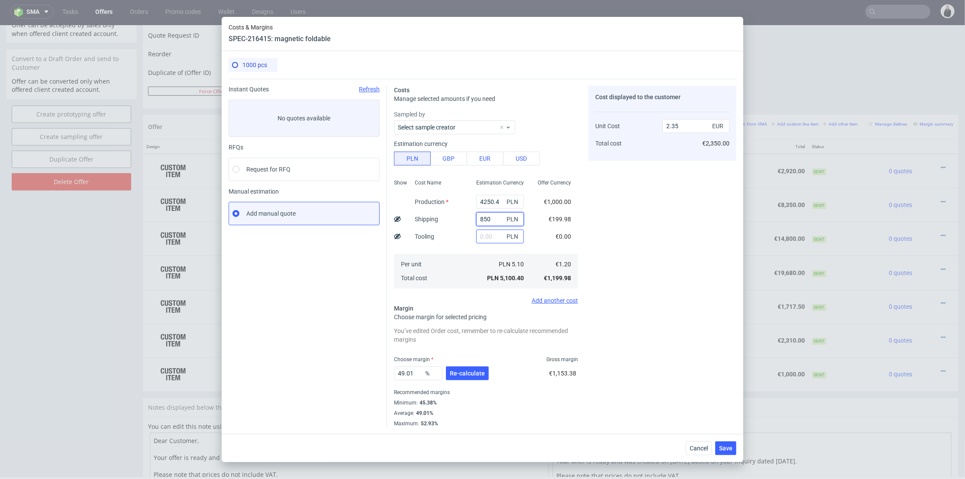
type input "850"
click at [478, 239] on input "8" at bounding box center [500, 236] width 48 height 14
type input "800"
type input "2.72"
type input "800"
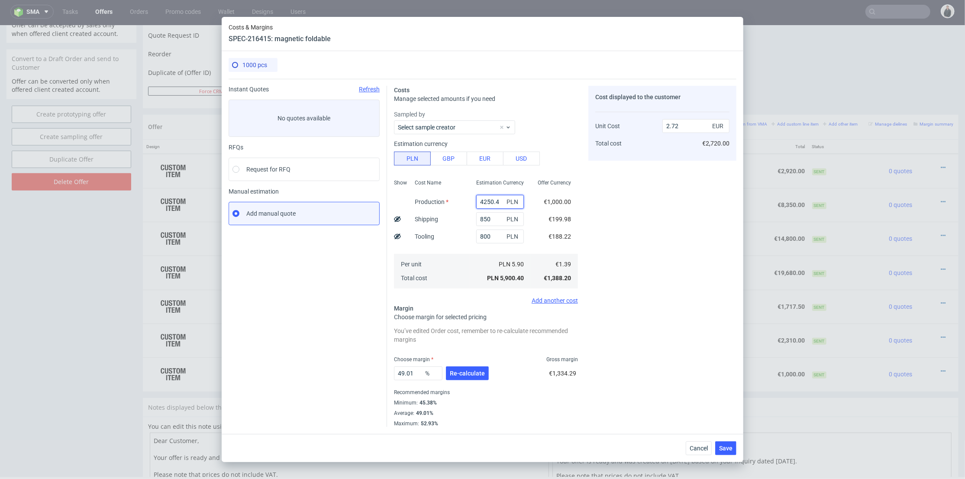
click at [486, 206] on input "4250.4" at bounding box center [500, 202] width 48 height 14
paste input "7540"
type input "7540"
type input "4.24"
type input "7540"
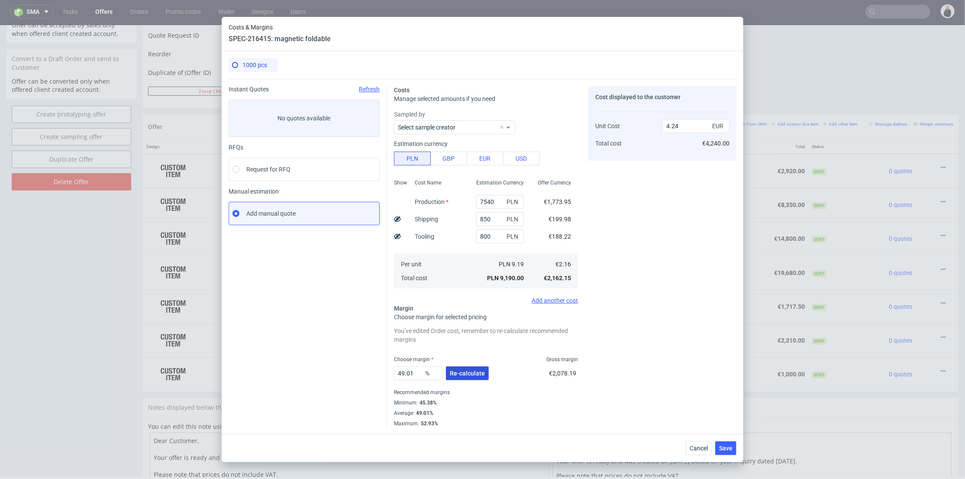
click at [476, 370] on span "Re-calculate" at bounding box center [467, 373] width 35 height 6
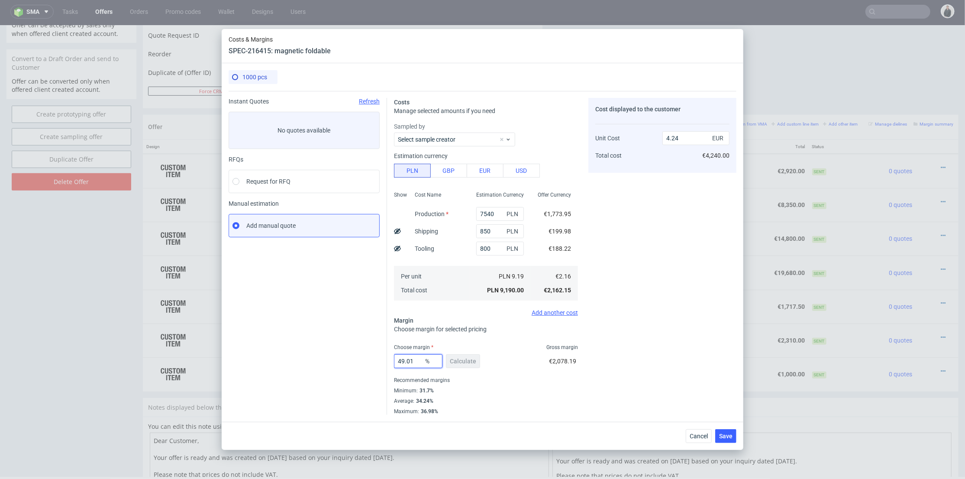
drag, startPoint x: 414, startPoint y: 363, endPoint x: 565, endPoint y: 354, distance: 151.2
click at [379, 358] on div "Instant Quotes Refresh No quotes available RFQs Request for RFQ Manual estimati…" at bounding box center [482, 253] width 508 height 324
type input "35"
click at [690, 356] on div "Cost displayed to the customer Unit Cost Total cost 4.24 EUR €4,240.00" at bounding box center [662, 256] width 148 height 317
type input "3.33"
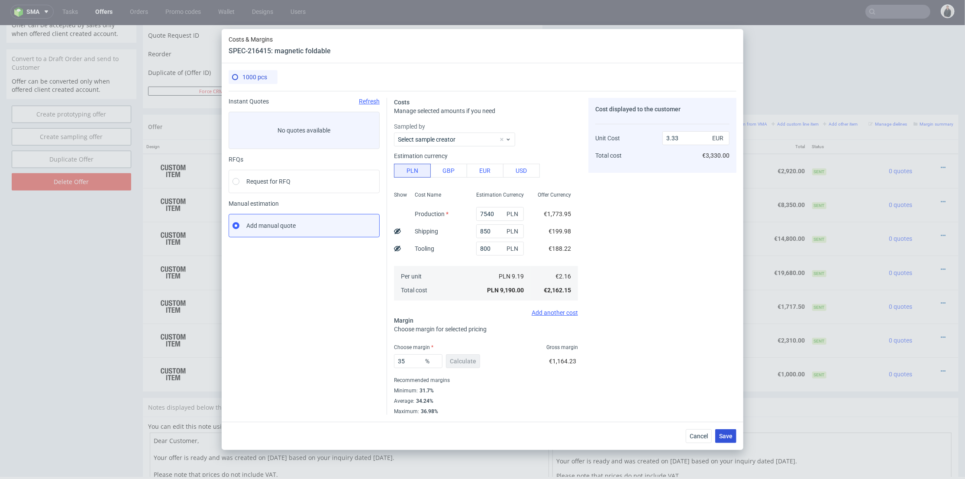
click at [729, 437] on span "Save" at bounding box center [725, 436] width 13 height 6
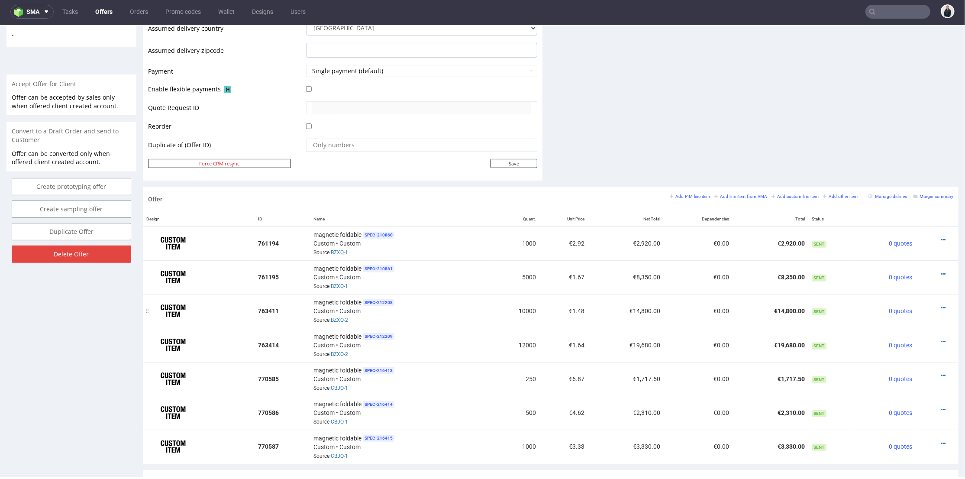
scroll to position [404, 0]
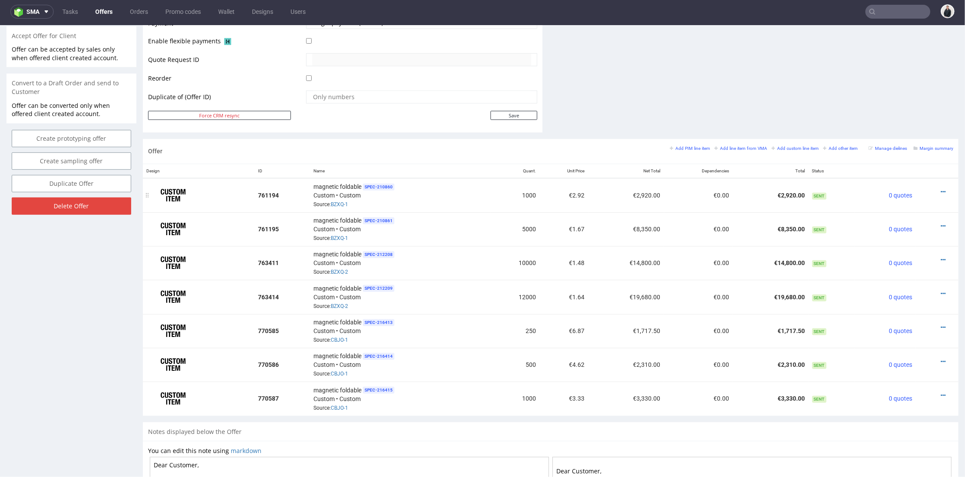
click at [932, 190] on div at bounding box center [934, 191] width 31 height 9
drag, startPoint x: 930, startPoint y: 192, endPoint x: 930, endPoint y: 185, distance: 7.0
click at [940, 192] on icon at bounding box center [942, 191] width 5 height 6
click at [920, 94] on span "Edit item price" at bounding box center [904, 95] width 70 height 9
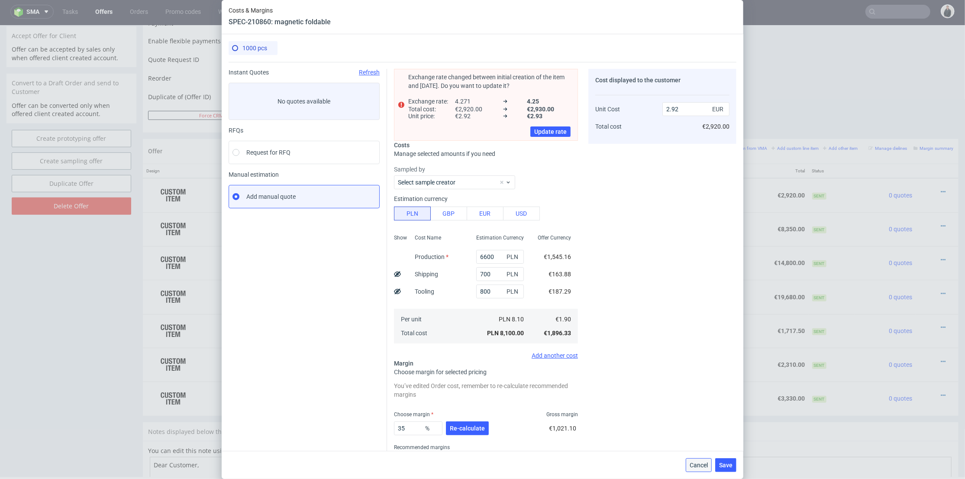
drag, startPoint x: 704, startPoint y: 464, endPoint x: 889, endPoint y: 383, distance: 202.1
click at [704, 464] on span "Cancel" at bounding box center [698, 465] width 18 height 6
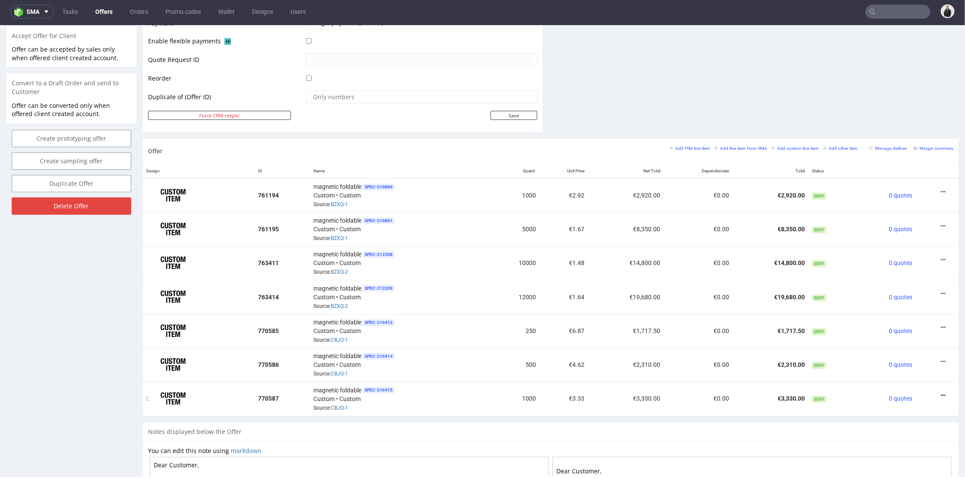
click at [940, 392] on icon at bounding box center [942, 395] width 5 height 6
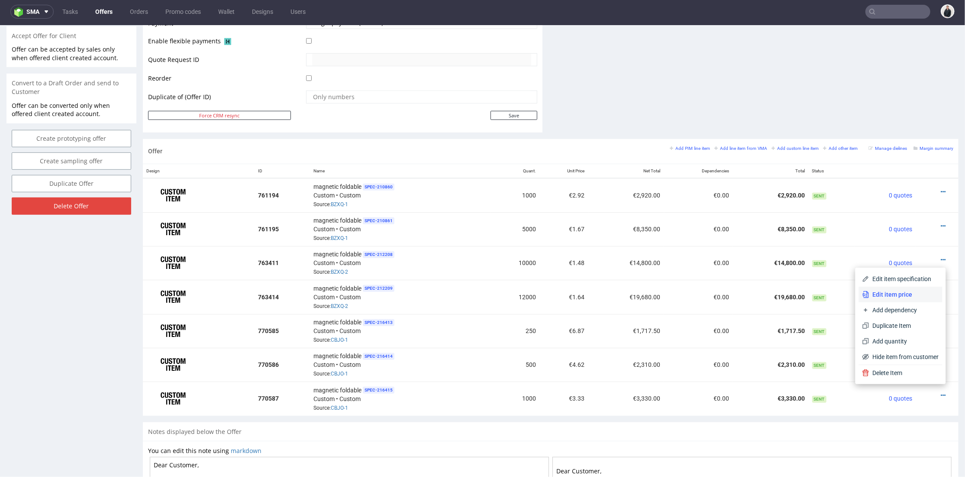
click at [903, 291] on span "Edit item price" at bounding box center [904, 294] width 70 height 9
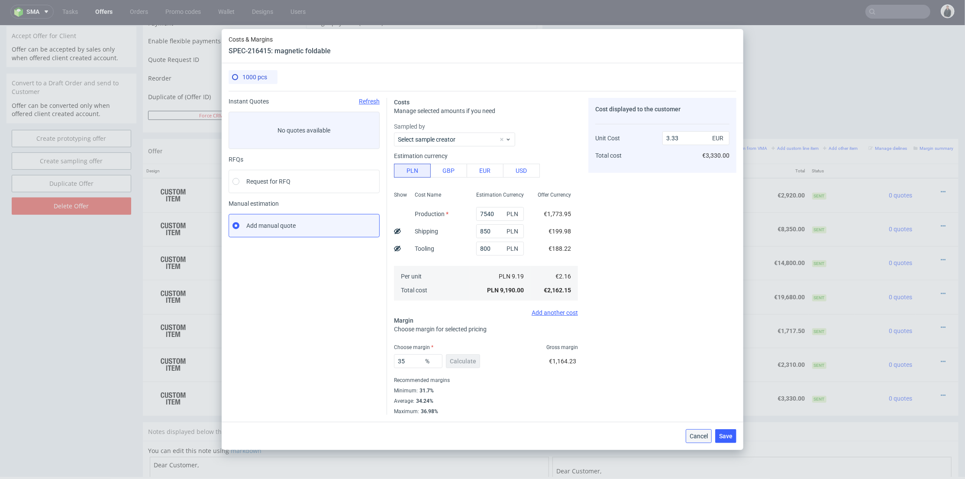
click at [704, 439] on span "Cancel" at bounding box center [698, 436] width 18 height 6
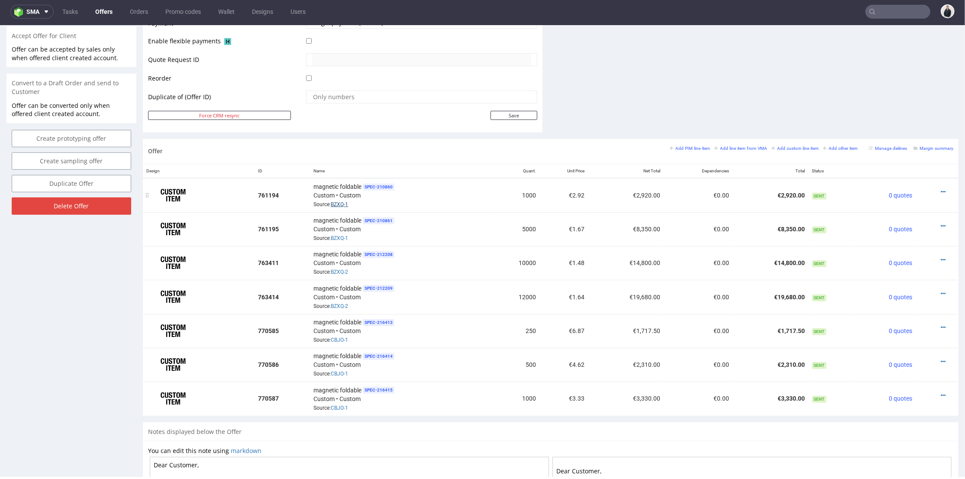
click at [341, 204] on link "BZXQ-1" at bounding box center [339, 204] width 17 height 6
click at [940, 190] on icon at bounding box center [942, 191] width 5 height 6
click at [940, 290] on icon at bounding box center [942, 293] width 5 height 6
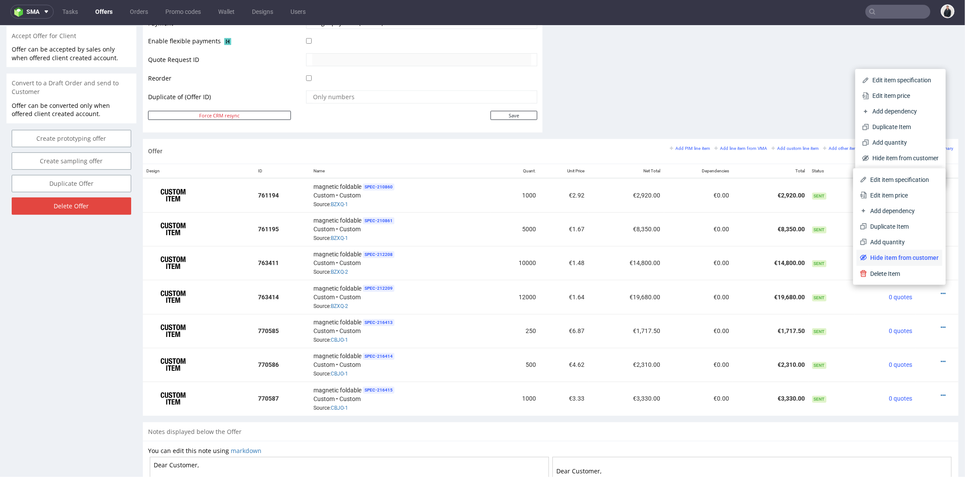
click at [912, 257] on span "Hide item from customer" at bounding box center [903, 257] width 72 height 9
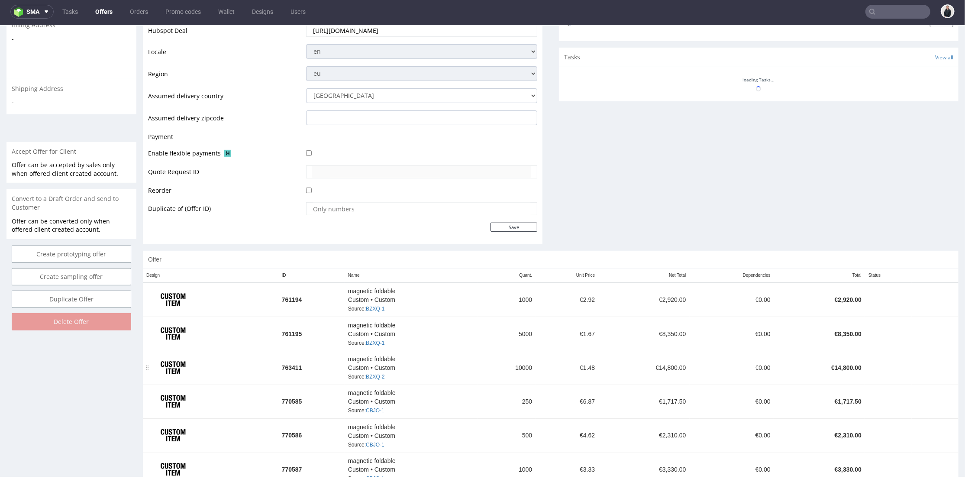
scroll to position [428, 0]
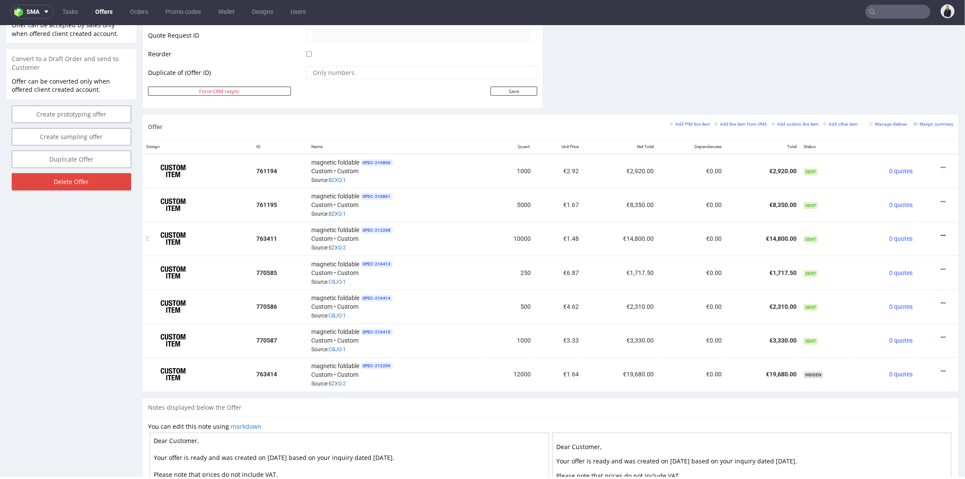
click at [940, 232] on icon at bounding box center [942, 235] width 5 height 6
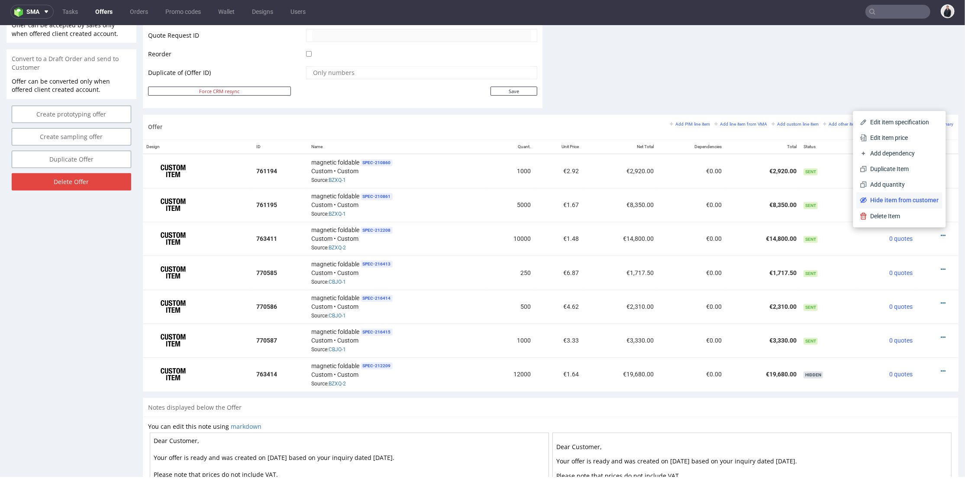
click at [919, 197] on span "Hide item from customer" at bounding box center [903, 199] width 72 height 9
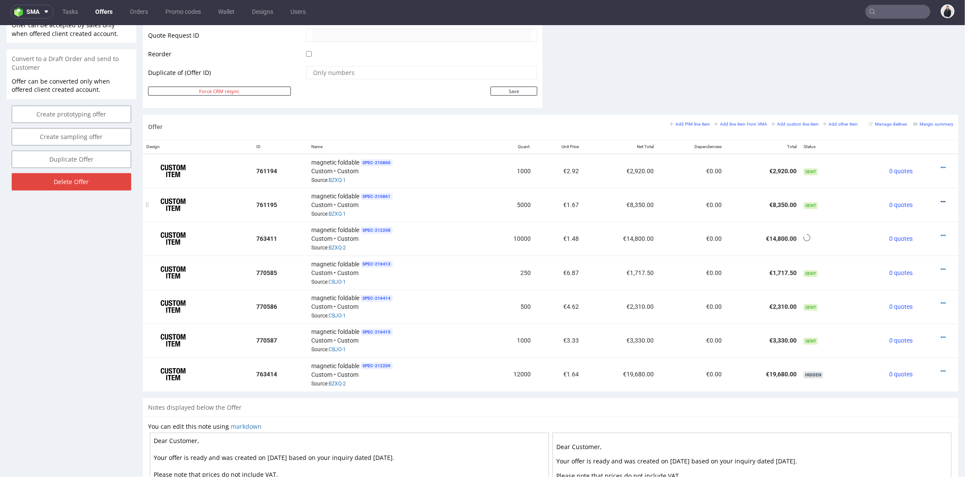
click at [940, 198] on icon at bounding box center [942, 201] width 5 height 6
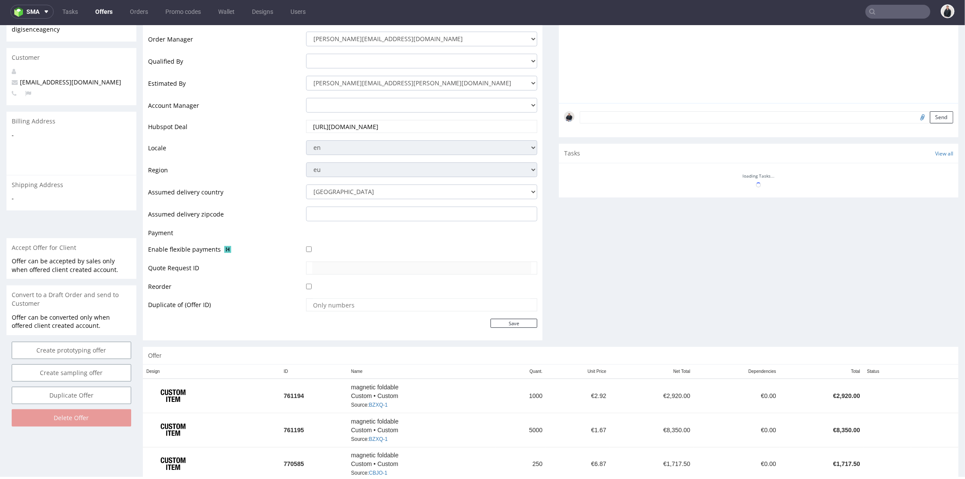
scroll to position [274, 0]
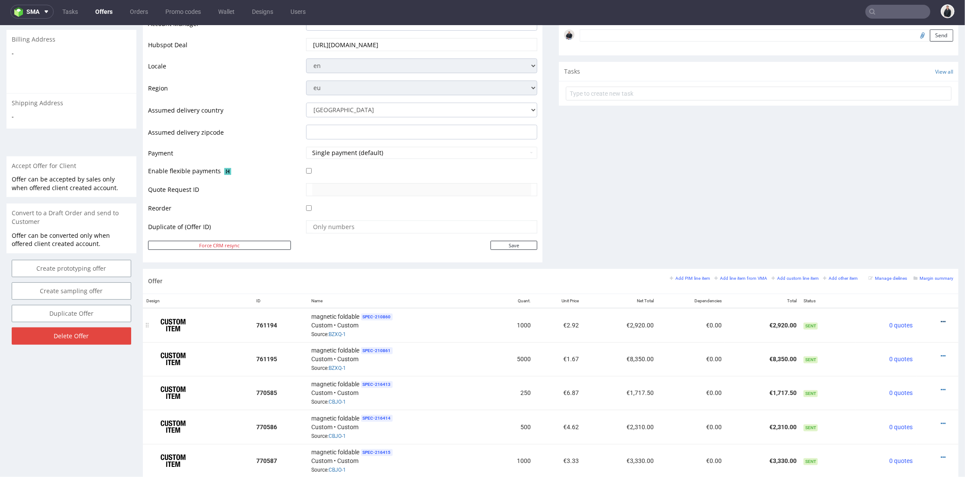
click at [940, 318] on icon at bounding box center [942, 321] width 5 height 6
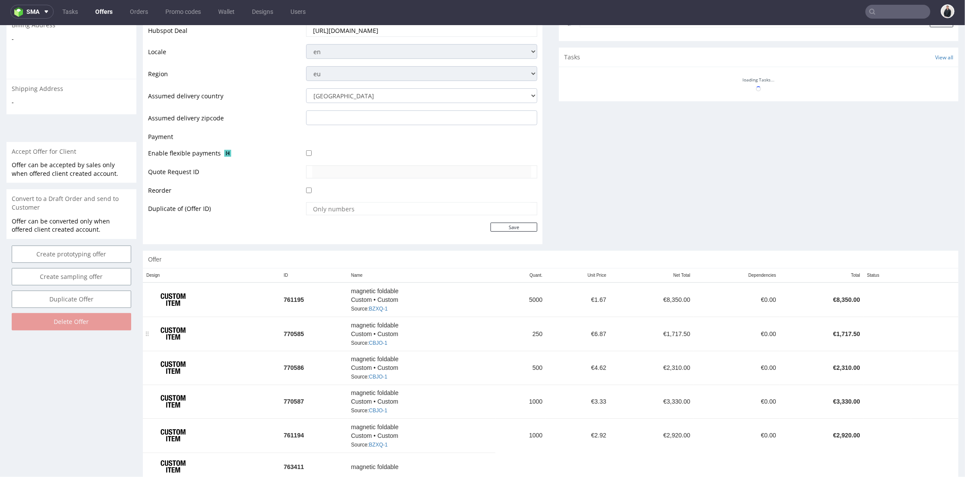
scroll to position [336, 0]
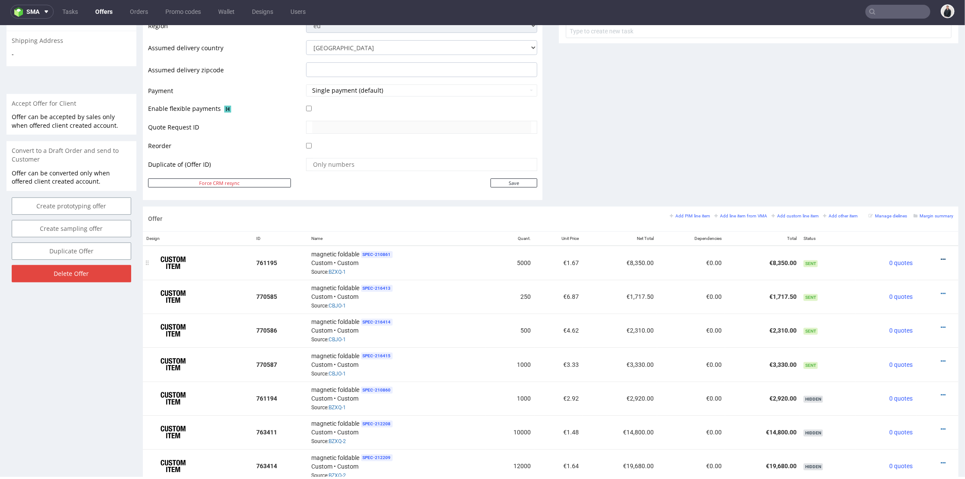
click at [940, 257] on icon at bounding box center [942, 259] width 5 height 6
click at [912, 221] on span "Hide item from customer" at bounding box center [903, 225] width 72 height 9
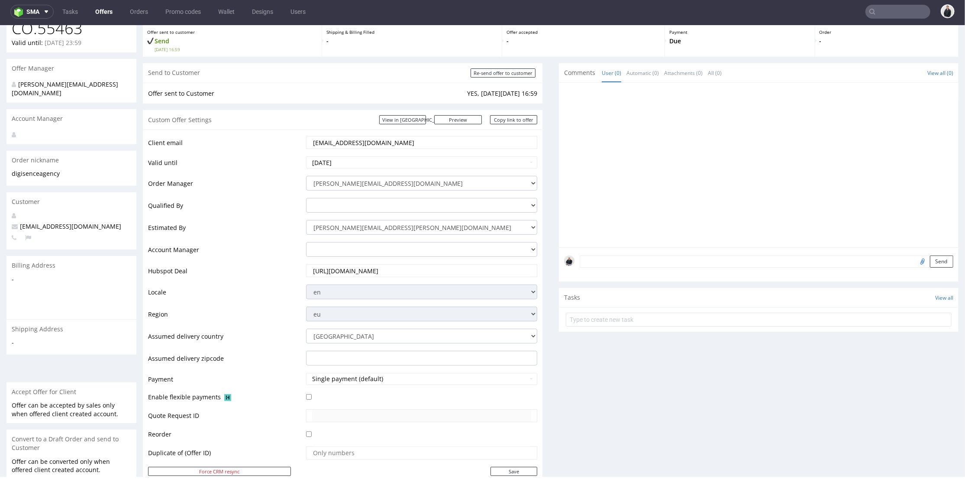
scroll to position [0, 0]
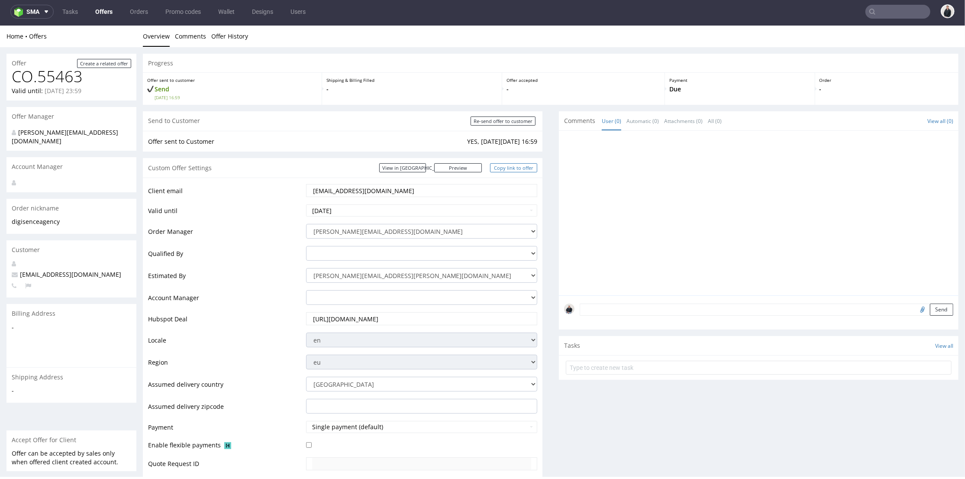
click at [516, 165] on link "Copy link to offer" at bounding box center [514, 167] width 48 height 9
click at [507, 123] on input "Re-send offer to customer" at bounding box center [502, 120] width 65 height 9
type input "In progress..."
click at [112, 12] on link "Offers" at bounding box center [104, 12] width 28 height 14
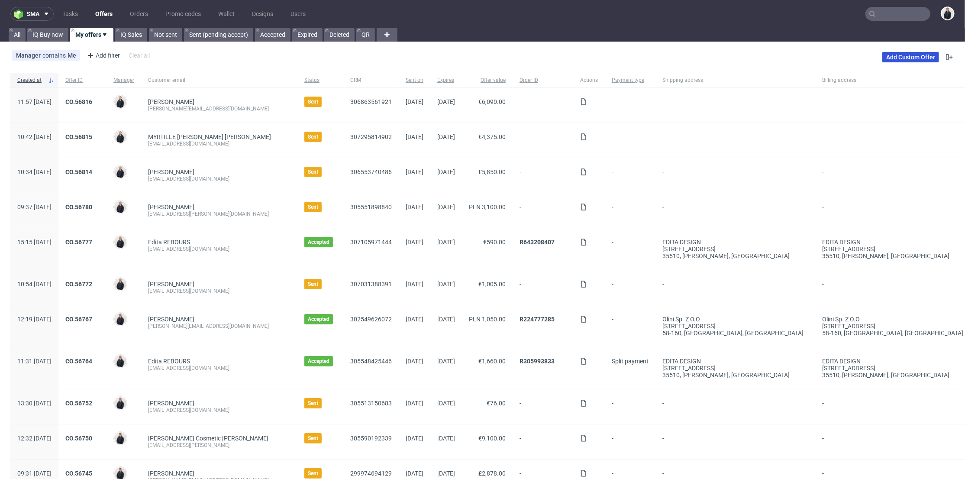
click at [909, 55] on link "Add Custom Offer" at bounding box center [910, 57] width 57 height 10
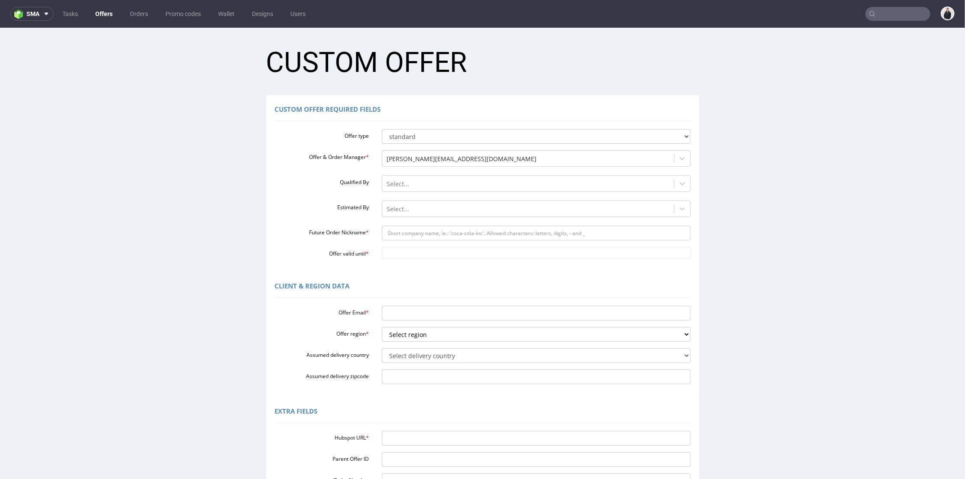
click at [408, 305] on div at bounding box center [536, 312] width 322 height 15
click at [407, 316] on input "Offer Email *" at bounding box center [536, 312] width 309 height 15
paste input "[EMAIL_ADDRESS][DOMAIN_NAME]"
type input "[EMAIL_ADDRESS][DOMAIN_NAME]"
click at [405, 331] on select "Select region eu gb de pl fr it es" at bounding box center [536, 333] width 309 height 15
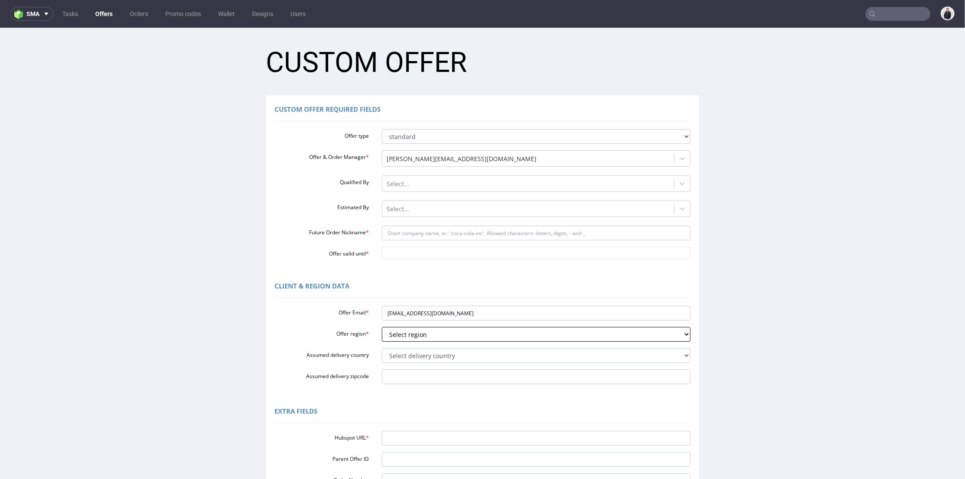
select select "fr"
click at [382, 326] on select "Select region eu gb de pl fr it es" at bounding box center [536, 333] width 309 height 15
click at [423, 357] on select "Select delivery country [GEOGRAPHIC_DATA] [GEOGRAPHIC_DATA] [GEOGRAPHIC_DATA] […" at bounding box center [536, 354] width 309 height 15
drag, startPoint x: 401, startPoint y: 421, endPoint x: 415, endPoint y: 336, distance: 85.9
click at [401, 421] on div "Extra Fields" at bounding box center [482, 412] width 415 height 21
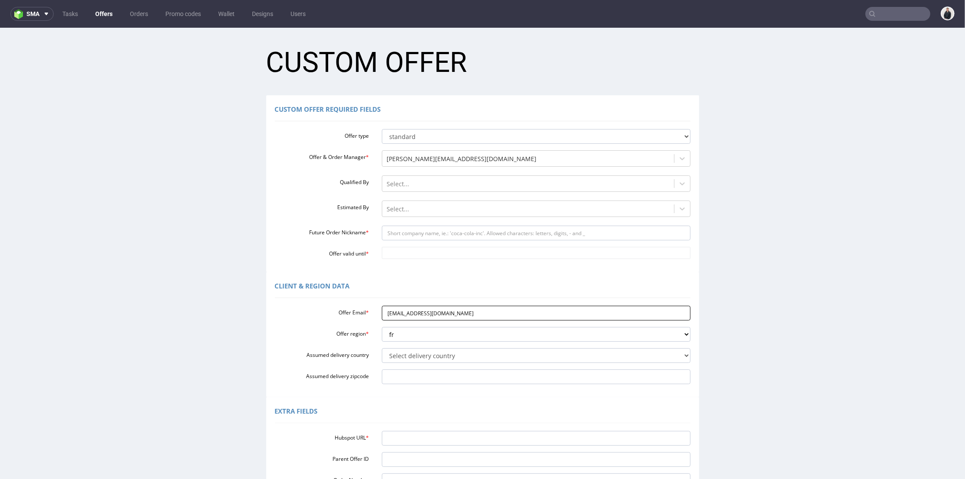
drag, startPoint x: 399, startPoint y: 312, endPoint x: 431, endPoint y: 315, distance: 32.2
click at [431, 315] on input "[EMAIL_ADDRESS][DOMAIN_NAME]" at bounding box center [536, 312] width 309 height 15
click at [435, 235] on input "Future Order Nickname *" at bounding box center [536, 232] width 309 height 15
paste input "dermaceutic"
type input "dermaceutic"
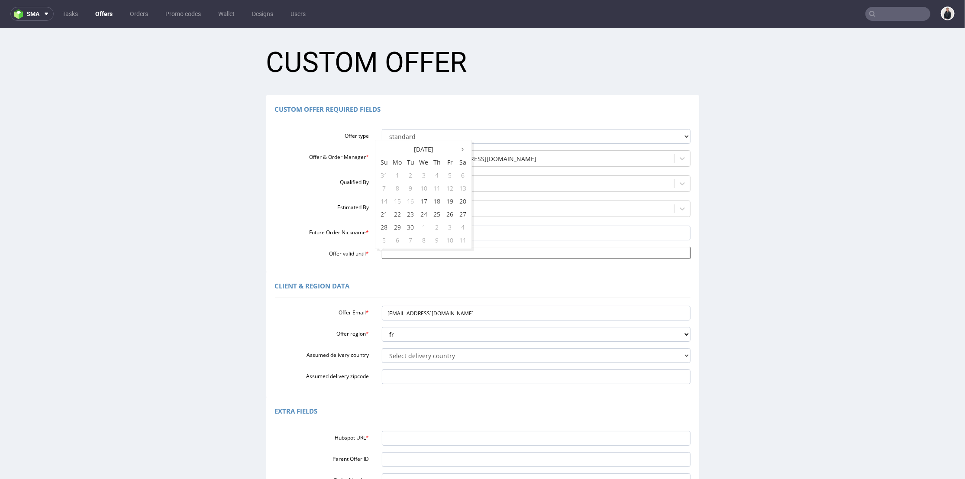
click at [407, 253] on input "Offer valid until *" at bounding box center [536, 252] width 309 height 12
click at [460, 210] on td "27" at bounding box center [462, 213] width 13 height 13
click at [438, 252] on input "[DATE]" at bounding box center [536, 252] width 309 height 12
click at [464, 222] on td "4" at bounding box center [462, 226] width 13 height 13
type input "2025-10-04"
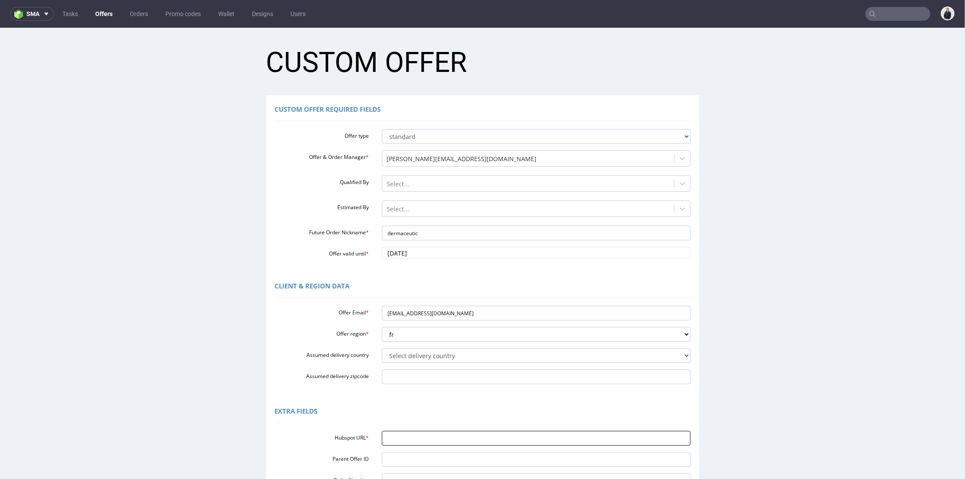
click at [413, 442] on input "Hubspot URL *" at bounding box center [536, 437] width 309 height 15
paste input "https://app-eu1.hubspot.com/contacts/25600958/record/0-3/309225817318"
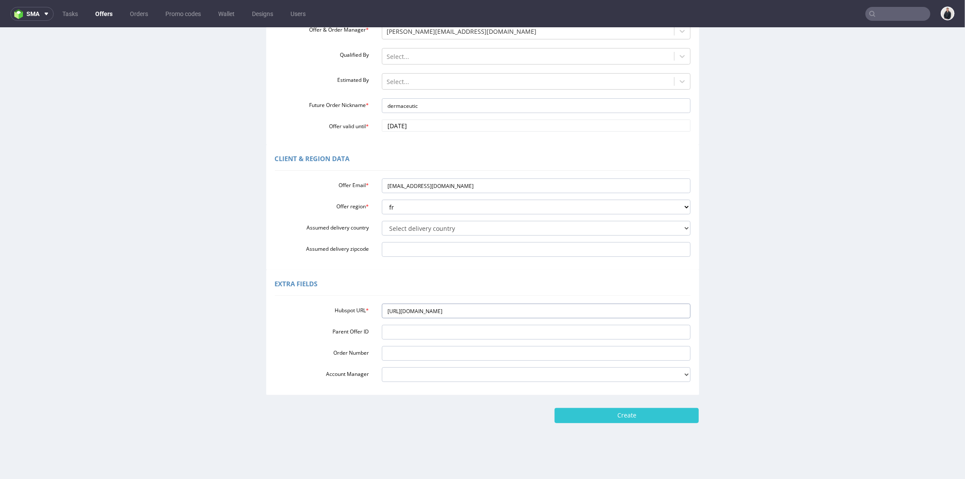
scroll to position [3, 0]
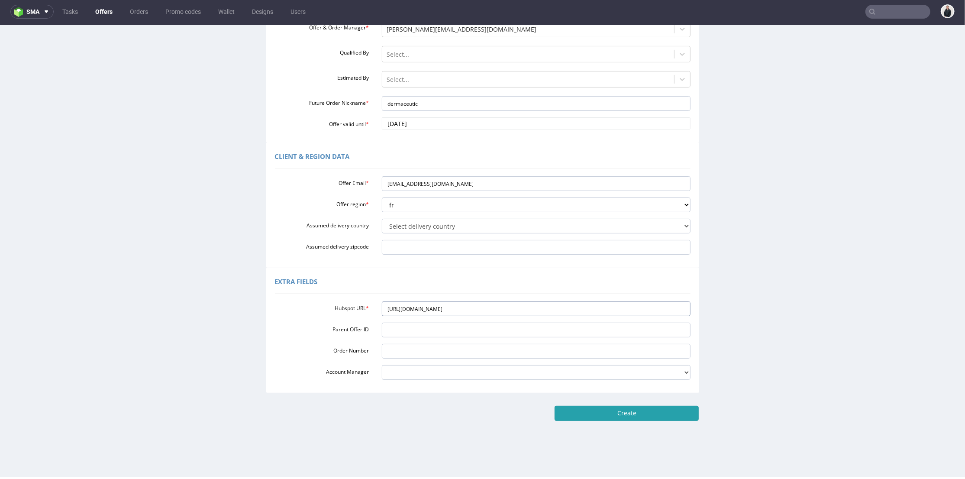
type input "https://app-eu1.hubspot.com/contacts/25600958/record/0-3/309225817318"
click at [579, 410] on input "Create" at bounding box center [626, 412] width 144 height 15
type input "Please wait..."
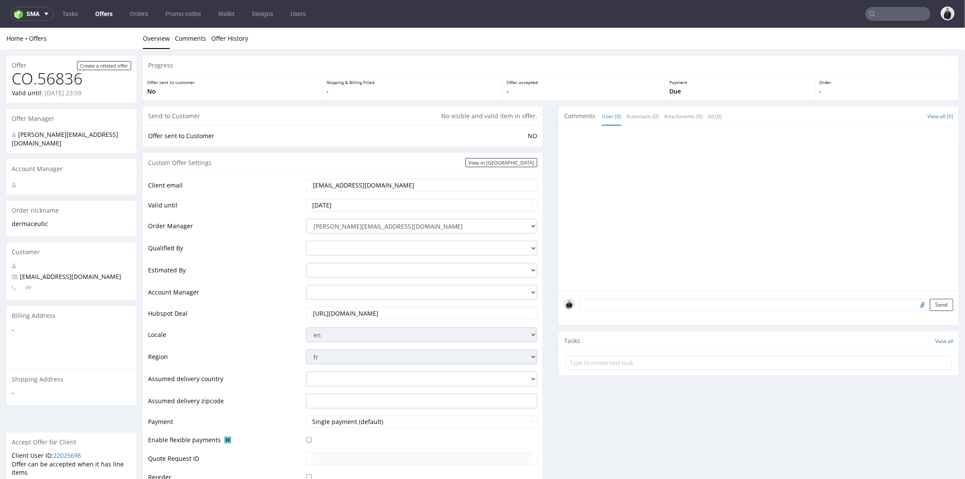
click at [672, 231] on div at bounding box center [761, 210] width 394 height 159
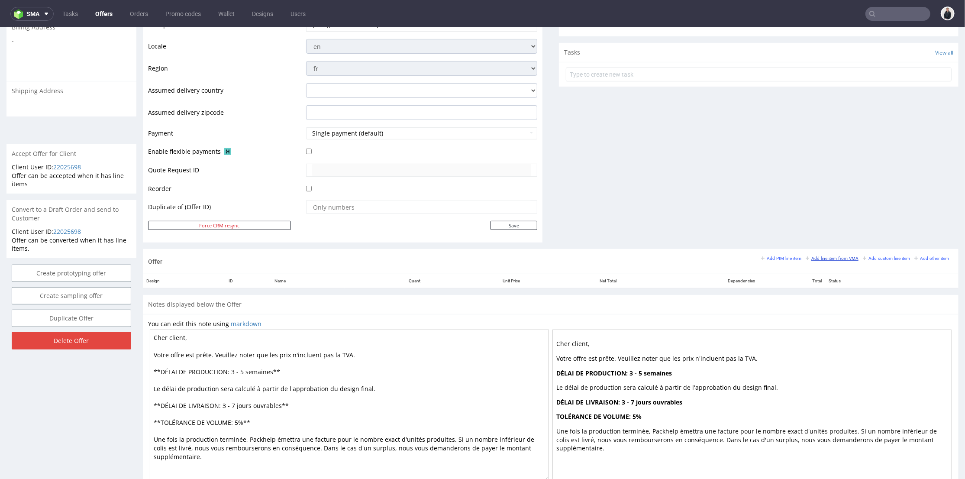
click at [808, 255] on small "Add line item from VMA" at bounding box center [831, 257] width 53 height 5
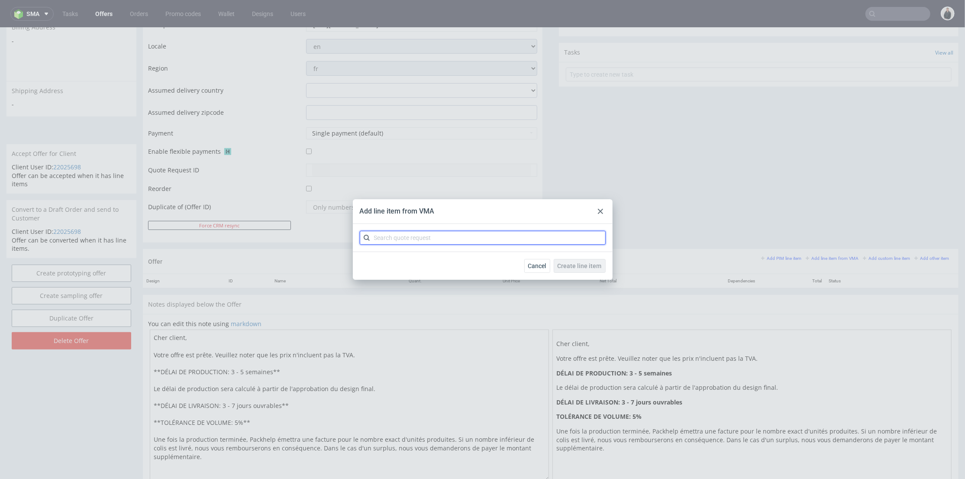
click at [476, 238] on input "text" at bounding box center [483, 238] width 246 height 14
type input "cblg"
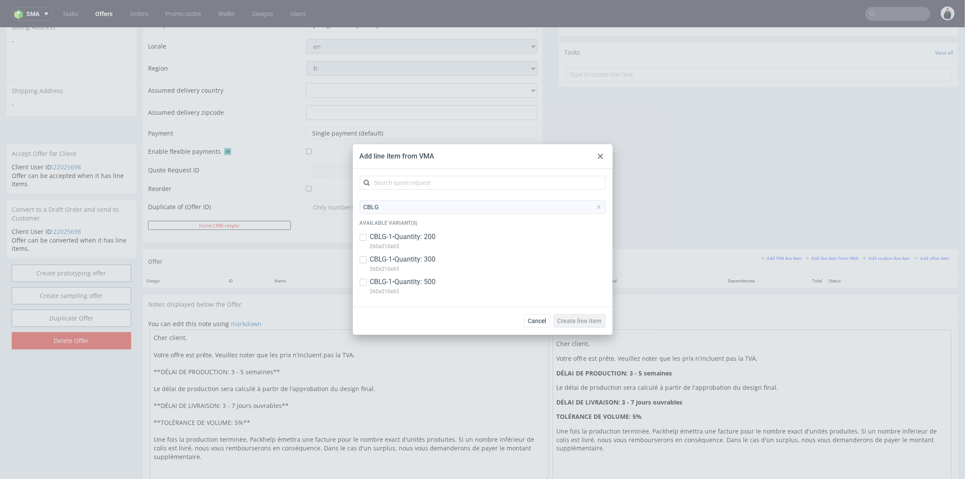
click at [410, 238] on p "CBLG-1 • Quantity: 200" at bounding box center [403, 237] width 66 height 10
checkbox input "true"
click at [415, 261] on p "CBLG-1 • Quantity: 300" at bounding box center [403, 259] width 66 height 10
checkbox input "true"
click at [419, 287] on p "260x210x65" at bounding box center [403, 291] width 66 height 10
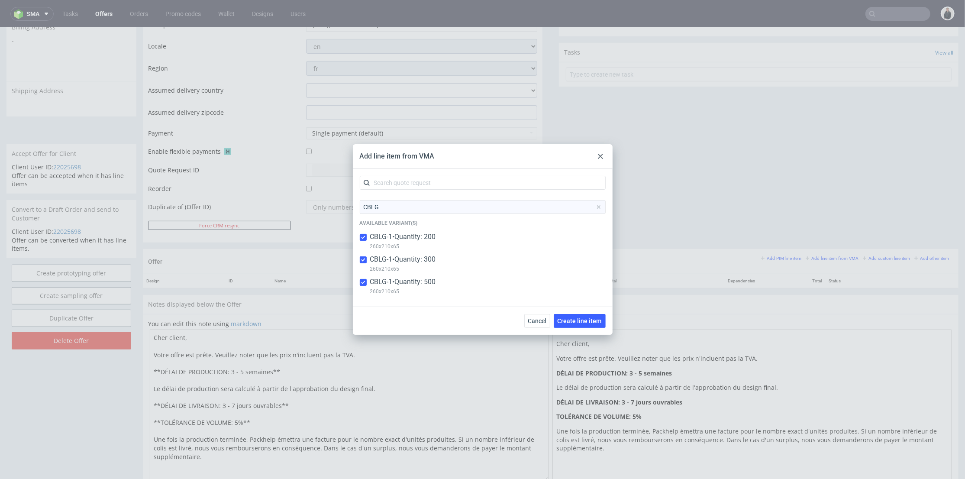
drag, startPoint x: 427, startPoint y: 282, endPoint x: 428, endPoint y: 265, distance: 16.9
click at [427, 280] on p "CBLG-1 • Quantity: 500" at bounding box center [403, 282] width 66 height 10
checkbox input "false"
click at [428, 265] on p "260x210x65" at bounding box center [403, 269] width 66 height 10
checkbox input "false"
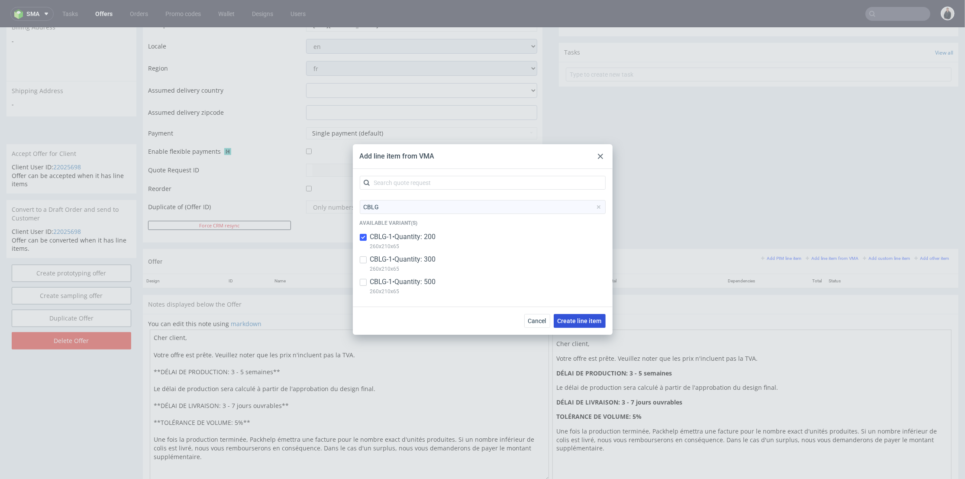
click at [568, 318] on span "Create line item" at bounding box center [579, 321] width 44 height 6
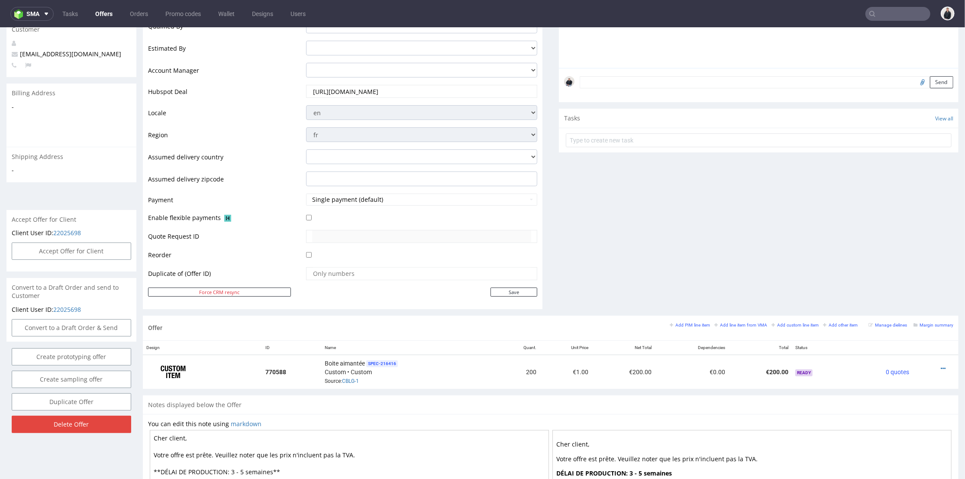
scroll to position [270, 0]
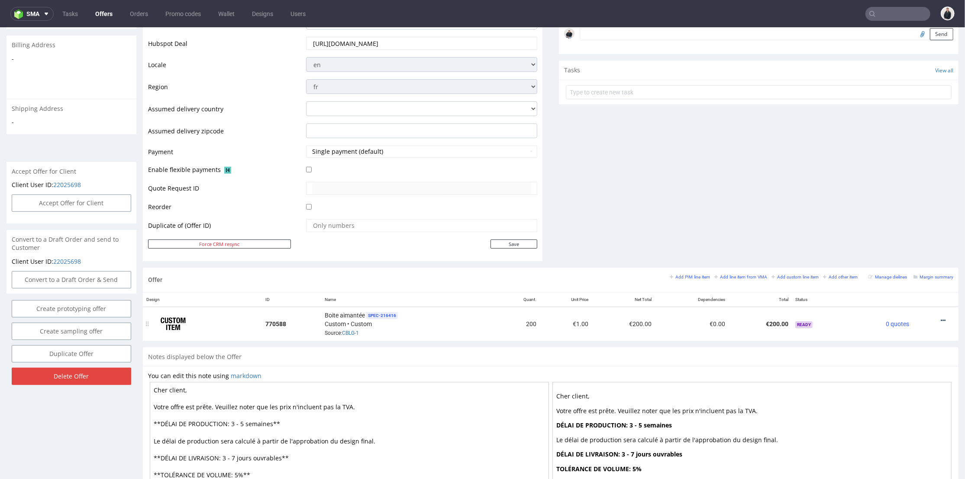
click at [940, 317] on icon at bounding box center [942, 320] width 5 height 6
drag, startPoint x: 905, startPoint y: 273, endPoint x: 771, endPoint y: 305, distance: 138.2
click at [905, 273] on span "Add quantity" at bounding box center [904, 270] width 70 height 9
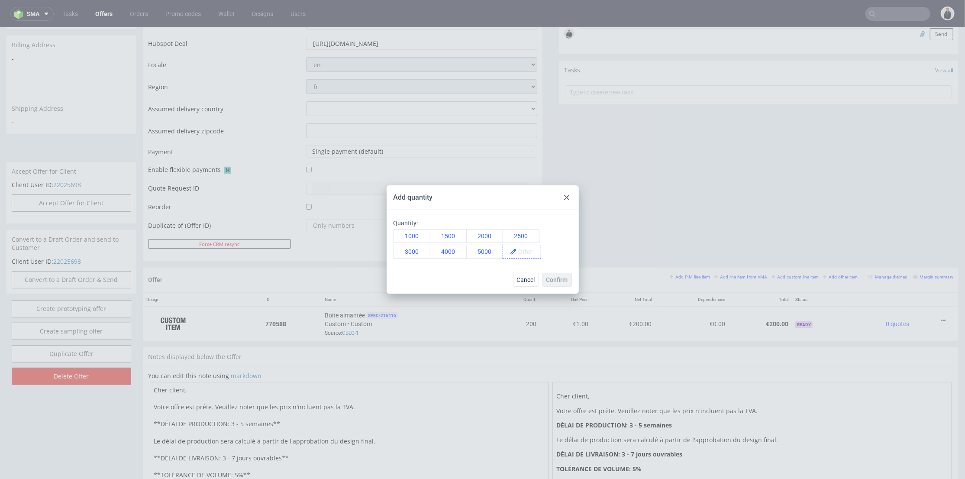
click at [527, 252] on span at bounding box center [529, 251] width 24 height 13
click at [530, 261] on div "Quantity: 1000 1500 2000 2500 3000 4000 5000 300" at bounding box center [482, 237] width 192 height 55
click at [555, 273] on button "Confirm" at bounding box center [556, 280] width 29 height 14
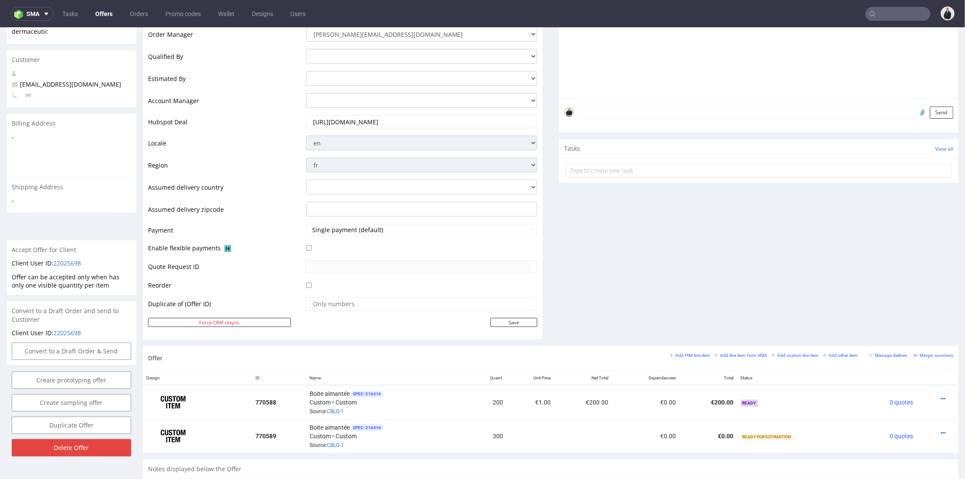
scroll to position [240, 0]
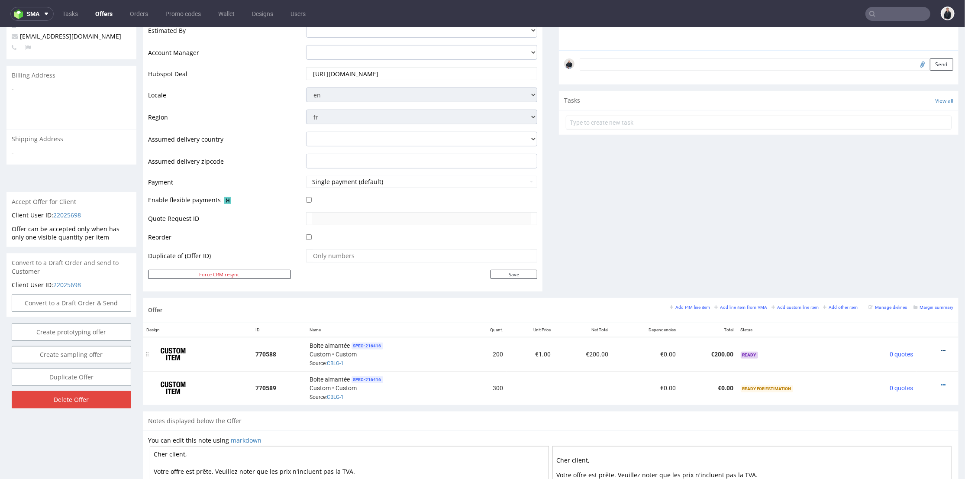
click at [940, 349] on icon at bounding box center [942, 350] width 5 height 6
click at [894, 310] on li "Hide item from customer" at bounding box center [899, 317] width 86 height 16
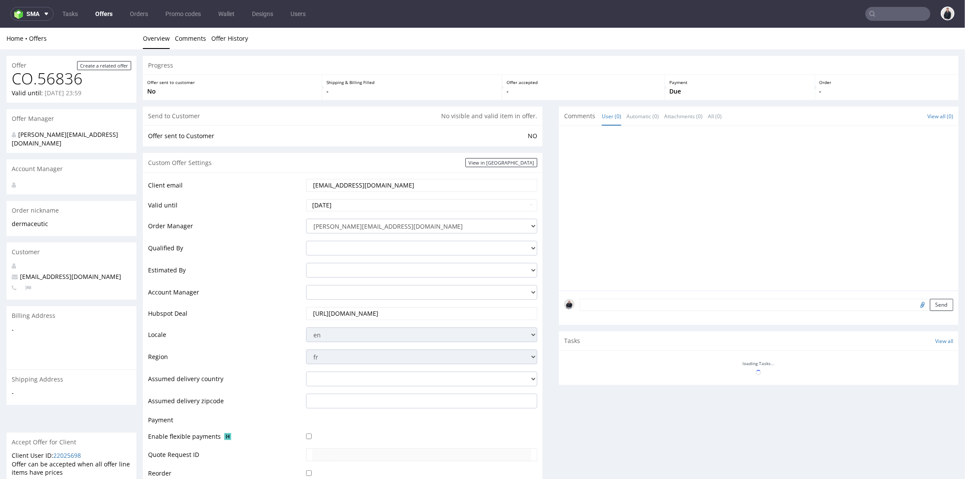
scroll to position [389, 0]
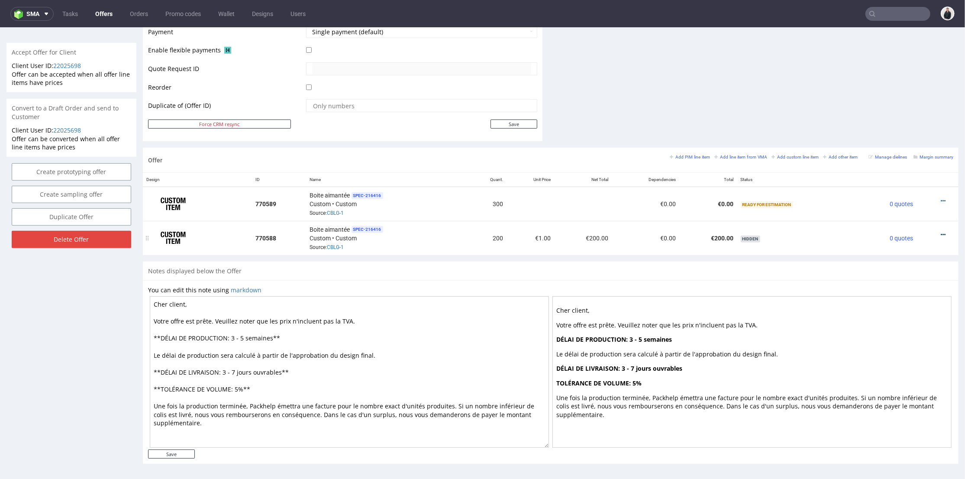
click at [940, 231] on icon at bounding box center [942, 234] width 5 height 6
click at [904, 203] on span "Show item to customer" at bounding box center [905, 199] width 66 height 9
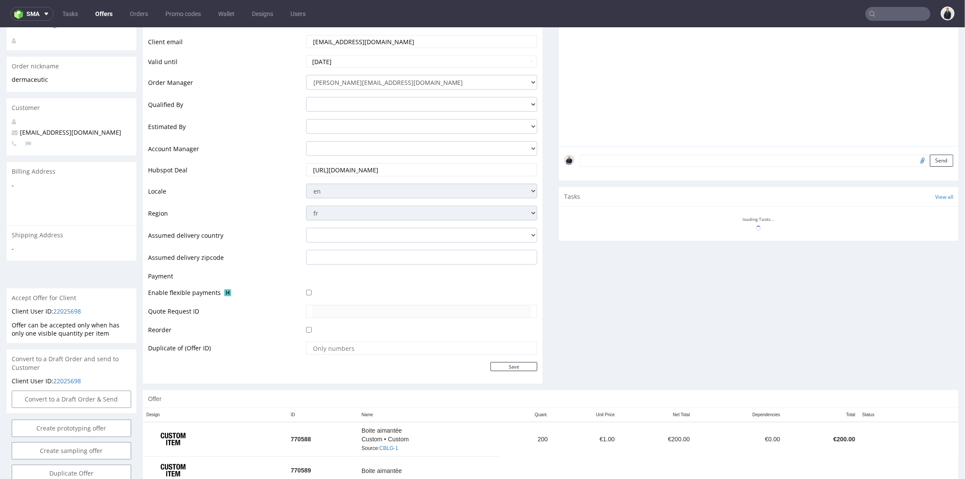
scroll to position [192, 0]
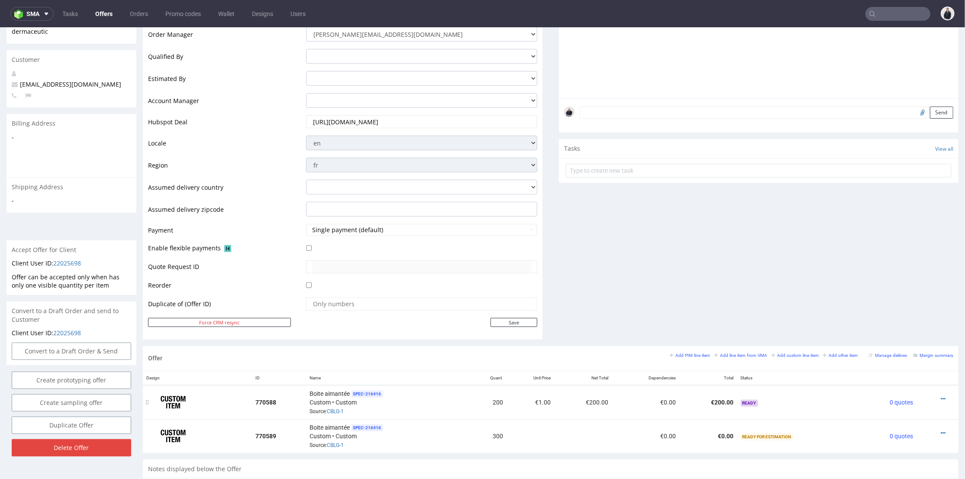
click at [931, 396] on div at bounding box center [934, 398] width 29 height 9
click at [940, 395] on icon at bounding box center [942, 398] width 5 height 6
click at [900, 349] on span "Add quantity" at bounding box center [904, 348] width 70 height 9
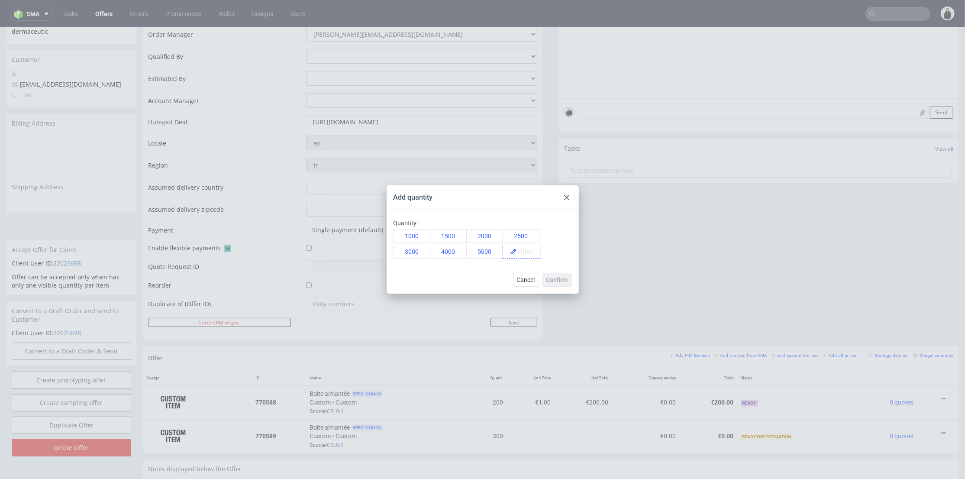
click at [522, 248] on span at bounding box center [529, 251] width 24 height 13
click at [530, 258] on div "500" at bounding box center [519, 251] width 34 height 14
click at [563, 285] on button "Confirm" at bounding box center [556, 280] width 29 height 14
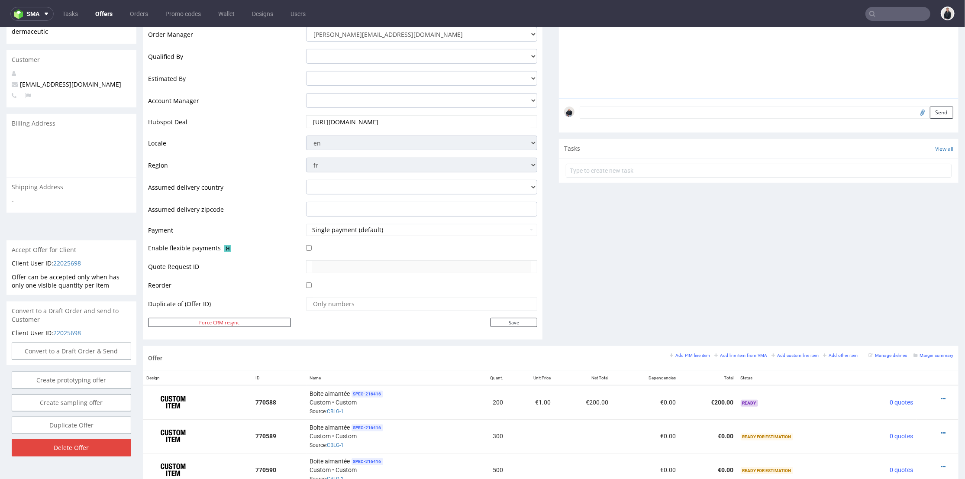
scroll to position [240, 0]
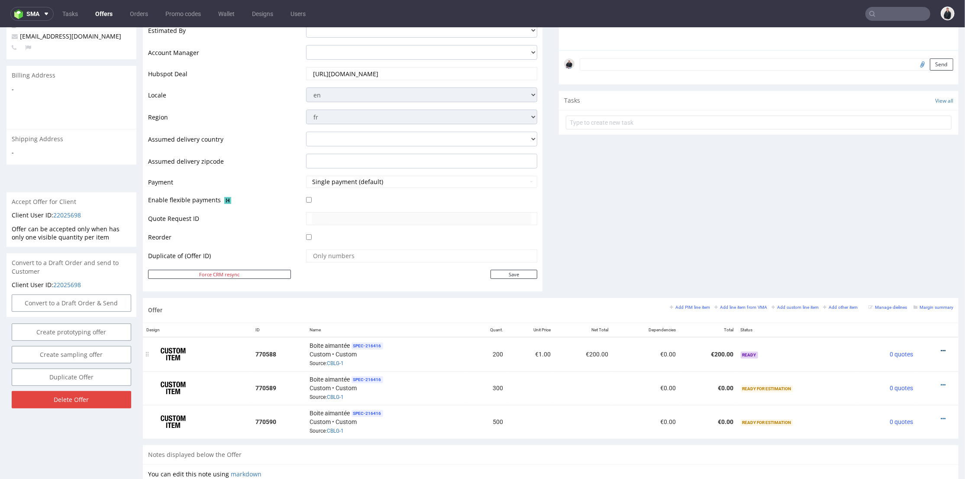
click at [940, 348] on icon at bounding box center [942, 350] width 5 height 6
click at [880, 254] on span "Edit item price" at bounding box center [904, 254] width 70 height 9
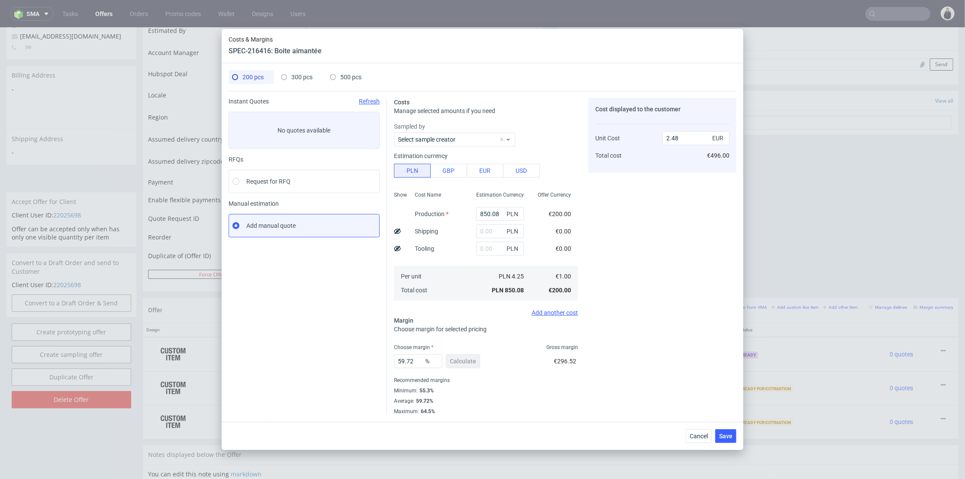
click at [505, 211] on span "PLN" at bounding box center [513, 214] width 17 height 12
click at [493, 211] on input "850.08" at bounding box center [500, 214] width 48 height 14
paste input "5570"
type input "5570"
type input "16.27"
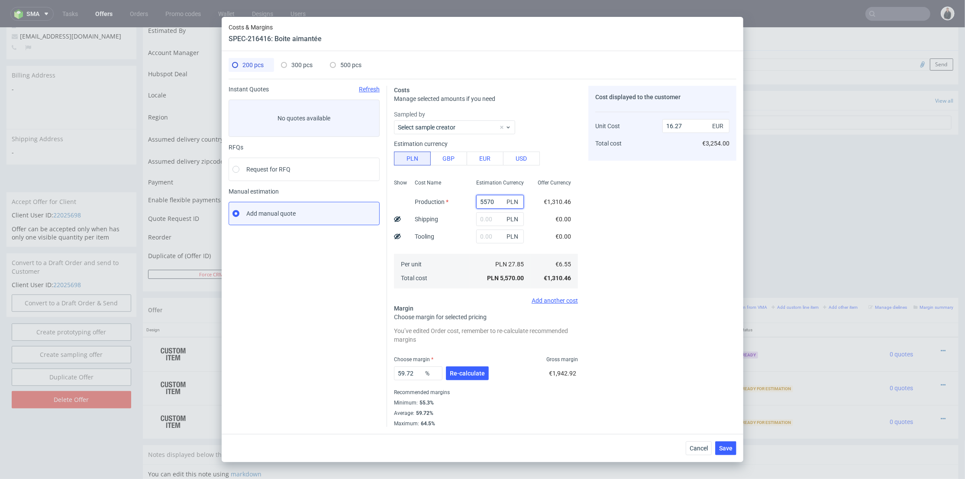
type input "5570"
click at [487, 240] on input "text" at bounding box center [500, 236] width 48 height 14
type input "1600"
type input "20.94"
type input "1600"
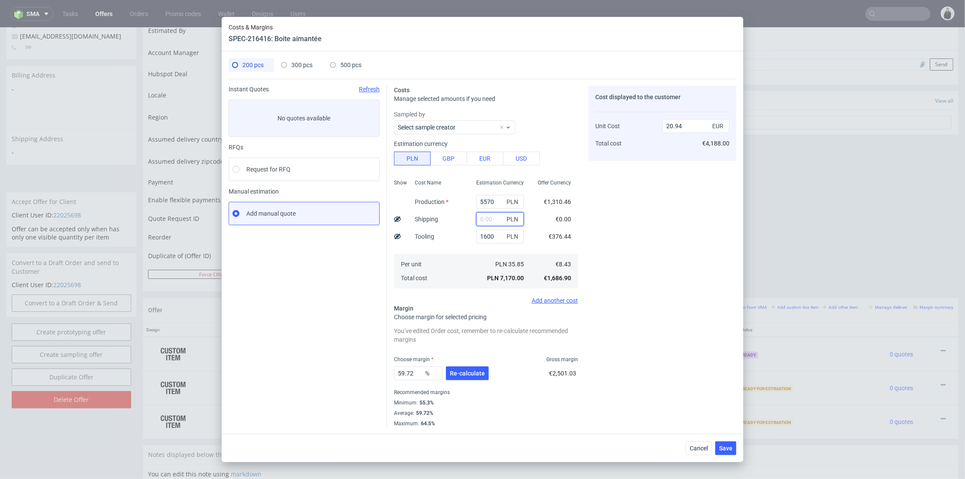
click at [479, 218] on input "text" at bounding box center [500, 219] width 48 height 14
type input "900"
click at [450, 255] on div "Per unit Total cost" at bounding box center [438, 271] width 61 height 35
type input "23.57"
click at [466, 373] on span "Re-calculate" at bounding box center [467, 373] width 35 height 6
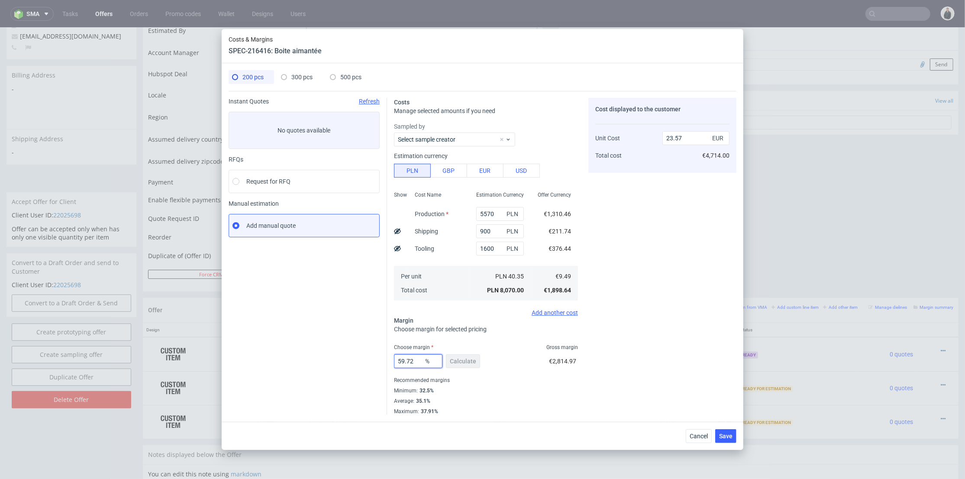
drag, startPoint x: 417, startPoint y: 359, endPoint x: 365, endPoint y: 354, distance: 52.2
click at [365, 354] on div "Instant Quotes Refresh No quotes available RFQs Request for RFQ Manual estimati…" at bounding box center [482, 253] width 508 height 324
type input "33"
click at [658, 344] on div "Cost displayed to the customer Unit Cost Total cost 23.57 EUR €4,714.00" at bounding box center [662, 256] width 148 height 317
type input "14.17"
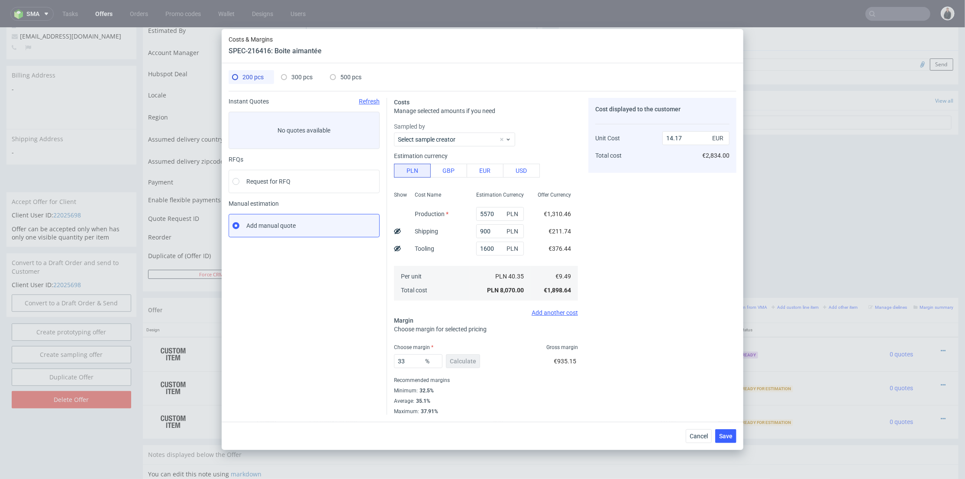
click at [294, 75] on span "300 pcs" at bounding box center [301, 77] width 21 height 7
type input "0"
click at [483, 251] on input "text" at bounding box center [500, 248] width 48 height 14
type input "1600"
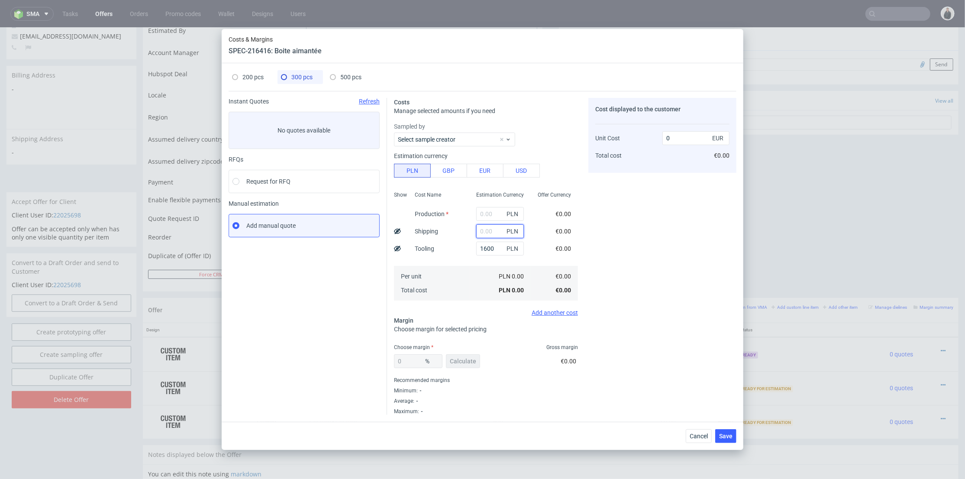
click at [483, 235] on input "text" at bounding box center [500, 231] width 48 height 14
type input "1.25"
type input "900"
type input "1.96"
type input "900"
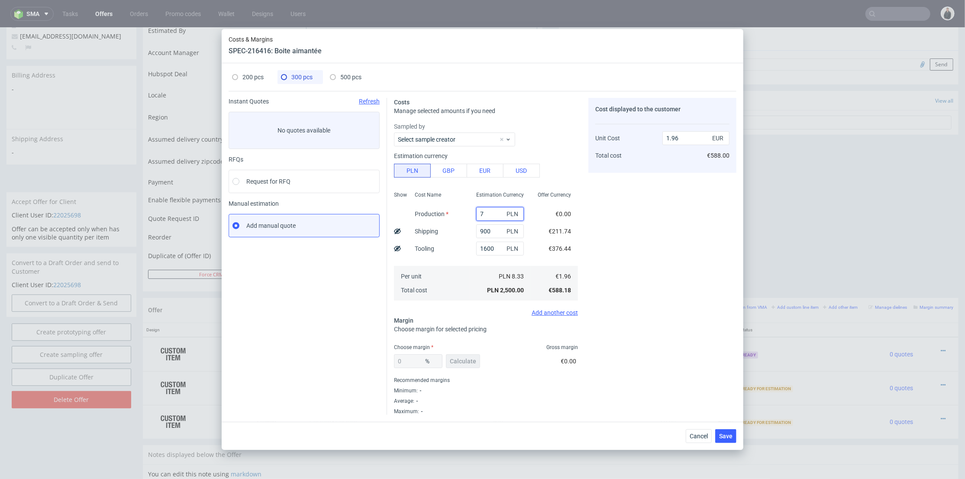
click at [479, 216] on input "7" at bounding box center [500, 214] width 48 height 14
type input "7557"
drag, startPoint x: 451, startPoint y: 237, endPoint x: 460, endPoint y: 286, distance: 50.1
click at [452, 238] on div "Cost Name Production Shipping Tooling Per unit Total cost" at bounding box center [438, 245] width 61 height 114
type input "7.89"
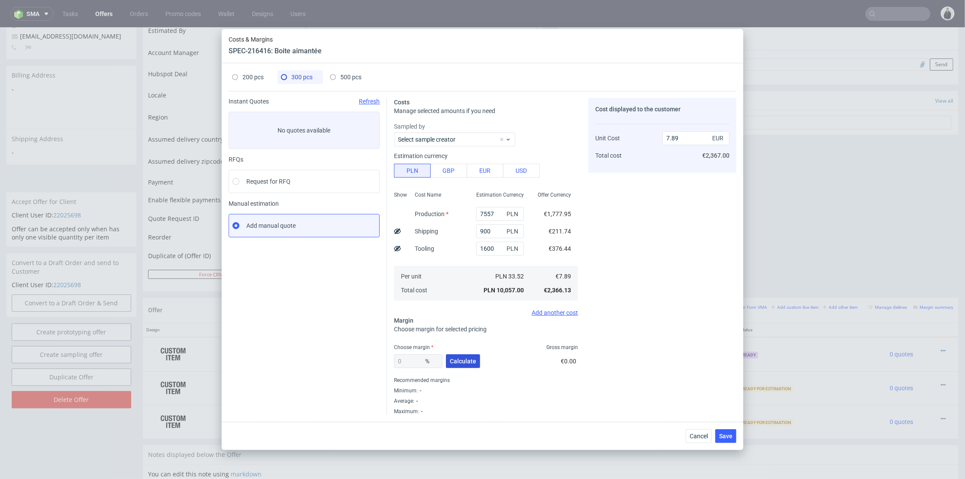
click at [464, 358] on button "Calculate" at bounding box center [463, 361] width 34 height 14
type input "33.64"
type input "11.88"
drag, startPoint x: 419, startPoint y: 359, endPoint x: 381, endPoint y: 355, distance: 38.2
click at [348, 357] on div "Instant Quotes Refresh No quotes available RFQs Request for RFQ Manual estimati…" at bounding box center [482, 253] width 508 height 324
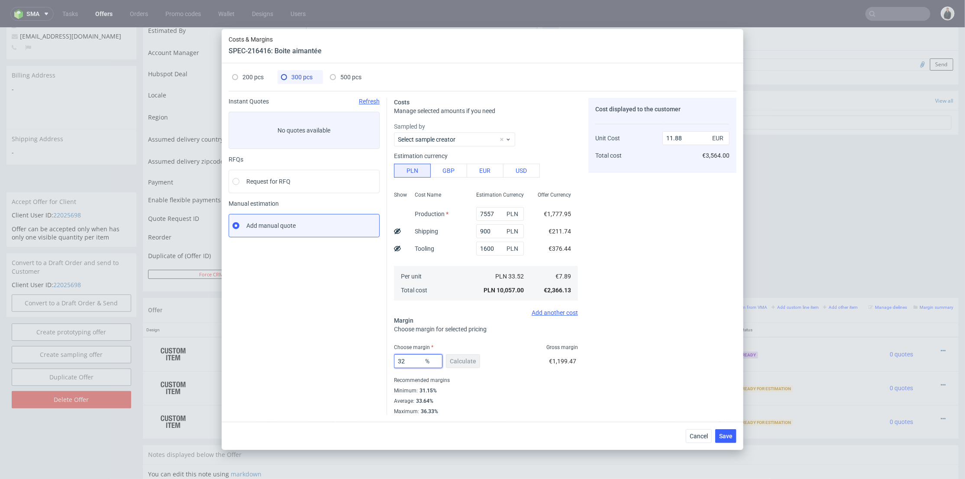
type input "32"
drag, startPoint x: 642, startPoint y: 328, endPoint x: 614, endPoint y: 290, distance: 47.4
click at [642, 328] on div "Cost displayed to the customer Unit Cost Total cost 11.88 EUR €3,564.00" at bounding box center [662, 256] width 148 height 317
type input "11.6"
click at [355, 74] on span "500 pcs" at bounding box center [350, 77] width 21 height 7
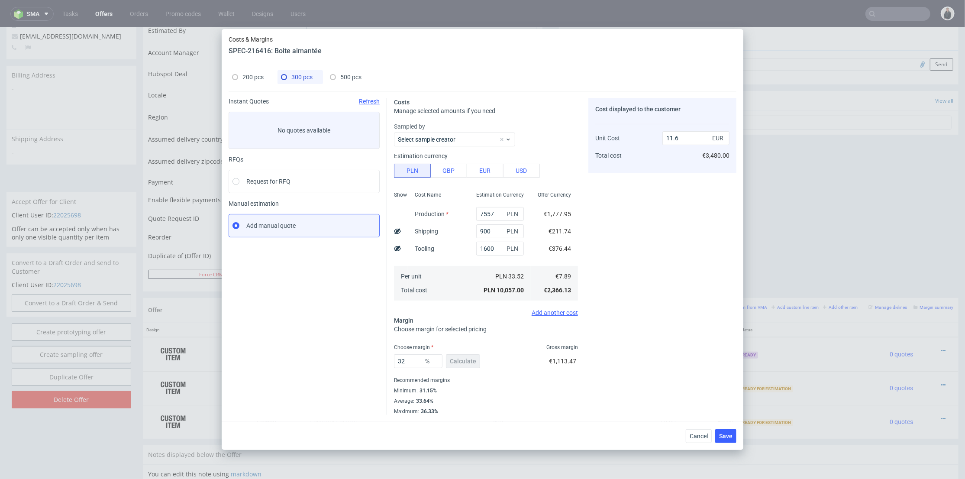
type input "0"
click at [489, 231] on input "text" at bounding box center [500, 231] width 48 height 14
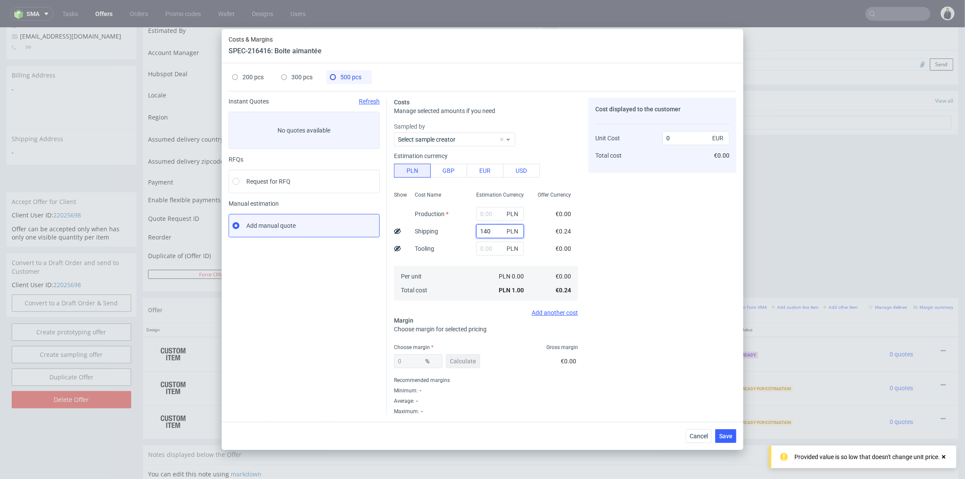
type input "1400"
type input "0.66"
type input "1400"
click at [481, 246] on input "text" at bounding box center [500, 248] width 48 height 14
type input "1600"
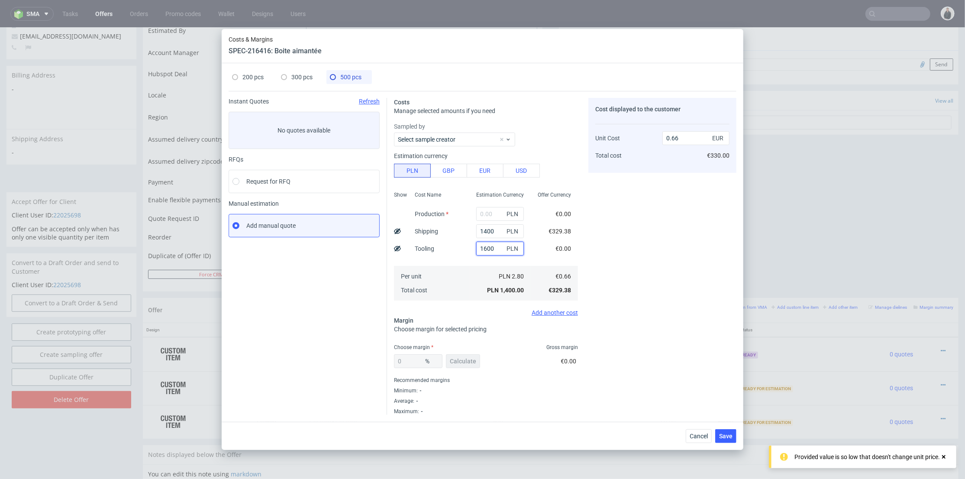
type input "1.41"
type input "1600"
click at [483, 219] on input "text" at bounding box center [500, 214] width 48 height 14
type input "100"
type input "1.46"
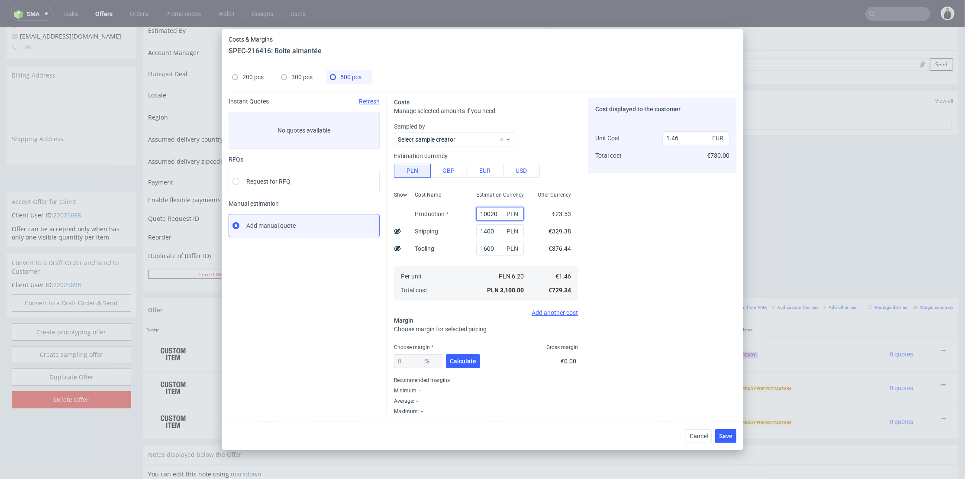
type input "100200"
type input "48.56"
type input "10020"
click at [461, 358] on span "Calculate" at bounding box center [463, 361] width 26 height 6
type input "6.12"
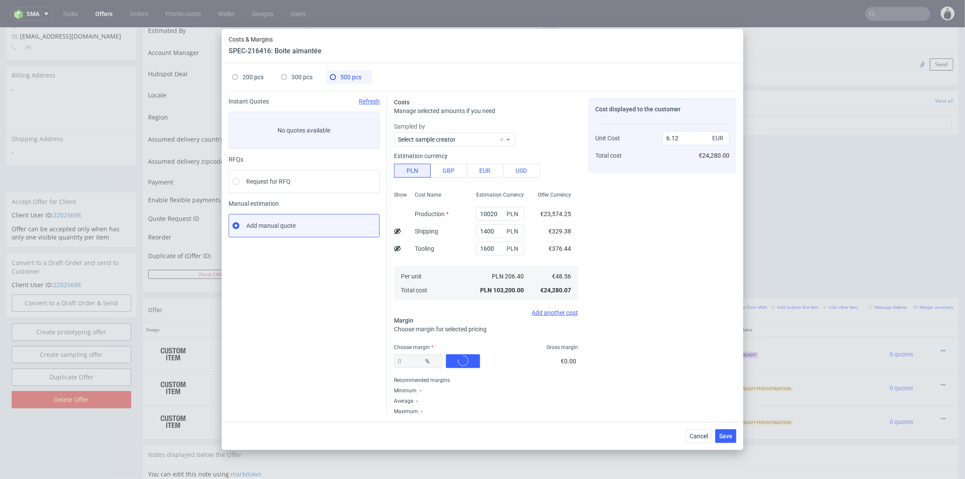
type input "100200"
type input "18.14"
type input "59.32"
drag, startPoint x: 420, startPoint y: 361, endPoint x: 410, endPoint y: 352, distance: 13.5
click at [362, 354] on div "Instant Quotes Refresh No quotes available RFQs Request for RFQ Manual estimati…" at bounding box center [482, 253] width 508 height 324
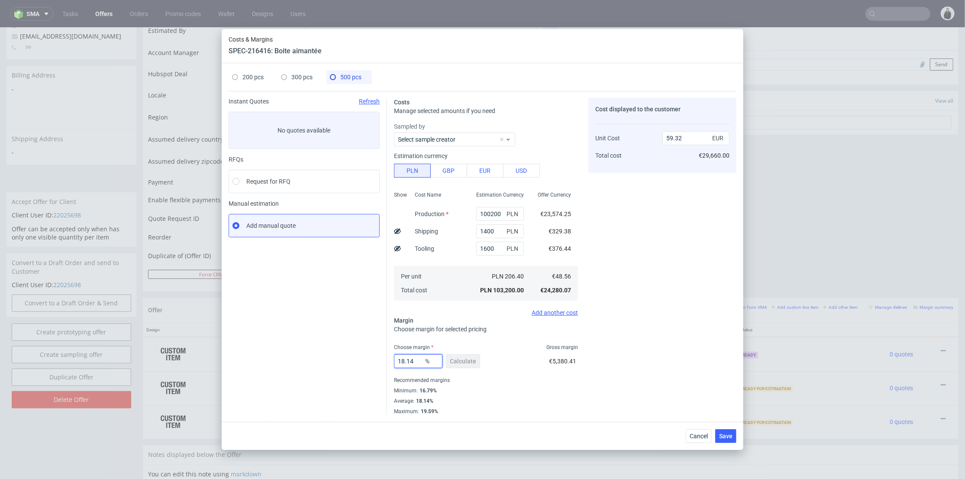
type input "1"
type input "49.05"
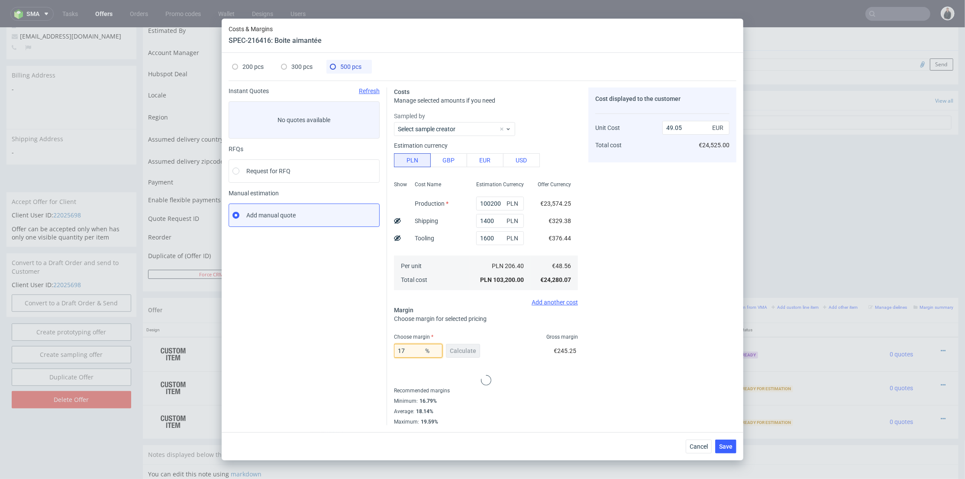
type input "17"
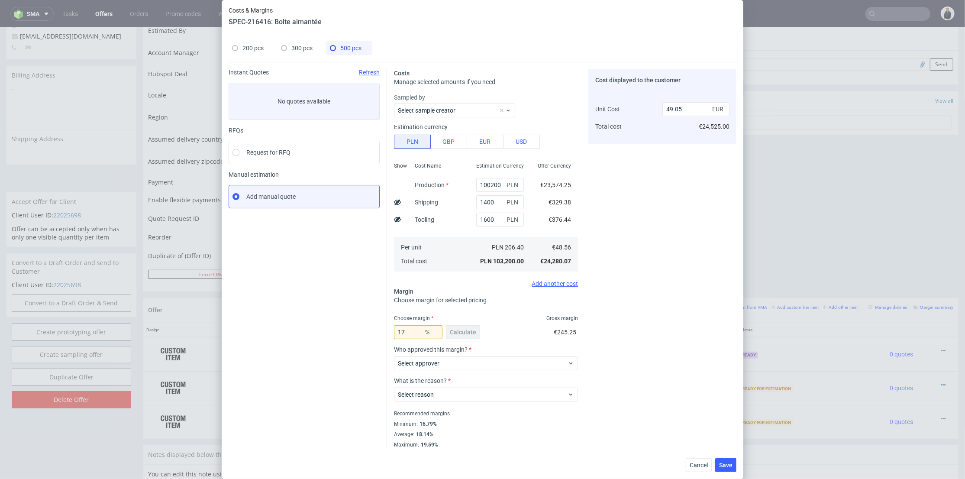
click at [663, 320] on div "Cost displayed to the customer Unit Cost Total cost 49.05 EUR €24,525.00" at bounding box center [662, 258] width 148 height 379
type input "58.5"
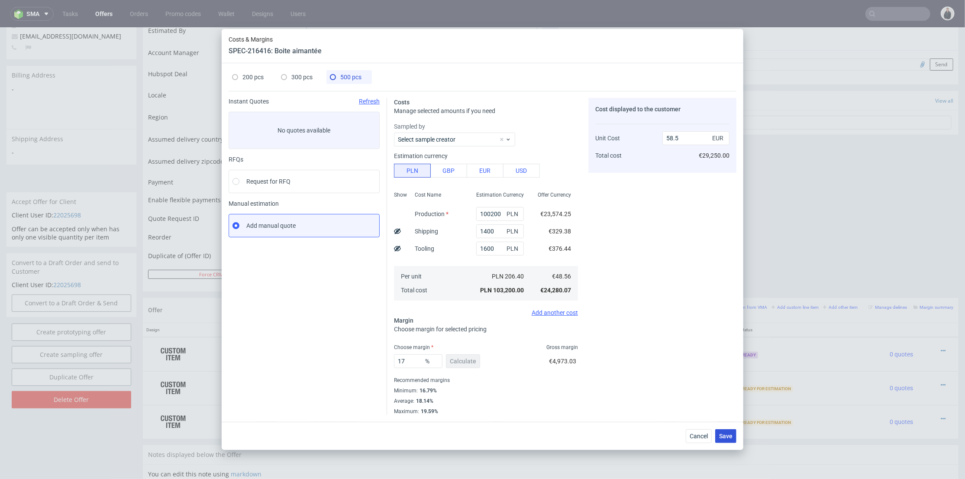
click at [728, 431] on button "Save" at bounding box center [725, 436] width 21 height 14
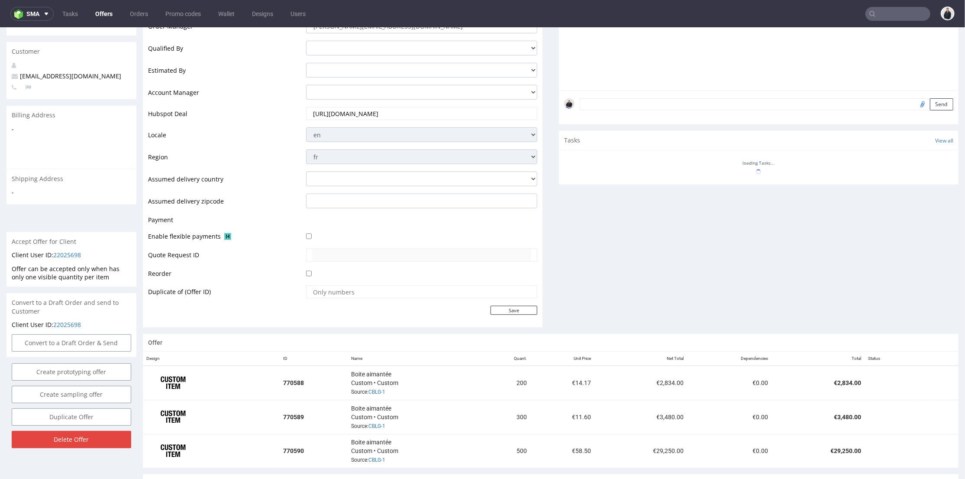
scroll to position [248, 0]
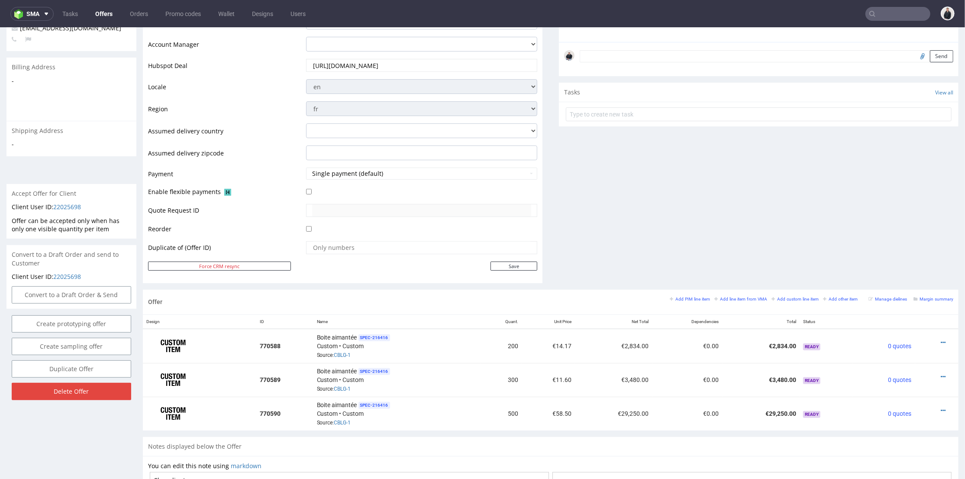
click at [654, 215] on div "Comments User (0) Automatic (0) Attachments (0) All (0) View all (0) Send Tasks…" at bounding box center [758, 73] width 399 height 431
click at [940, 407] on icon at bounding box center [942, 410] width 5 height 6
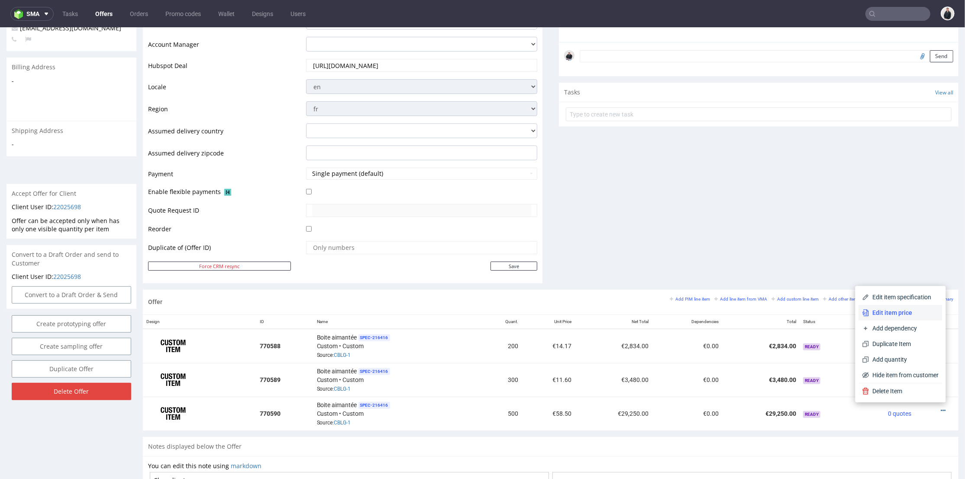
click at [902, 317] on li "Edit item price" at bounding box center [901, 312] width 84 height 16
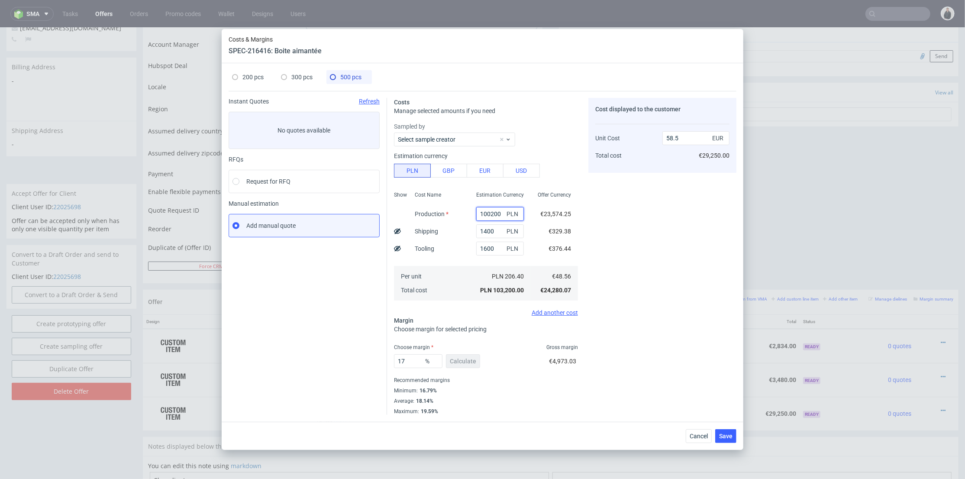
click at [495, 211] on input "100200" at bounding box center [500, 214] width 48 height 14
type input "10020"
type input "7.38"
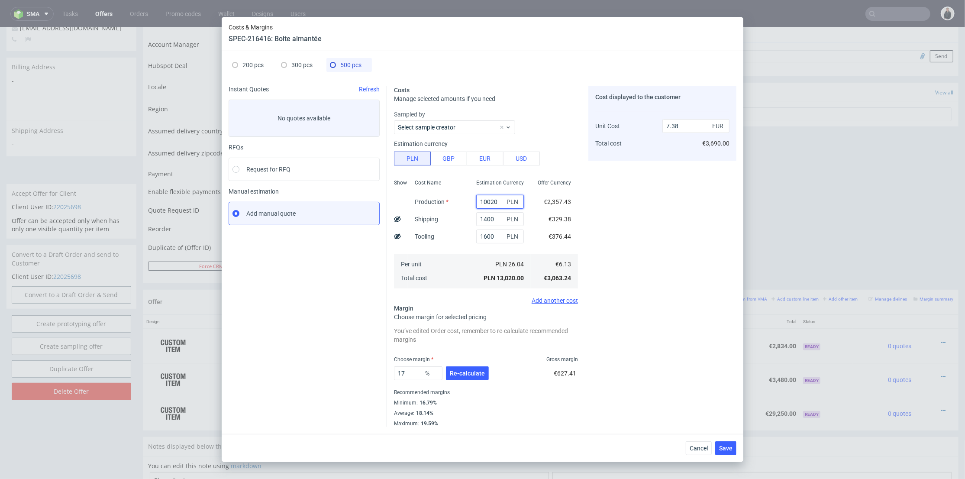
type input "10020"
click at [632, 252] on div "Cost displayed to the customer Unit Cost Total cost 7.38 EUR €3,690.00" at bounding box center [662, 256] width 148 height 341
click at [484, 374] on button "Re-calculate" at bounding box center [467, 373] width 43 height 14
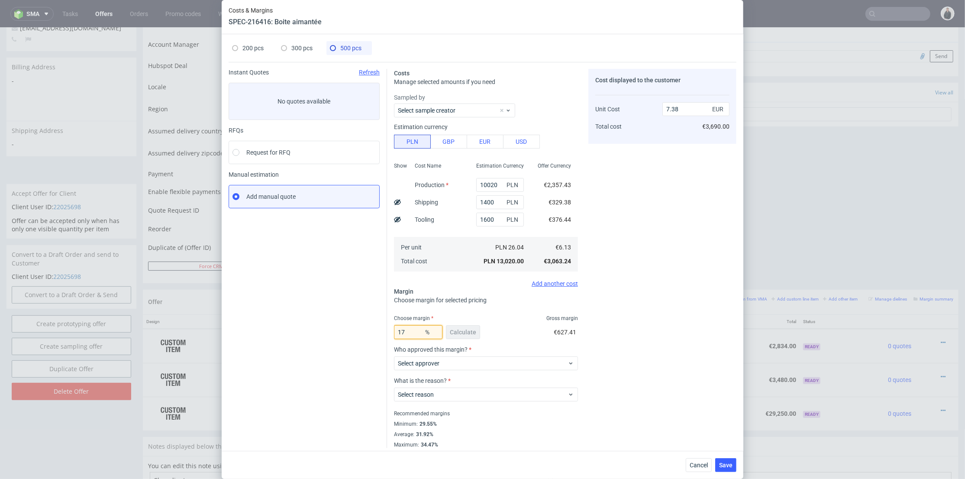
drag, startPoint x: 407, startPoint y: 331, endPoint x: 435, endPoint y: 330, distance: 28.6
click at [354, 329] on div "Instant Quotes Refresh No quotes available RFQs Request for RFQ Manual estimati…" at bounding box center [482, 255] width 508 height 386
click at [694, 325] on div "Cost displayed to the customer Unit Cost Total cost 7.38 EUR €3,690.00" at bounding box center [662, 258] width 148 height 379
click at [376, 331] on div "Instant Quotes Refresh No quotes available RFQs Request for RFQ Manual estimati…" at bounding box center [482, 255] width 508 height 386
type input "30"
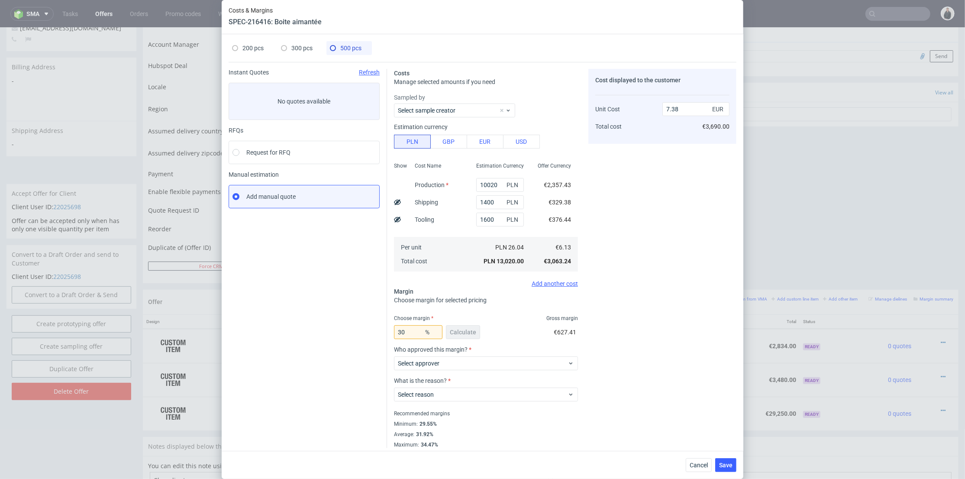
click at [606, 324] on div "Cost displayed to the customer Unit Cost Total cost 7.38 EUR €3,690.00" at bounding box center [662, 258] width 148 height 379
type input "8.75"
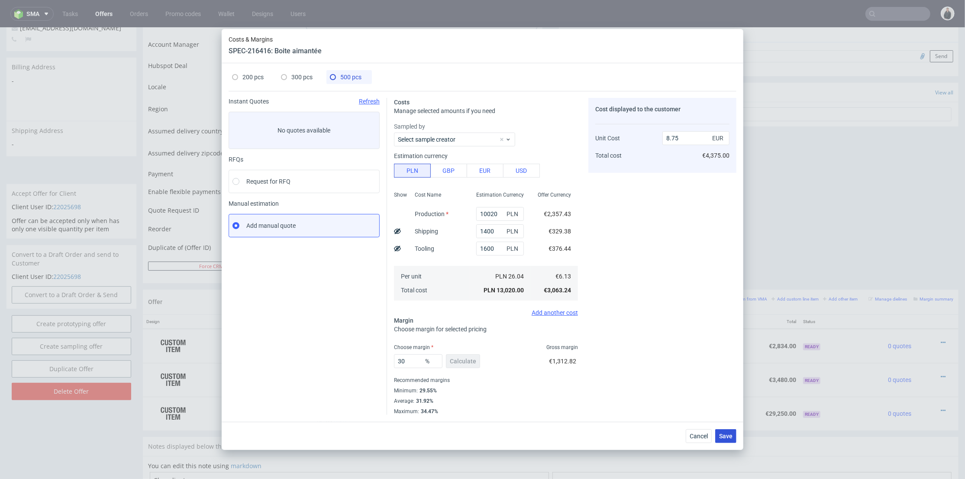
click at [726, 437] on span "Save" at bounding box center [725, 436] width 13 height 6
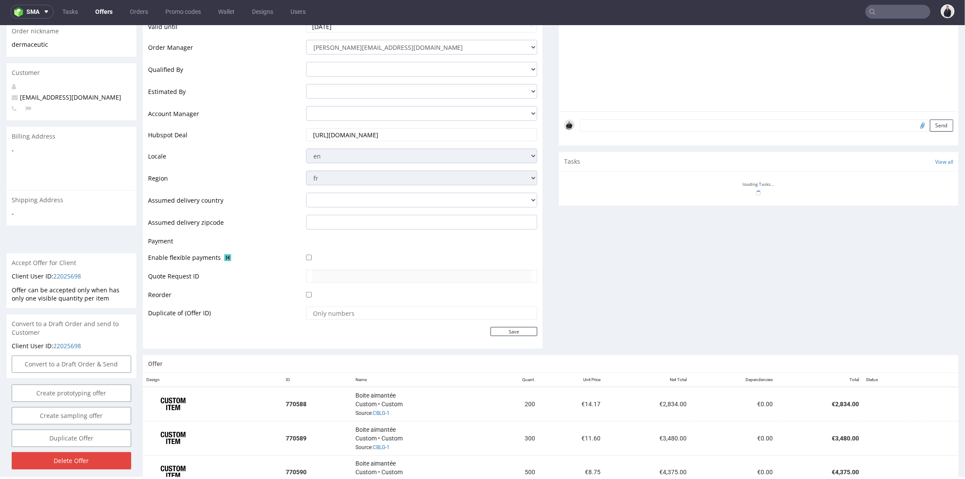
scroll to position [273, 0]
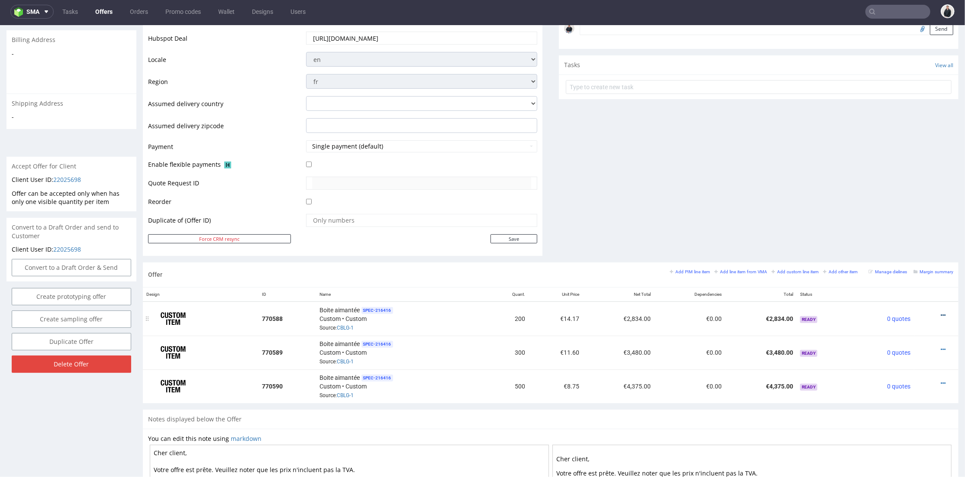
click at [940, 312] on icon at bounding box center [942, 315] width 5 height 6
click at [902, 201] on span "Edit item specification" at bounding box center [904, 203] width 70 height 9
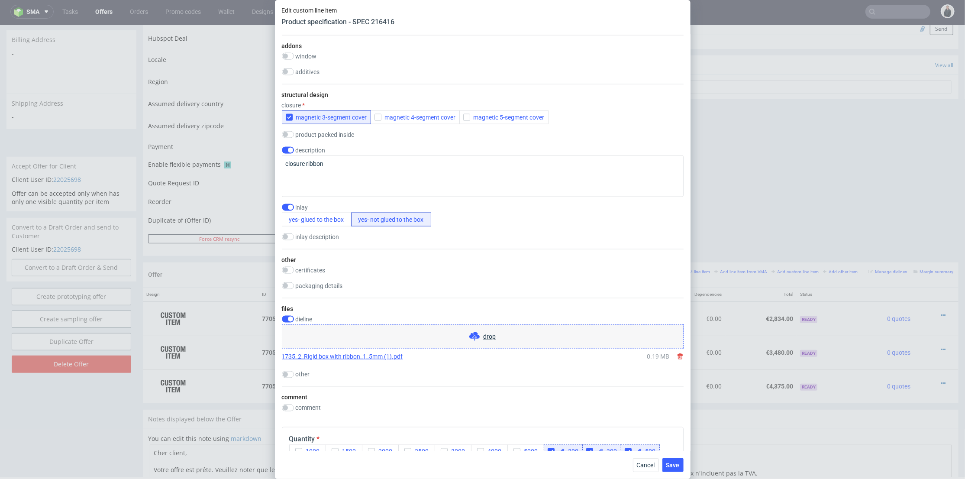
scroll to position [1298, 0]
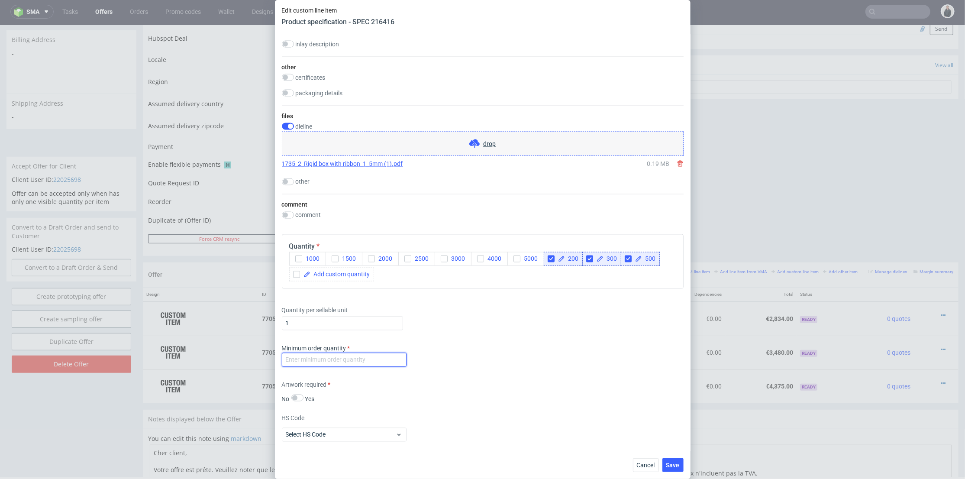
drag, startPoint x: 349, startPoint y: 360, endPoint x: 357, endPoint y: 360, distance: 8.7
click at [349, 360] on input "number" at bounding box center [344, 360] width 125 height 14
type input "1"
click at [474, 341] on div "Supplier Polipak Technical specification Instant price RFQ type name rigid box …" at bounding box center [482, 242] width 415 height 416
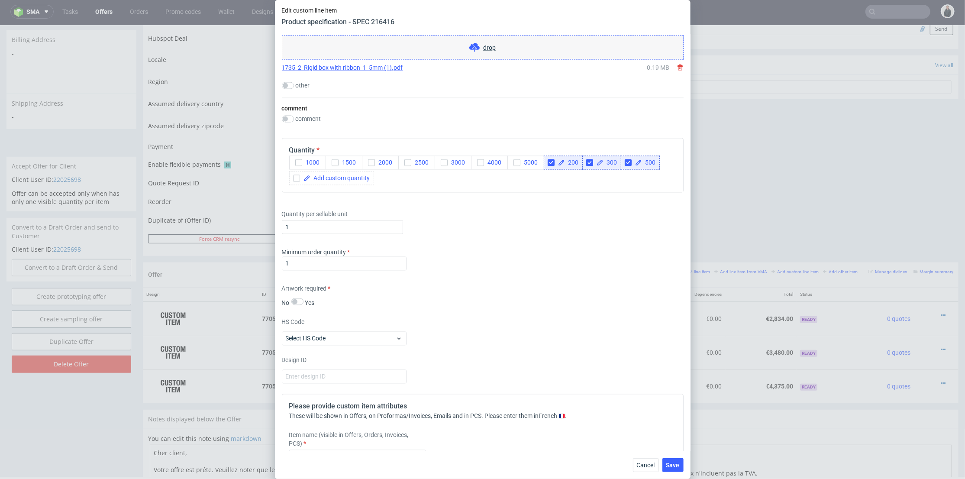
scroll to position [1442, 0]
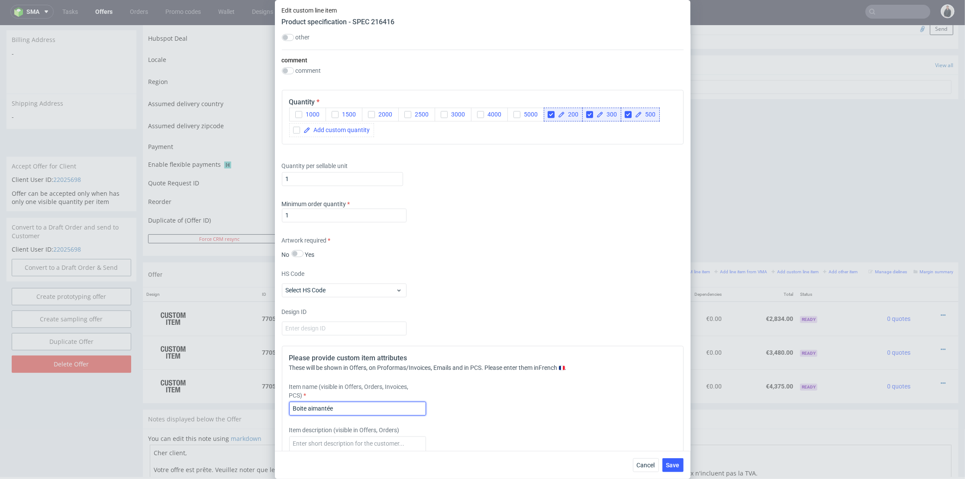
click at [354, 405] on input "Boite aimantée" at bounding box center [357, 409] width 137 height 14
drag, startPoint x: 349, startPoint y: 407, endPoint x: 310, endPoint y: 409, distance: 39.4
click at [310, 409] on input "Boite aimantée" at bounding box center [357, 409] width 137 height 14
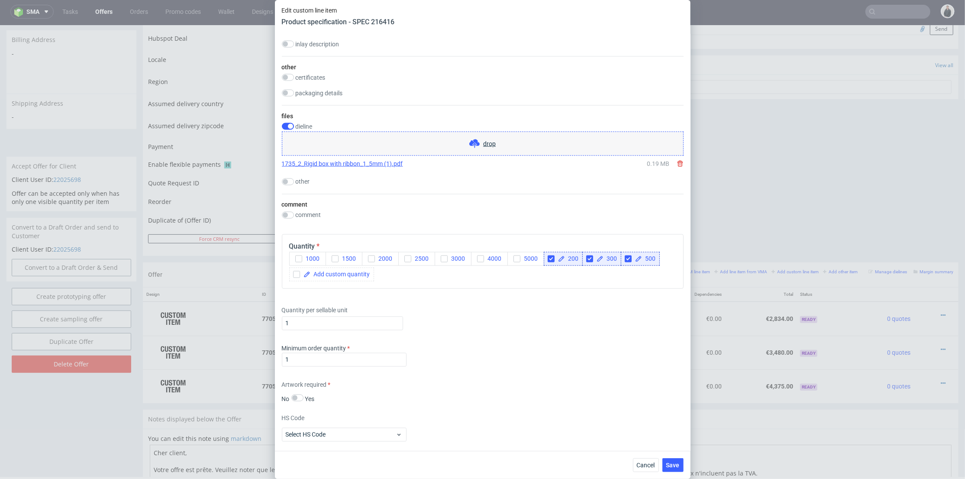
scroll to position [1403, 0]
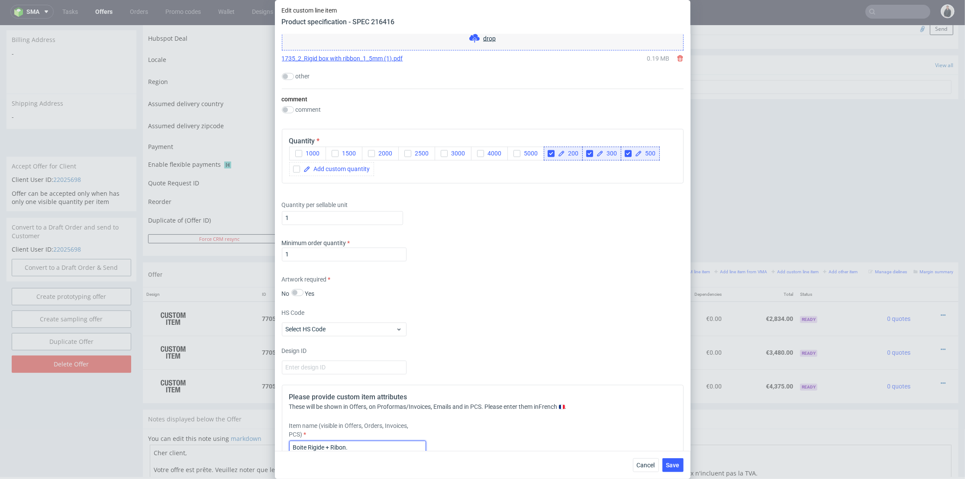
click at [340, 447] on input "Boite Rigide + Ribon." at bounding box center [357, 448] width 137 height 14
click at [509, 335] on div "HS Code Select HS Code" at bounding box center [483, 323] width 402 height 28
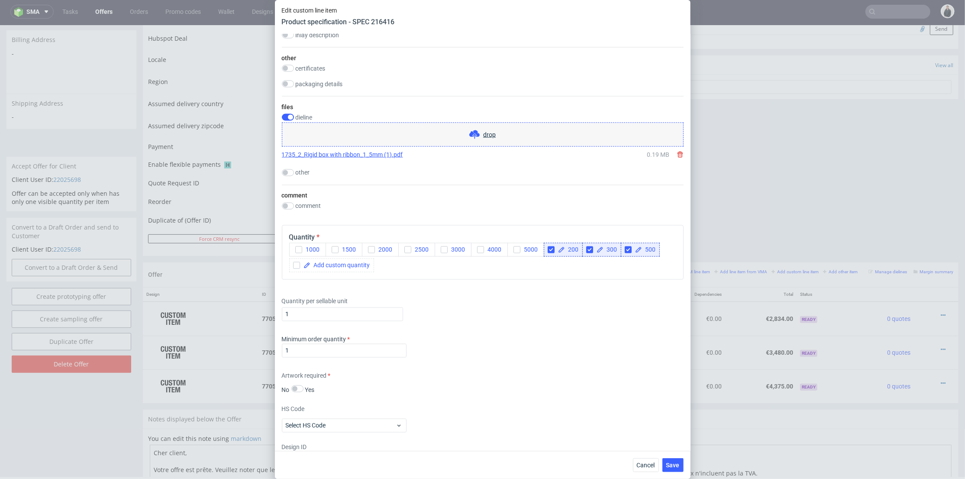
scroll to position [1115, 0]
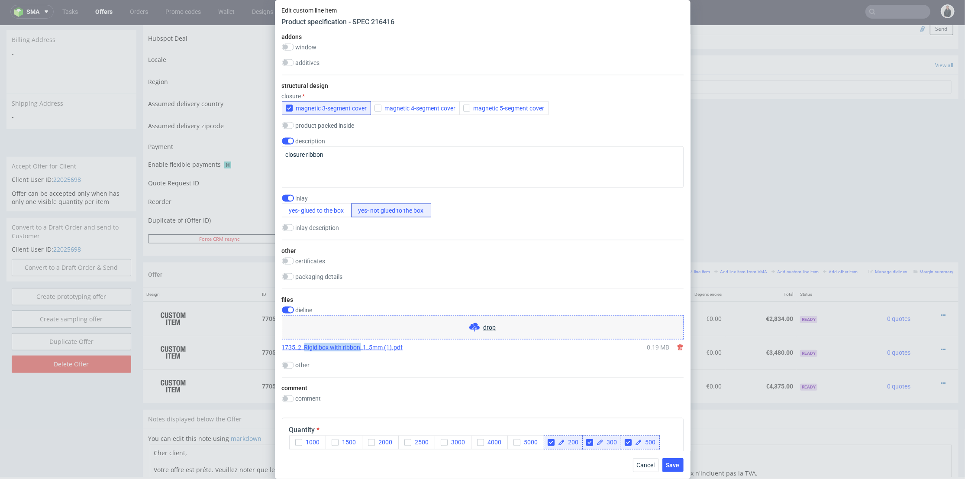
drag, startPoint x: 303, startPoint y: 346, endPoint x: 359, endPoint y: 352, distance: 56.2
copy link "Rigid box with ribbon"
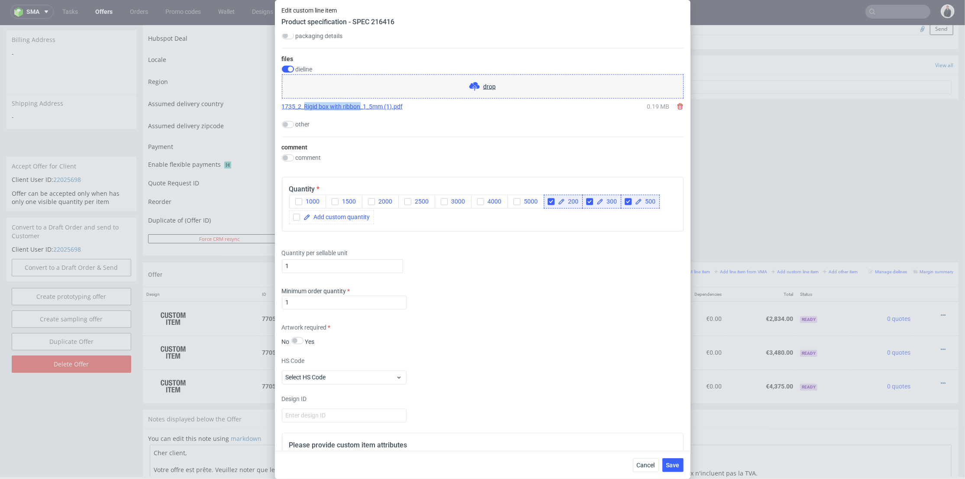
scroll to position [1451, 0]
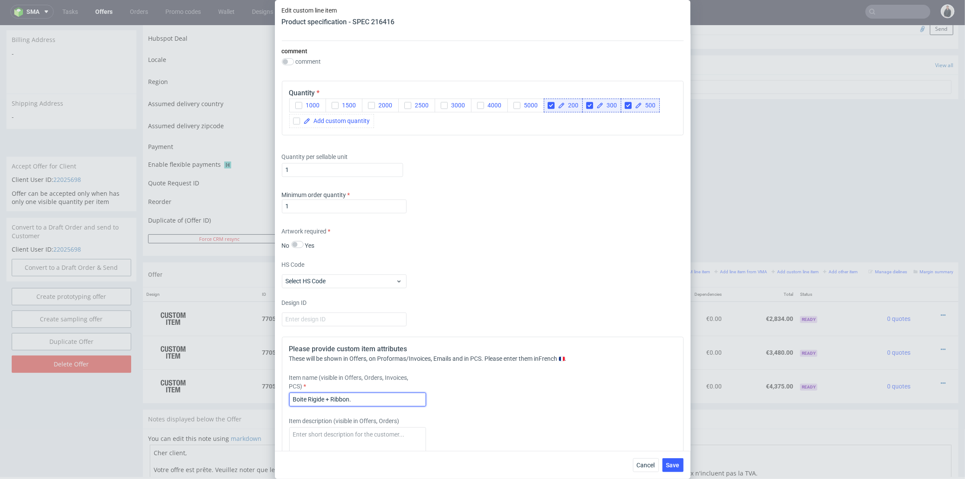
click at [358, 392] on input "Boite Rigide + Ribbon." at bounding box center [357, 399] width 137 height 14
paste input "Rigid box with ribbon"
drag, startPoint x: 549, startPoint y: 377, endPoint x: 544, endPoint y: 378, distance: 4.8
click at [549, 378] on div "Item name (visible in Offers, Orders, Invoices, PCS) Rigid box with ribbon" at bounding box center [432, 389] width 287 height 33
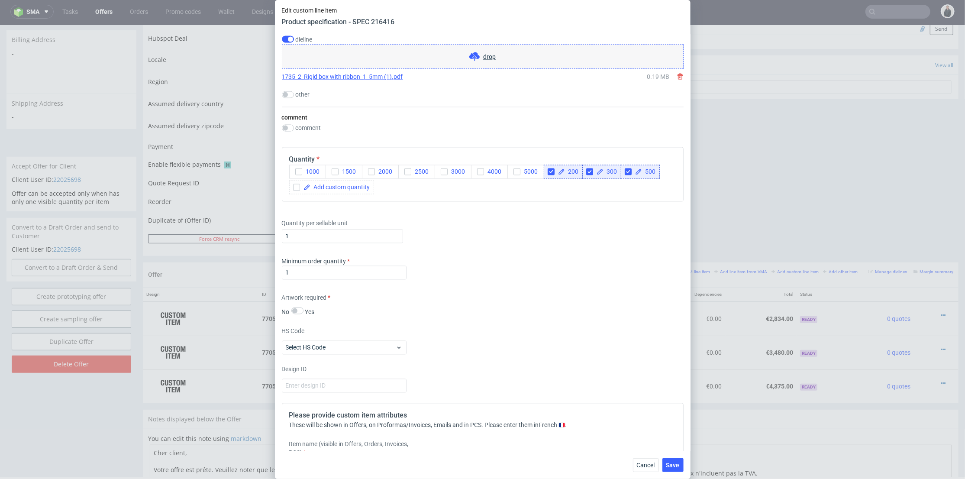
scroll to position [1578, 0]
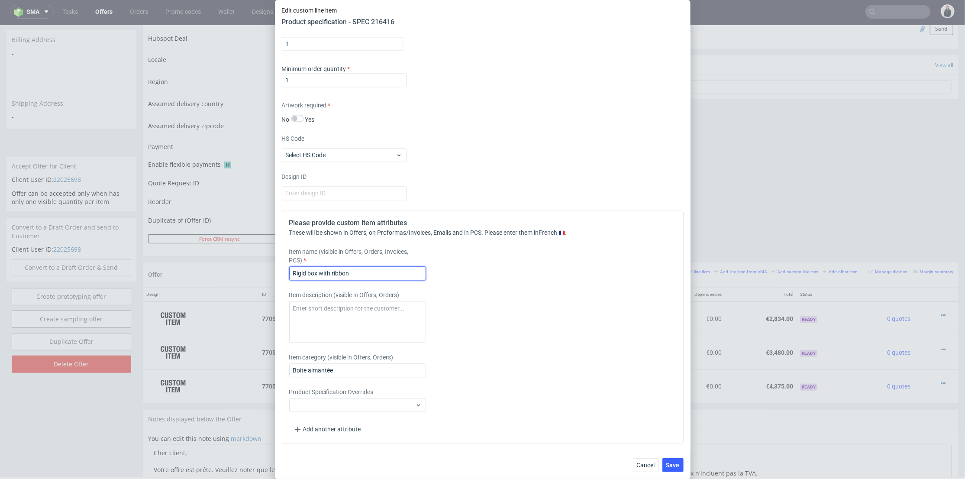
click at [374, 268] on input "Rigid box with ribbon" at bounding box center [357, 273] width 137 height 14
type input "Rigid box with ribbon + inlay"
click at [676, 458] on button "Save" at bounding box center [672, 465] width 21 height 14
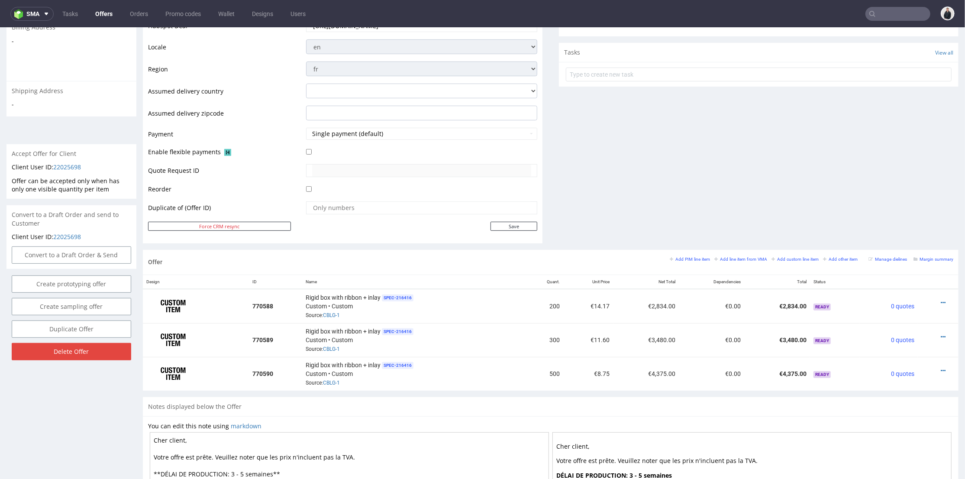
scroll to position [0, 0]
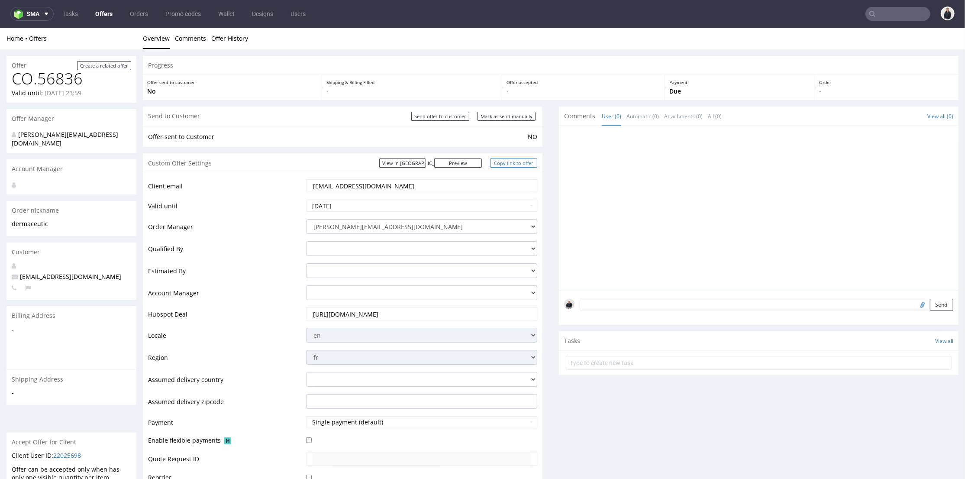
click at [496, 161] on link "Copy link to offer" at bounding box center [514, 162] width 48 height 9
click at [447, 118] on input "Send offer to customer" at bounding box center [440, 115] width 58 height 9
type input "In progress..."
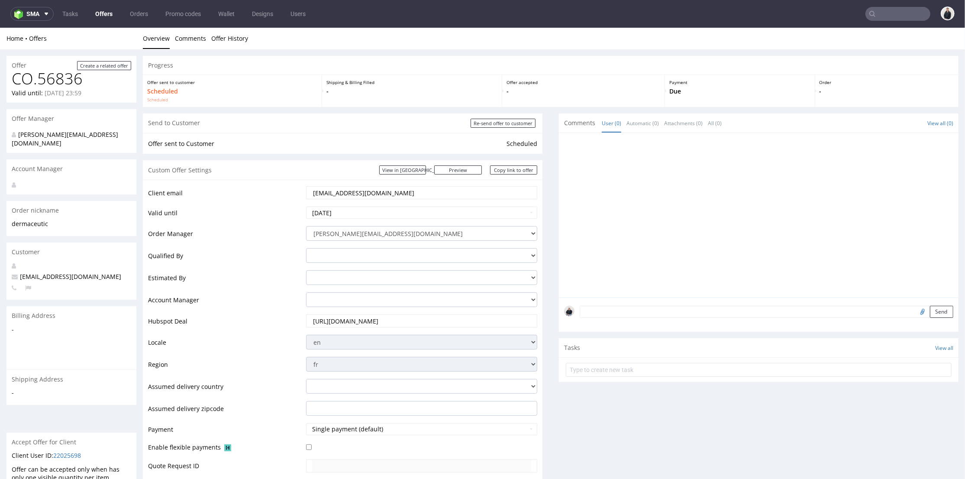
click at [109, 17] on link "Offers" at bounding box center [104, 14] width 28 height 14
